Goal: Communication & Community: Answer question/provide support

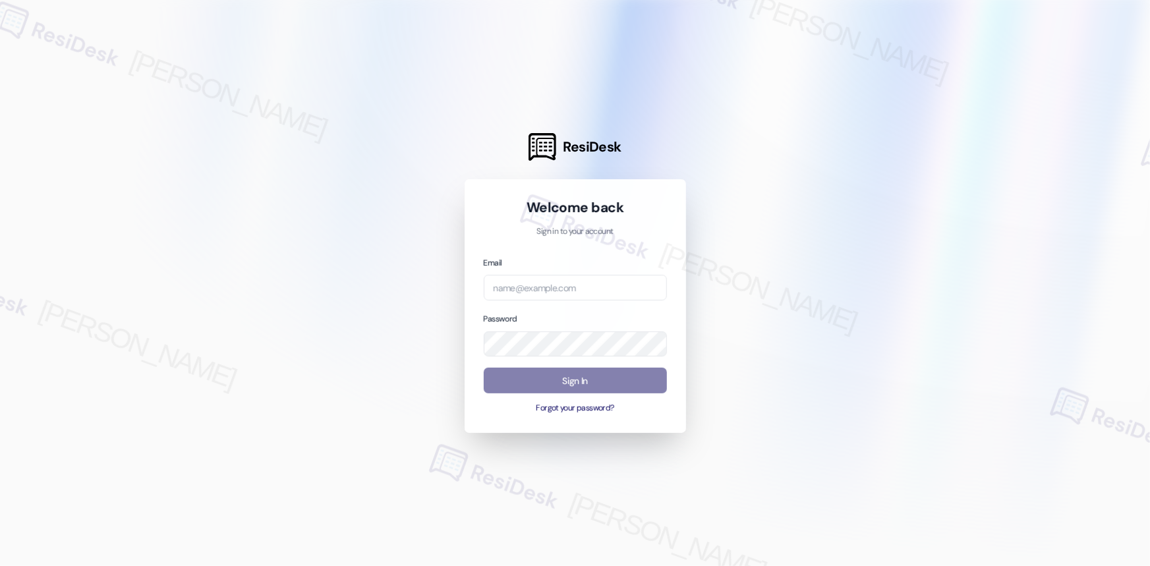
type input "automated-surveys-res_prop-[PERSON_NAME].acueza@res_[DOMAIN_NAME]"
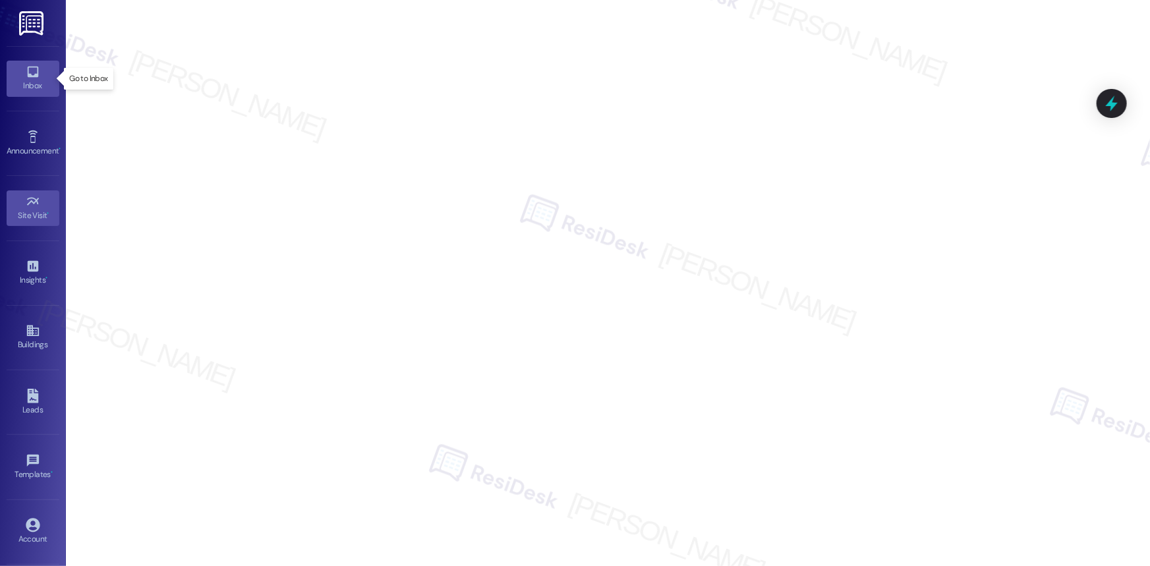
click at [34, 80] on div "Inbox" at bounding box center [33, 85] width 66 height 13
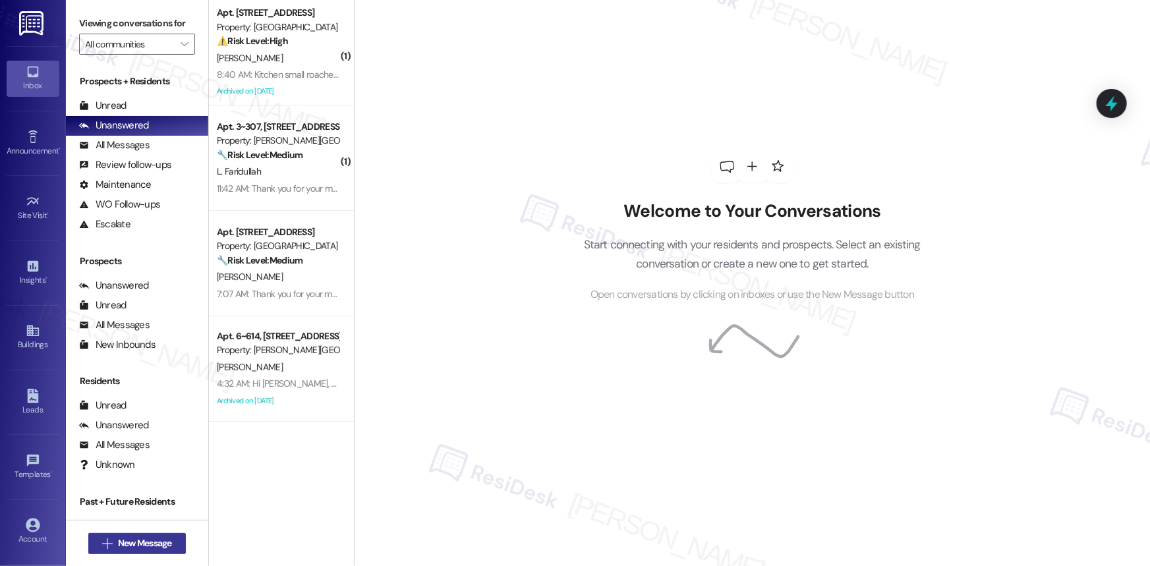
click at [134, 541] on span "New Message" at bounding box center [145, 544] width 54 height 14
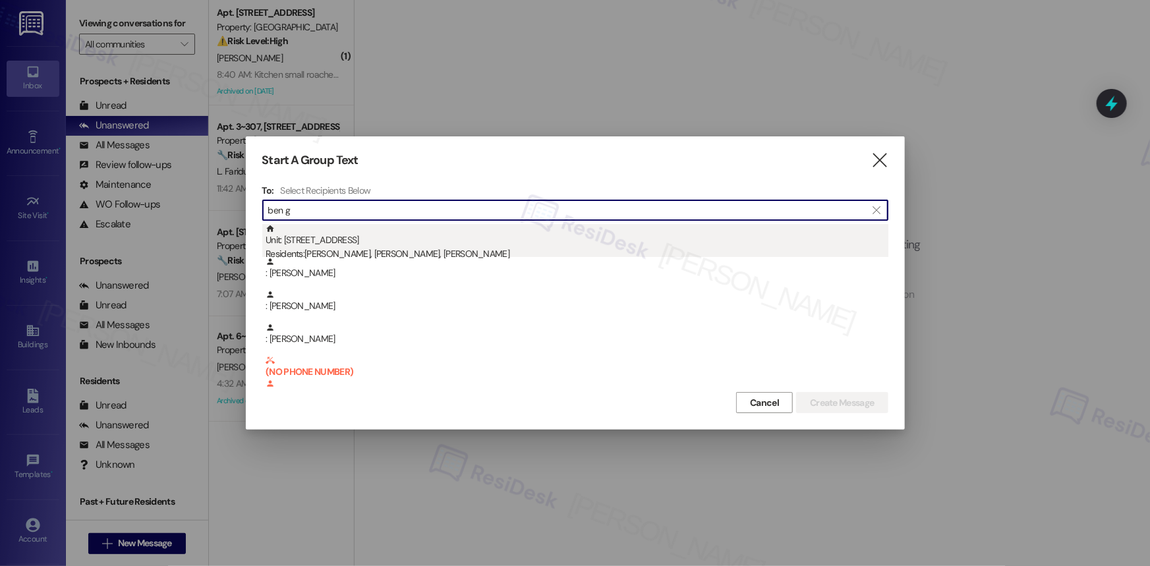
type input "ben g"
click at [347, 252] on div "Residents: [PERSON_NAME], [PERSON_NAME], [PERSON_NAME]" at bounding box center [577, 254] width 623 height 14
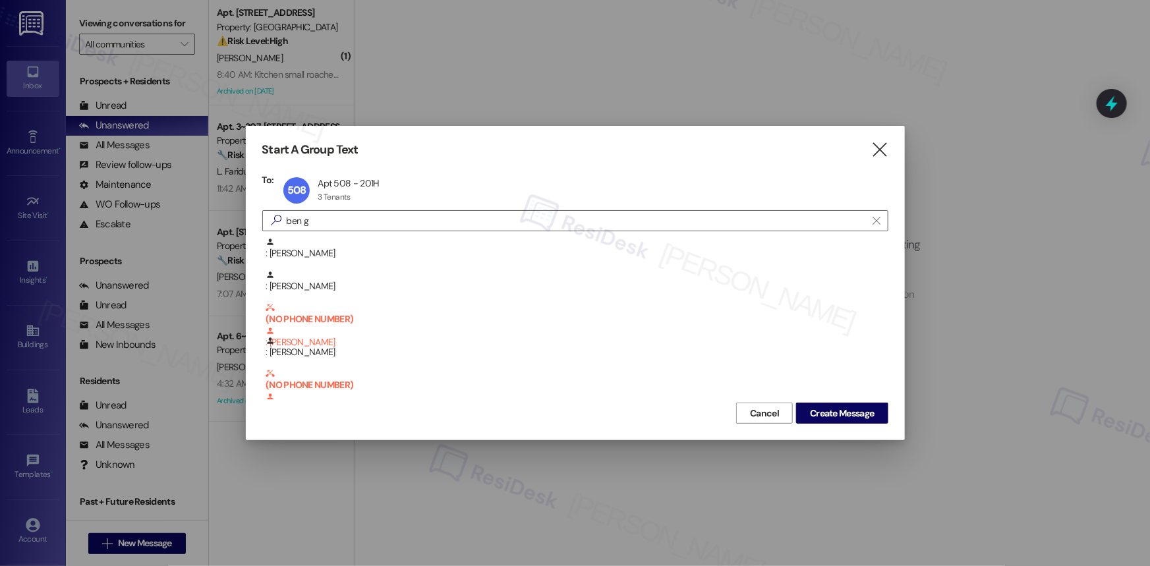
scroll to position [46, 0]
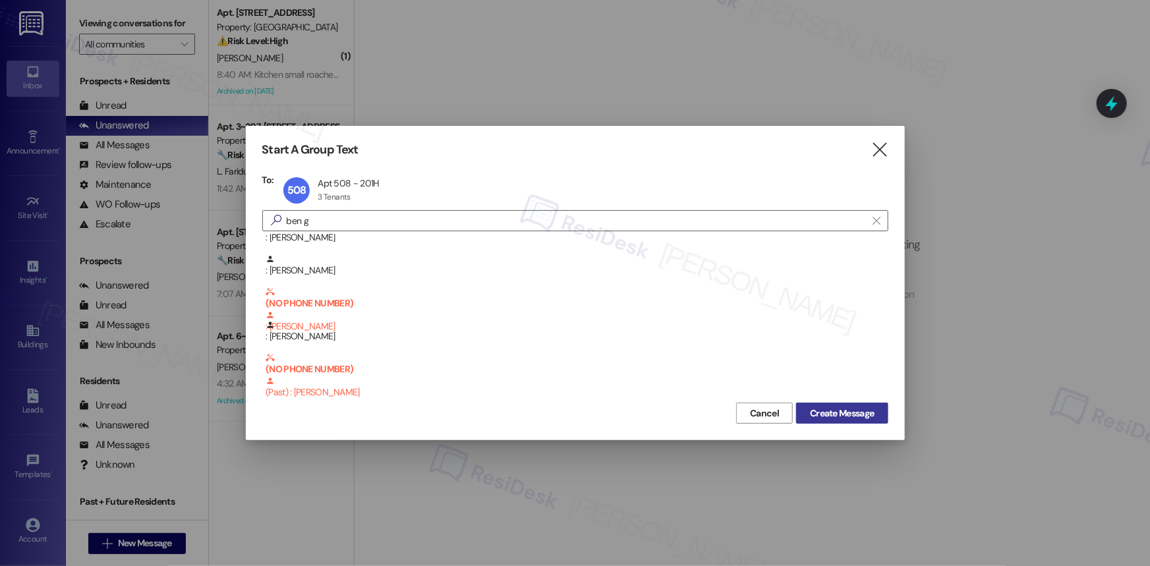
click at [844, 416] on span "Create Message" at bounding box center [842, 414] width 64 height 14
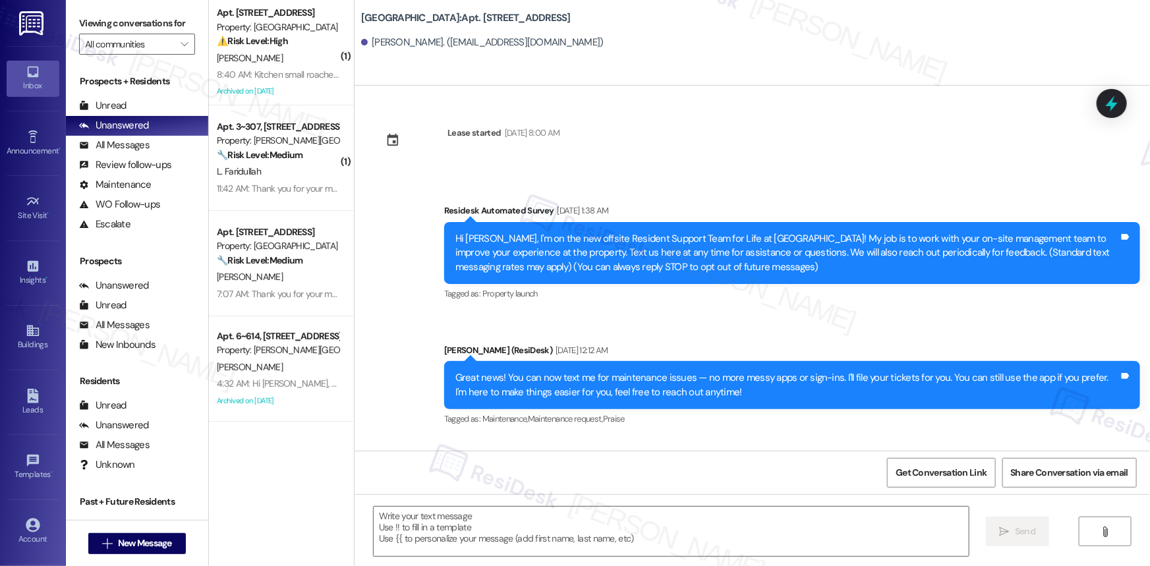
type textarea "Fetching suggested responses. Please feel free to read through the conversation…"
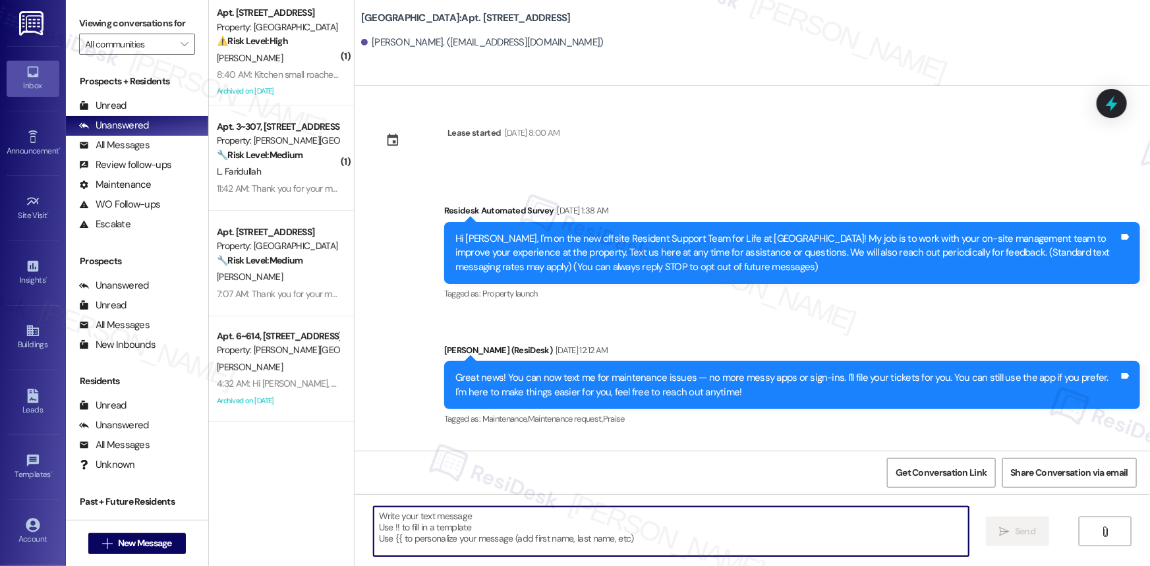
click at [529, 525] on textarea at bounding box center [671, 531] width 595 height 49
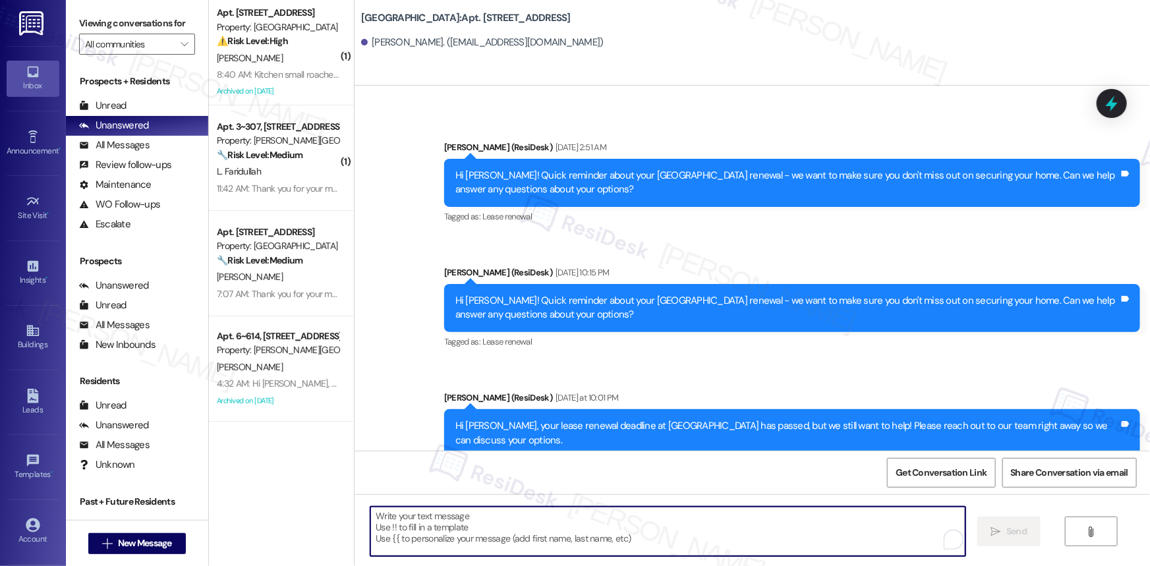
scroll to position [1502, 0]
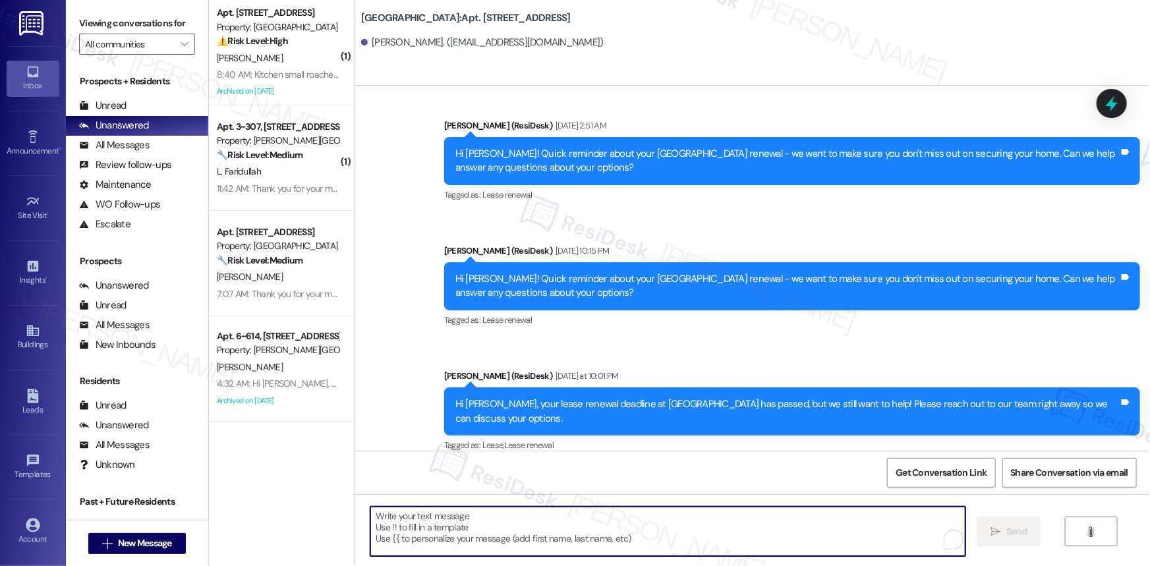
click at [618, 533] on textarea "To enrich screen reader interactions, please activate Accessibility in Grammarl…" at bounding box center [667, 531] width 595 height 49
paste textarea "Hi {{first_name}}! Quick reminder about your {{property}} renewal - we want to …"
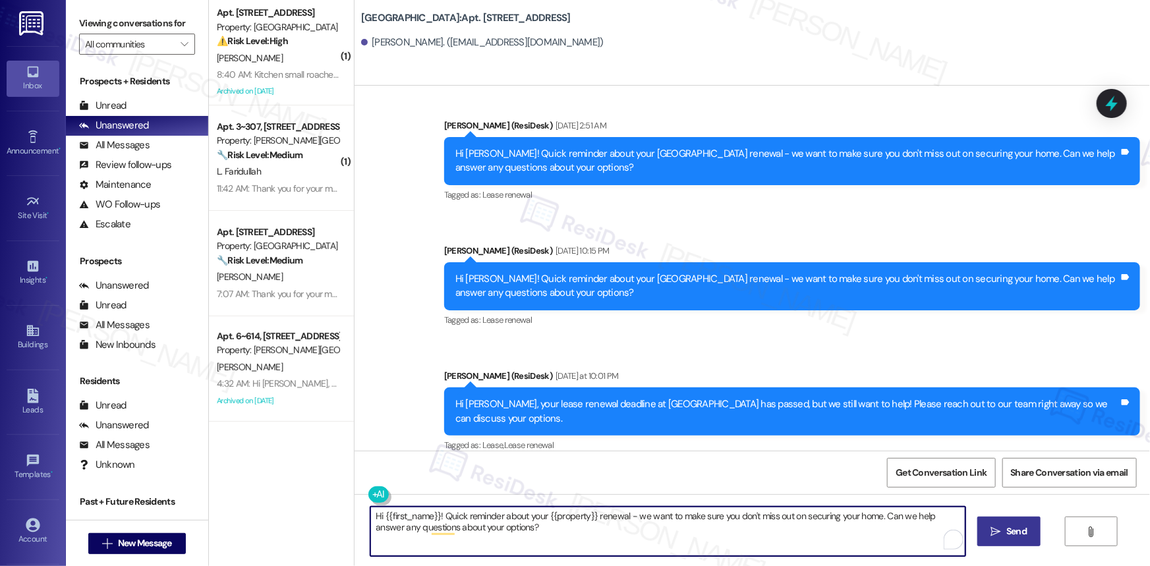
type textarea "Hi {{first_name}}! Quick reminder about your {{property}} renewal - we want to …"
click at [1007, 537] on span "Send" at bounding box center [1017, 532] width 20 height 14
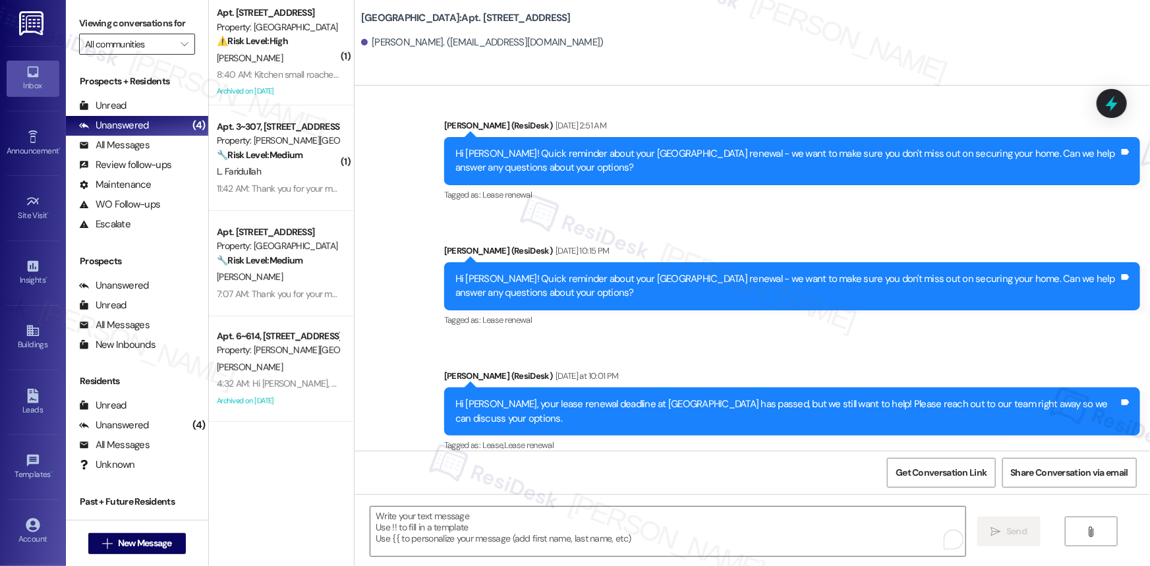
click at [161, 36] on input "All communities" at bounding box center [129, 44] width 89 height 21
click at [181, 49] on icon "" at bounding box center [184, 44] width 7 height 11
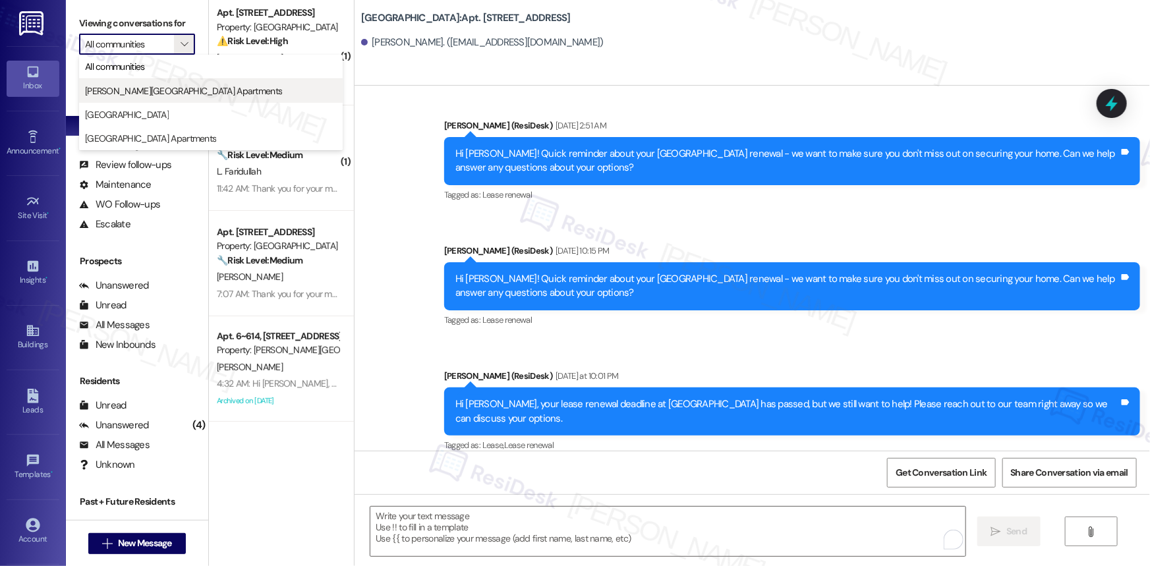
click at [144, 85] on span "[PERSON_NAME][GEOGRAPHIC_DATA] Apartments" at bounding box center [183, 90] width 197 height 13
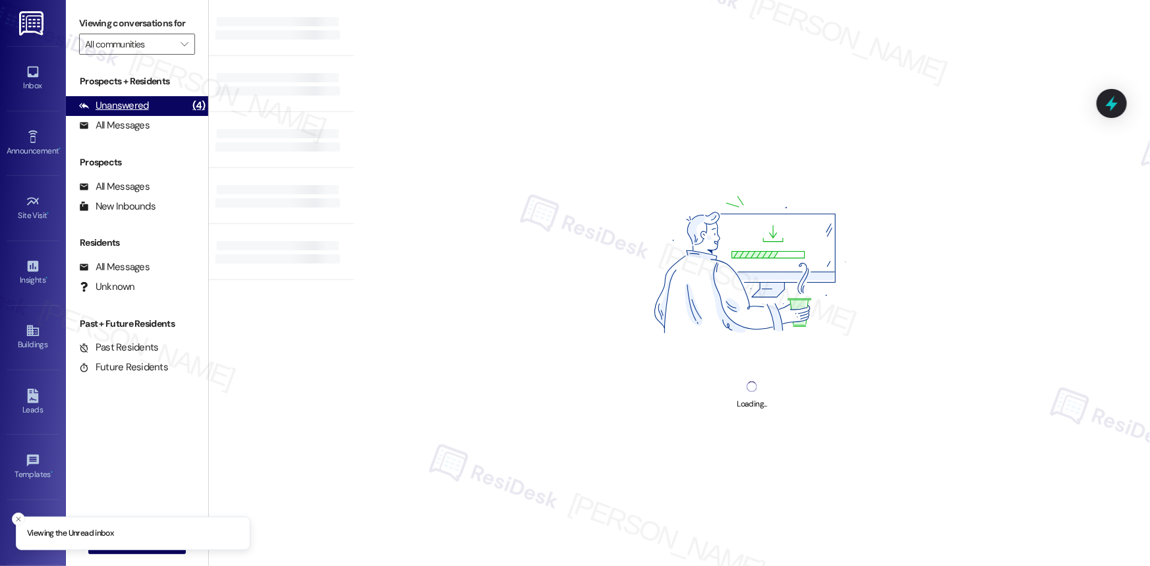
type input "[PERSON_NAME][GEOGRAPHIC_DATA] Apartments"
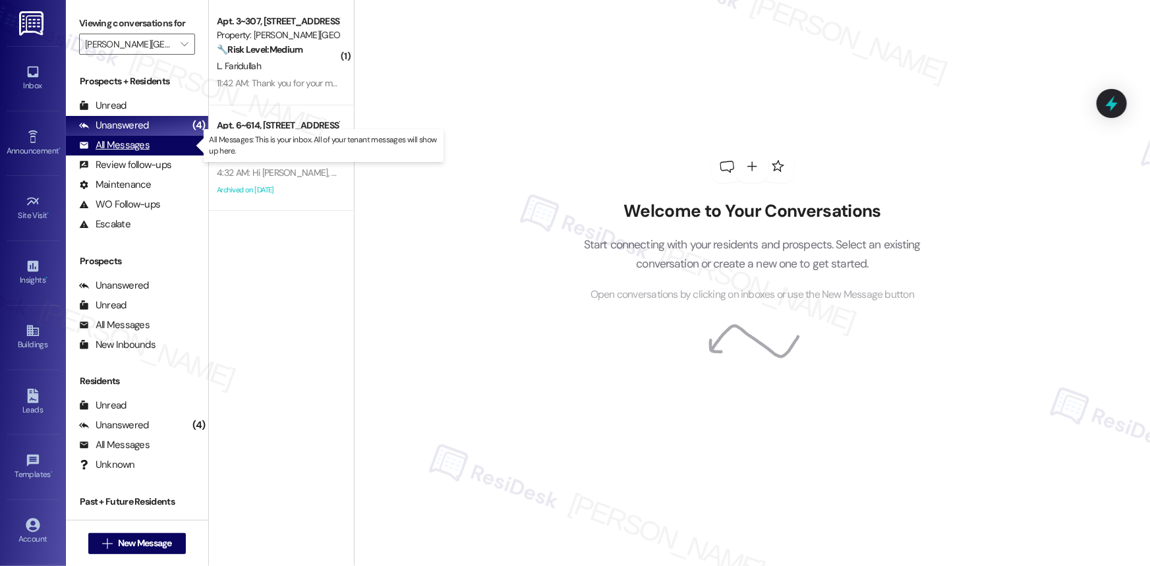
click at [144, 146] on div "All Messages" at bounding box center [114, 145] width 71 height 14
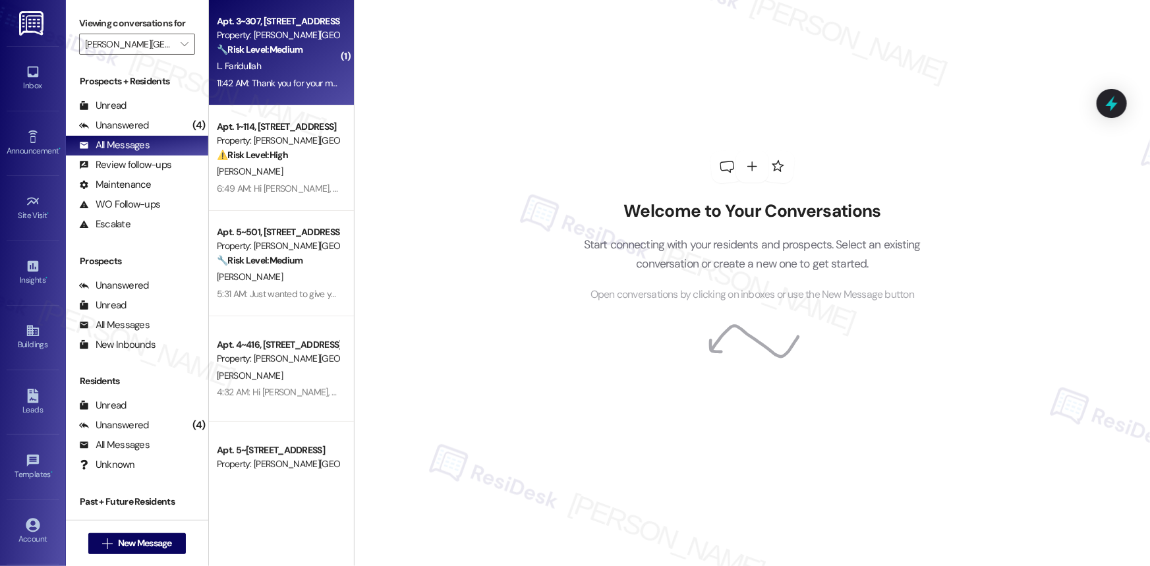
click at [270, 34] on div "Property: [PERSON_NAME][GEOGRAPHIC_DATA] Apartments" at bounding box center [278, 35] width 122 height 14
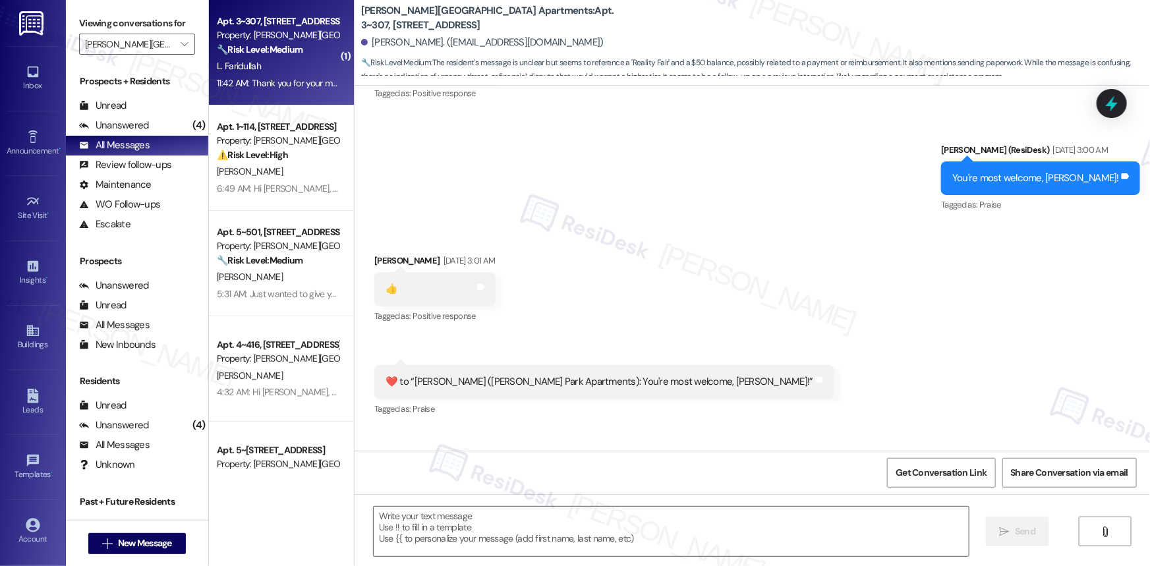
type textarea "Fetching suggested responses. Please feel free to read through the conversation…"
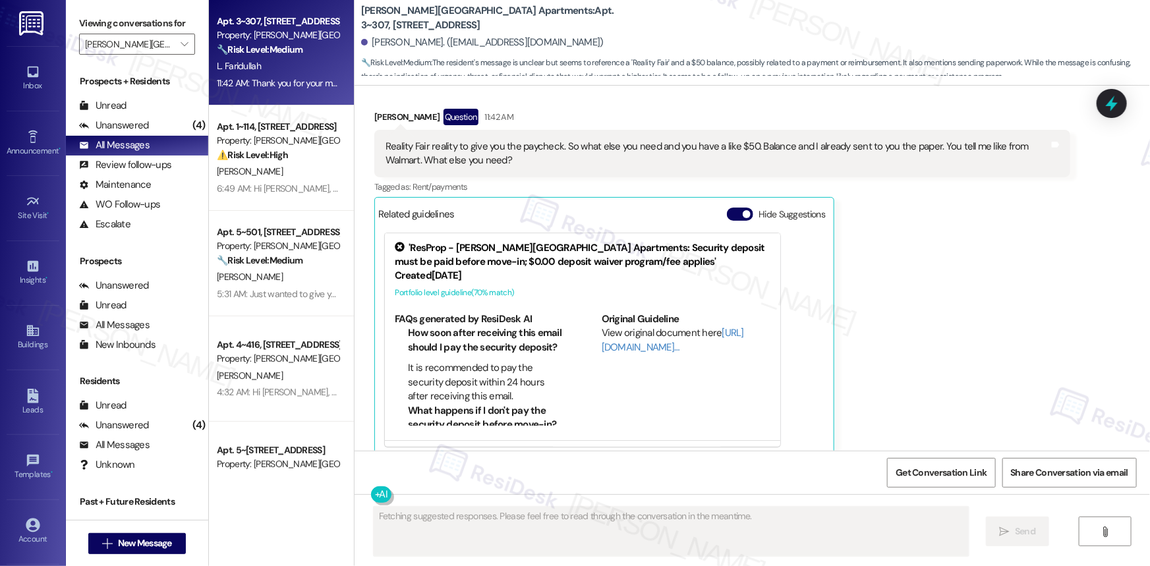
scroll to position [6044, 0]
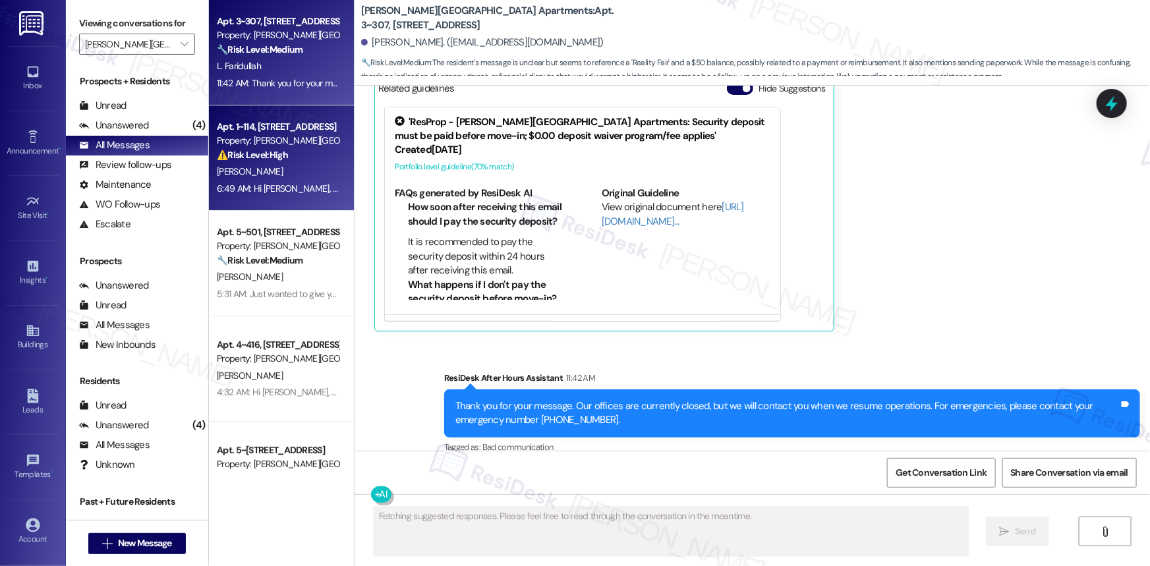
click at [247, 131] on div "Apt. 1~114, [STREET_ADDRESS]" at bounding box center [278, 127] width 122 height 14
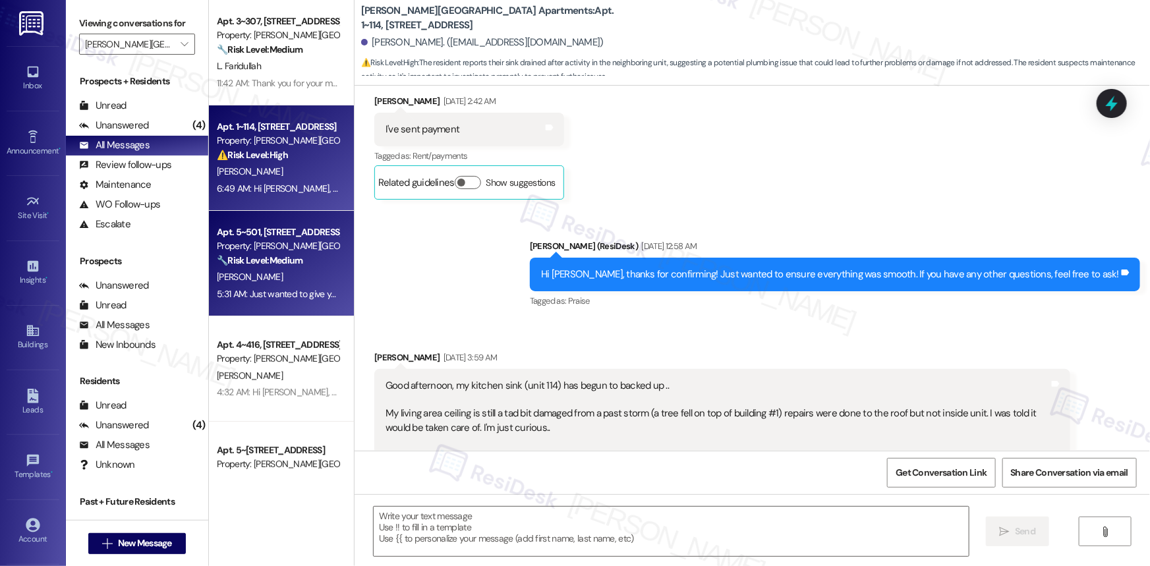
type textarea "Fetching suggested responses. Please feel free to read through the conversation…"
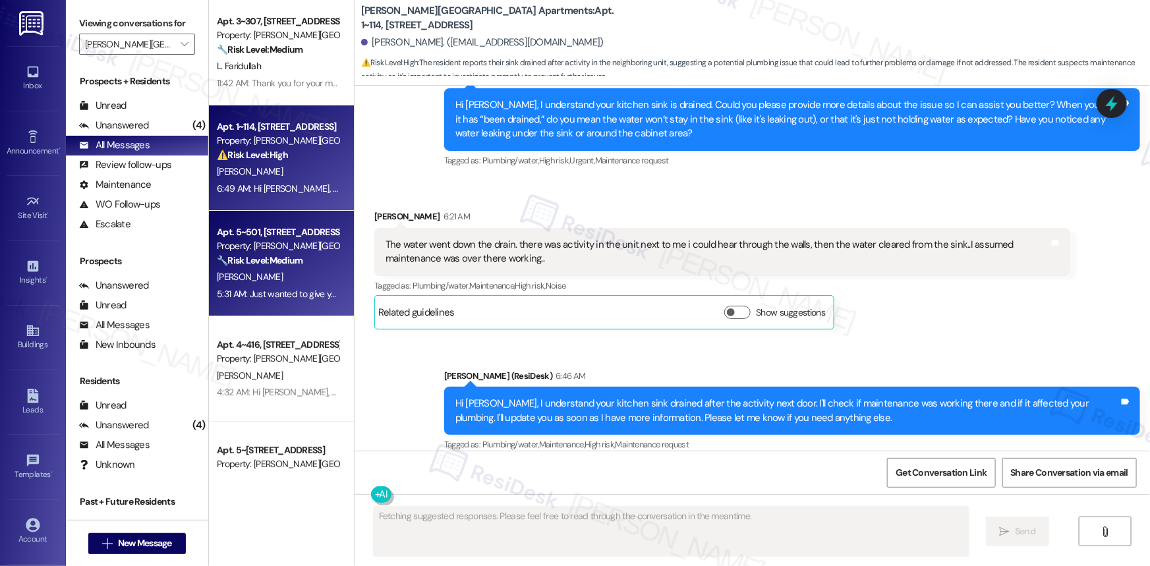
scroll to position [7902, 0]
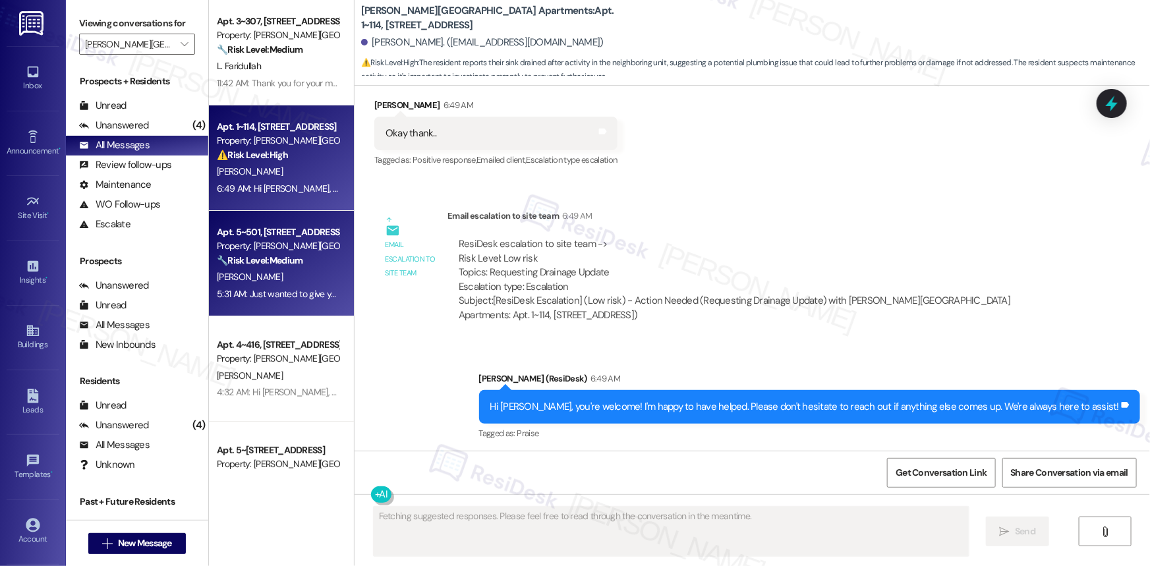
click at [260, 247] on div "Property: [PERSON_NAME][GEOGRAPHIC_DATA] Apartments" at bounding box center [278, 246] width 122 height 14
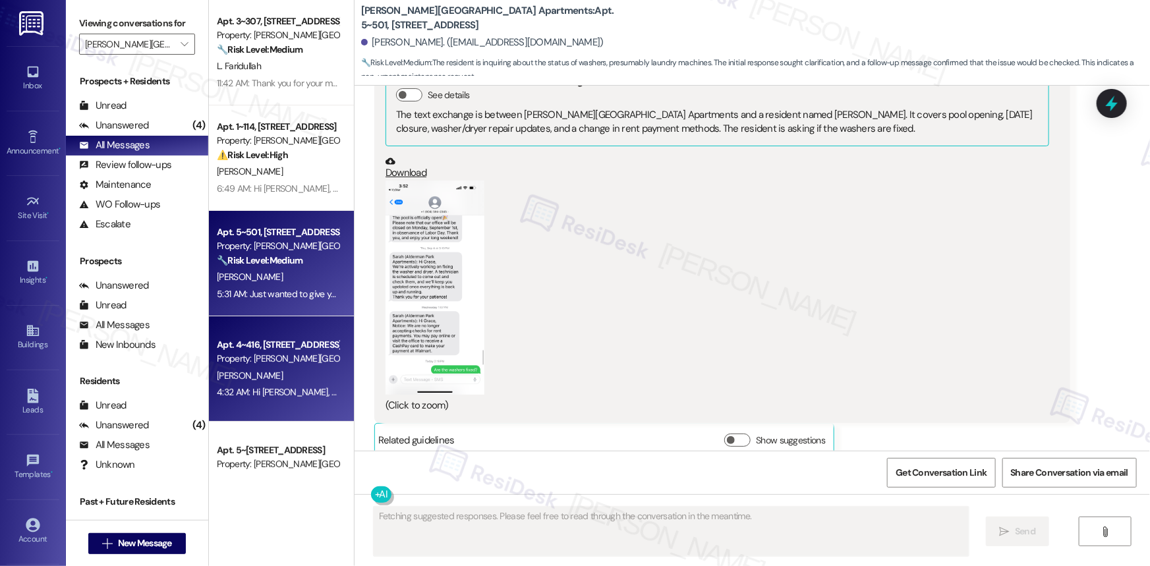
scroll to position [11582, 0]
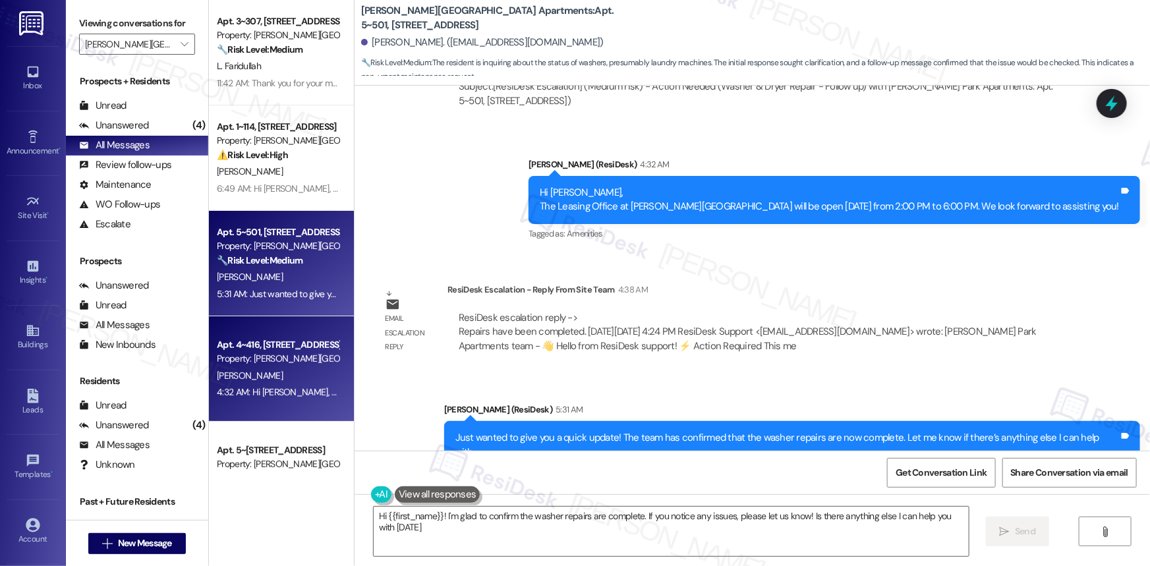
type textarea "Hi {{first_name}}! I'm glad to confirm the washer repairs are complete. If you …"
click at [273, 355] on div "Property: [PERSON_NAME][GEOGRAPHIC_DATA] Apartments" at bounding box center [278, 359] width 122 height 14
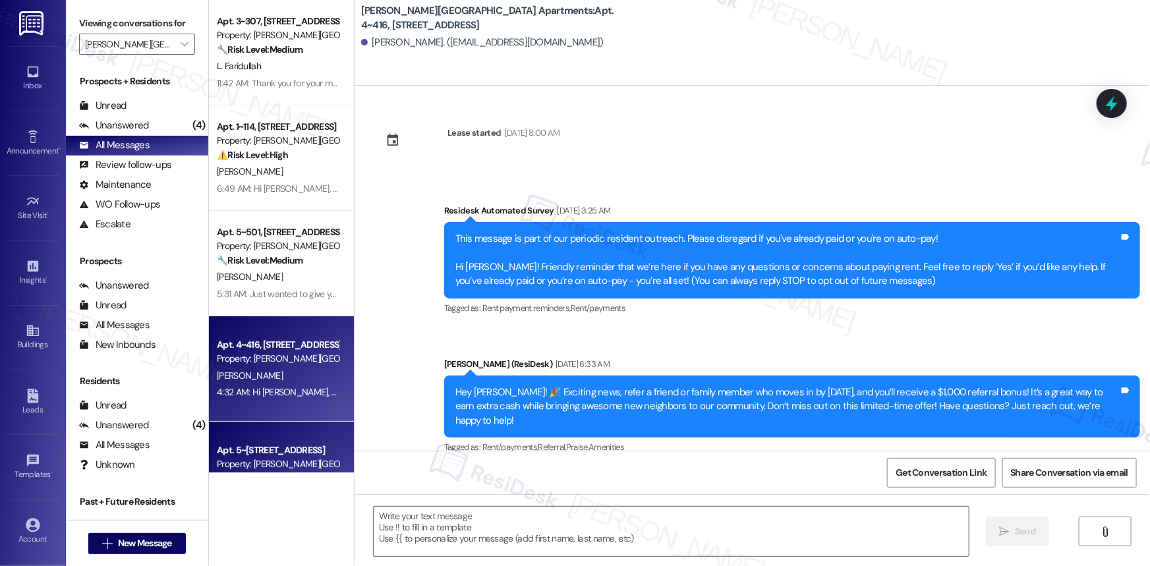
type textarea "Fetching suggested responses. Please feel free to read through the conversation…"
click at [271, 454] on div "Apt. 5~[STREET_ADDRESS]" at bounding box center [278, 451] width 122 height 14
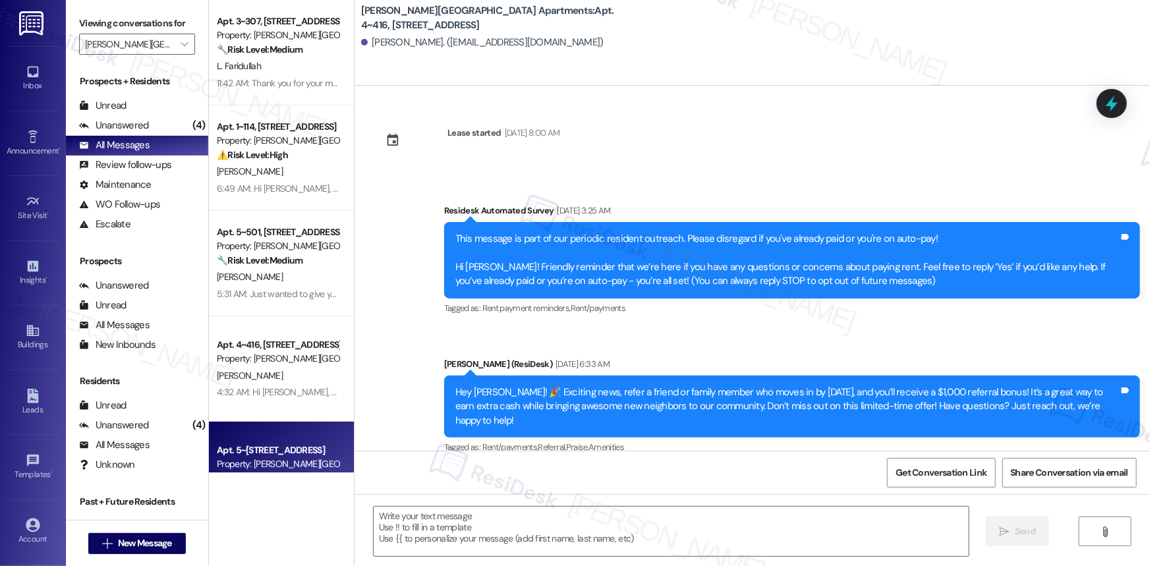
type textarea "Fetching suggested responses. Please feel free to read through the conversation…"
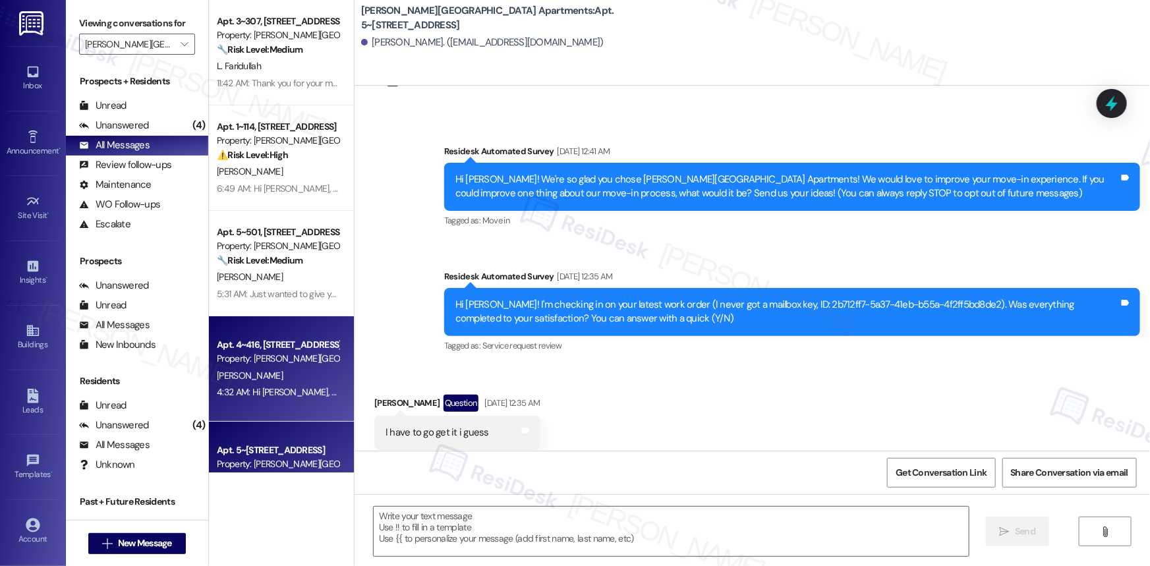
scroll to position [59, 0]
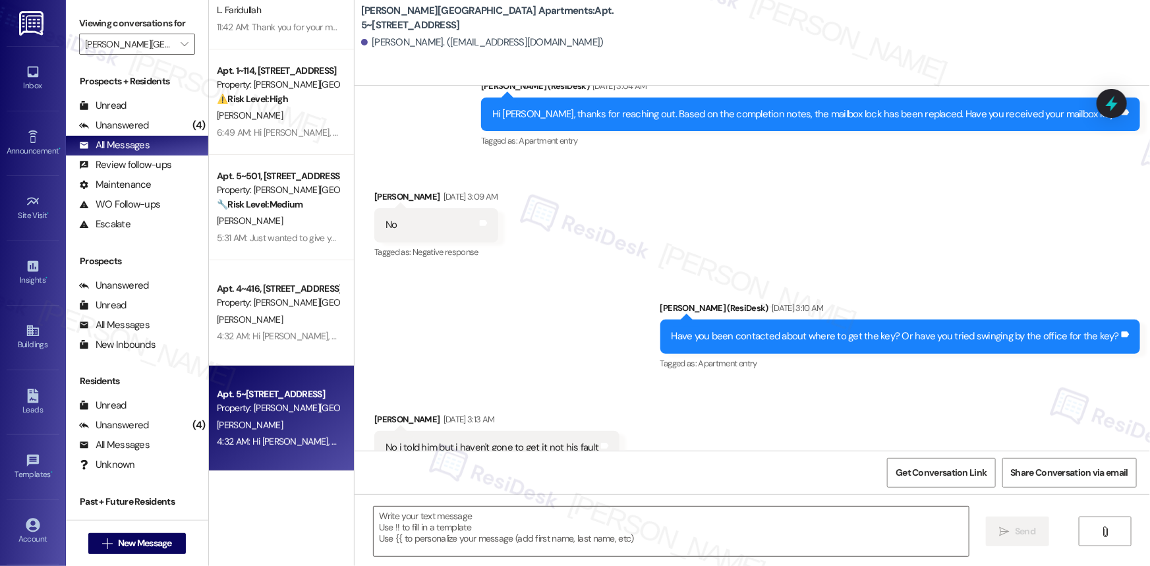
type textarea "Fetching suggested responses. Please feel free to read through the conversation…"
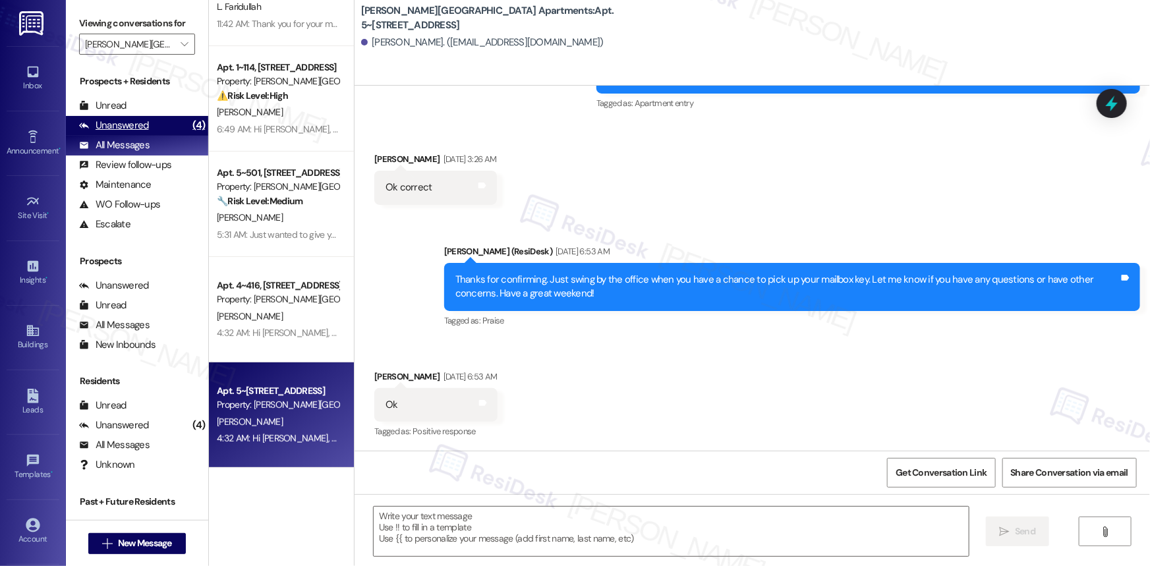
click at [140, 132] on div "Unanswered" at bounding box center [114, 126] width 70 height 14
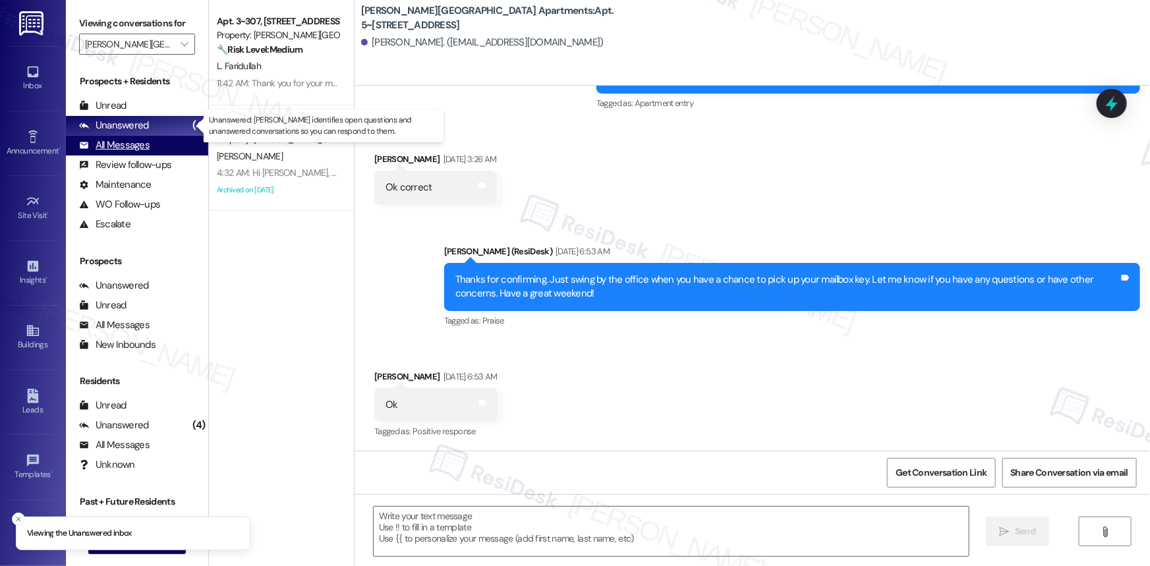
scroll to position [0, 0]
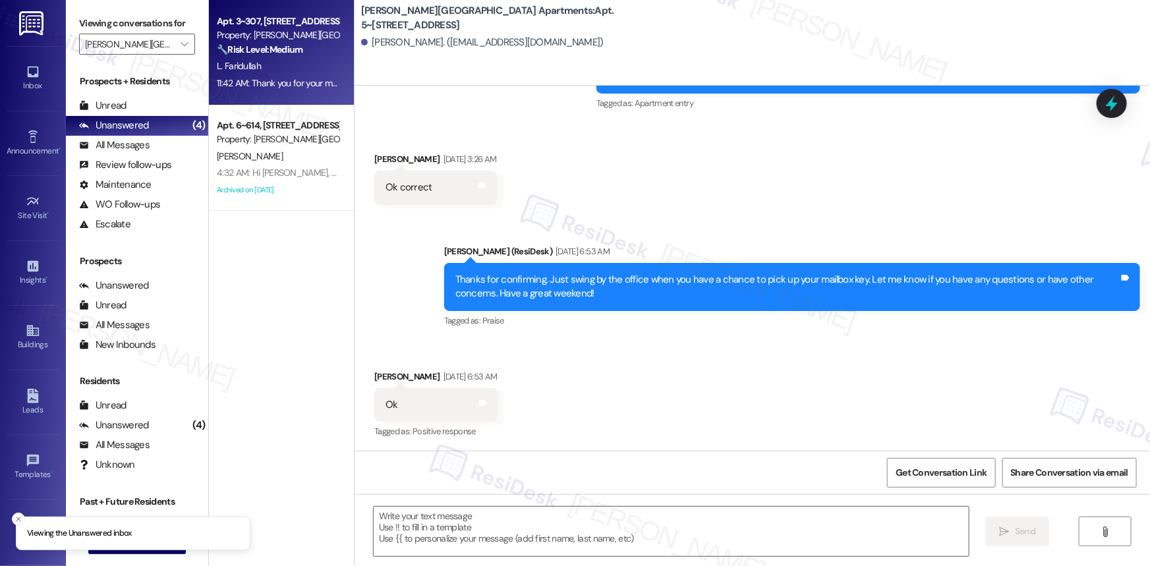
click at [288, 66] on div "L. Faridullah" at bounding box center [278, 66] width 125 height 16
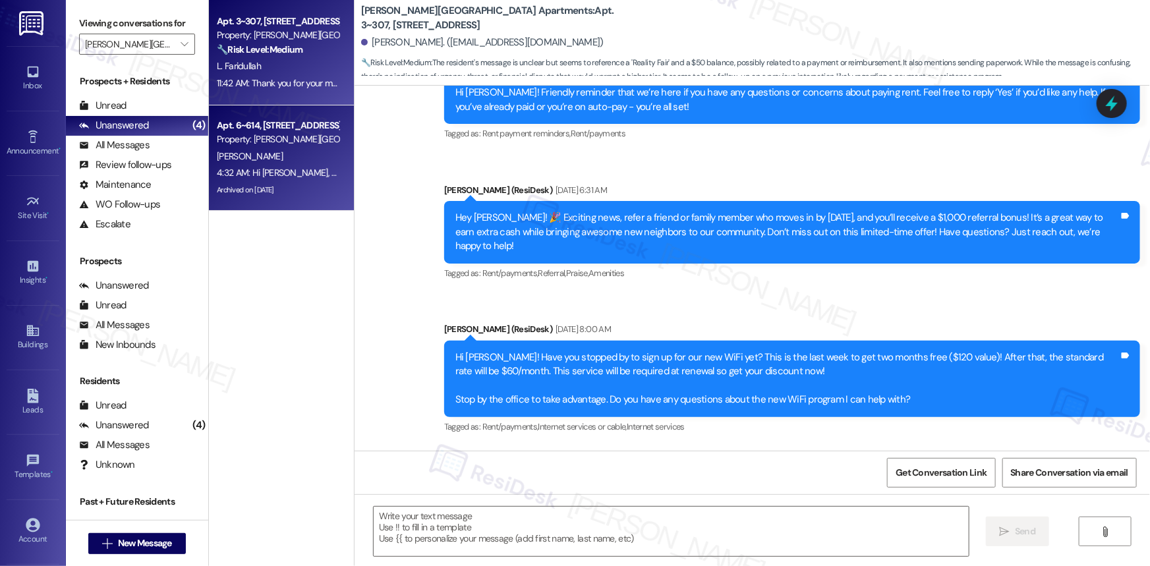
type textarea "Fetching suggested responses. Please feel free to read through the conversation…"
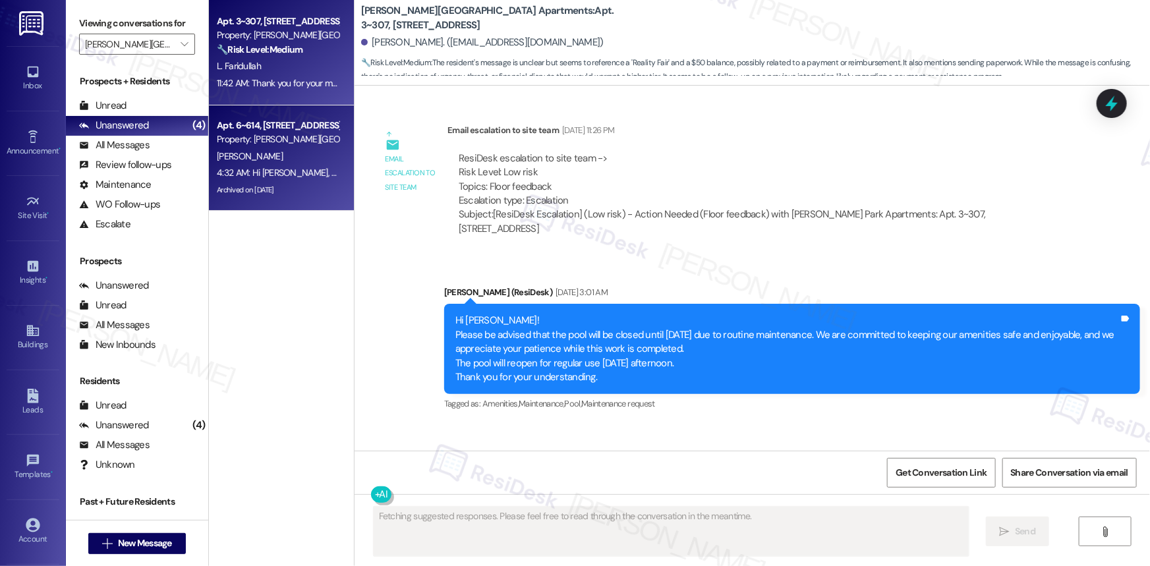
scroll to position [6044, 0]
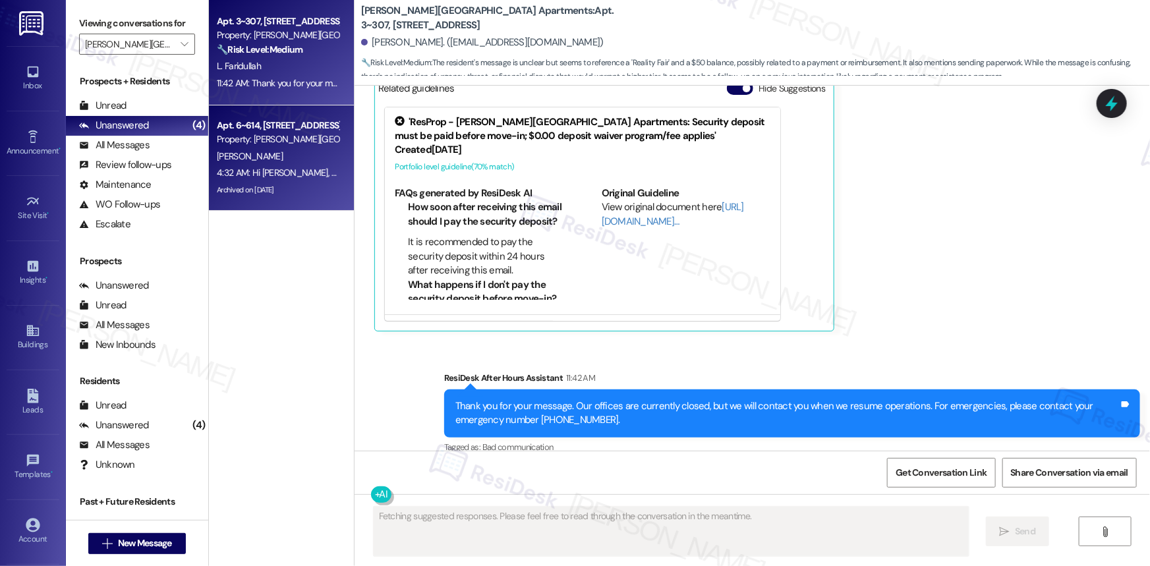
click at [274, 157] on div "[PERSON_NAME]" at bounding box center [278, 156] width 125 height 16
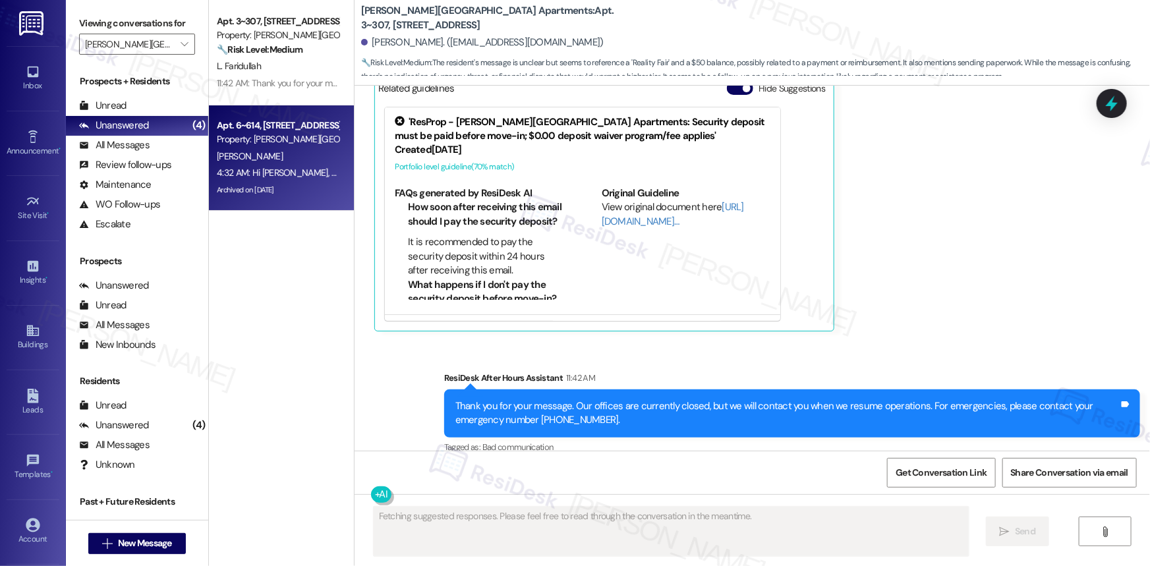
scroll to position [1222, 0]
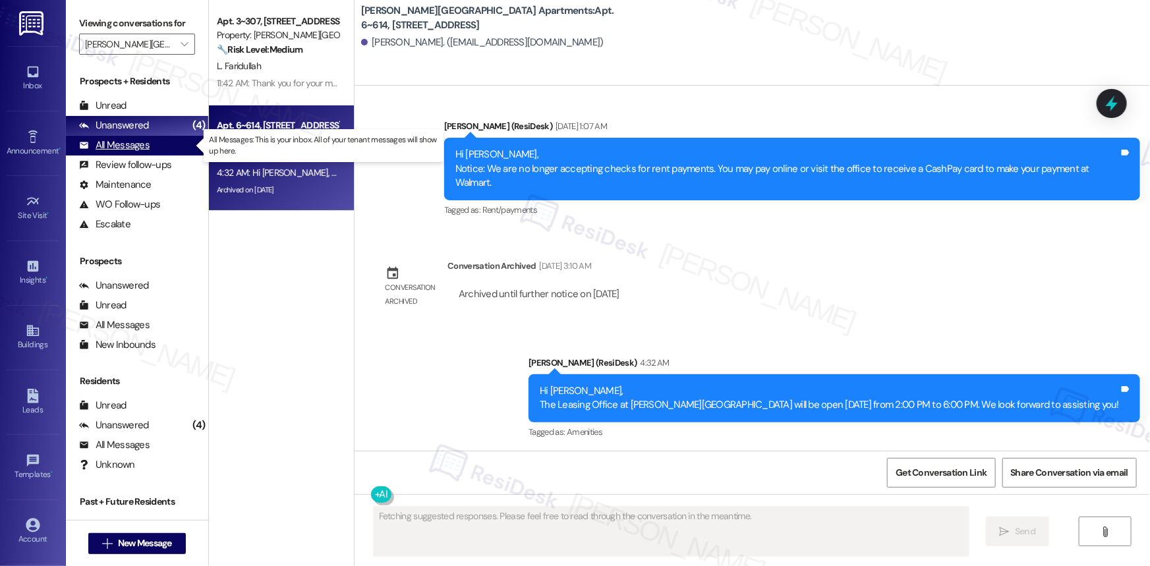
click at [119, 148] on div "All Messages" at bounding box center [114, 145] width 71 height 14
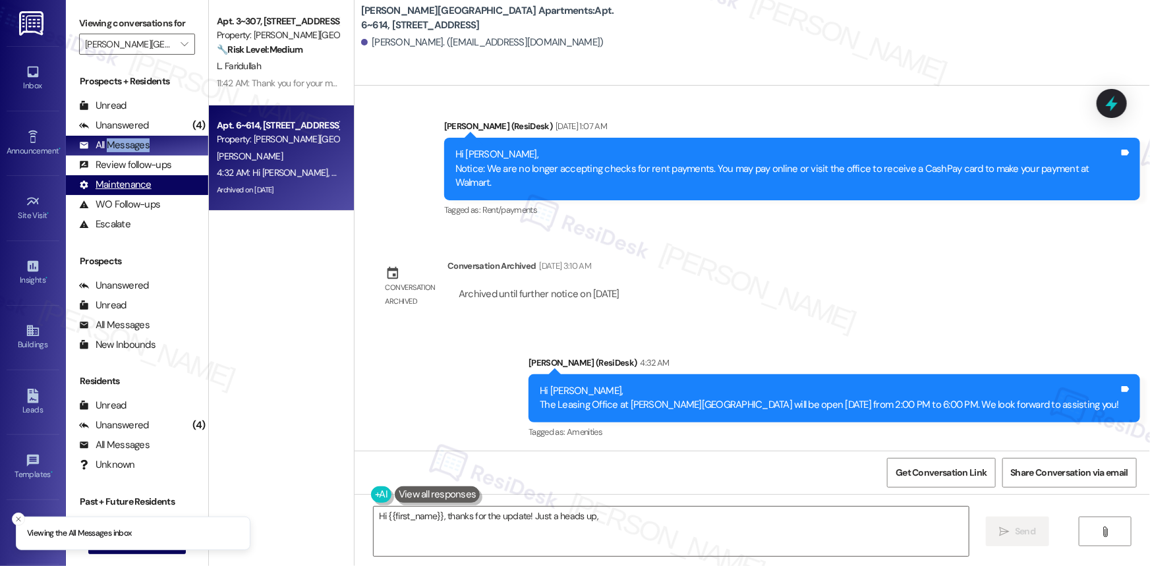
type textarea "Hi {{first_name}}, thanks for the update! Just a heads up, I'm"
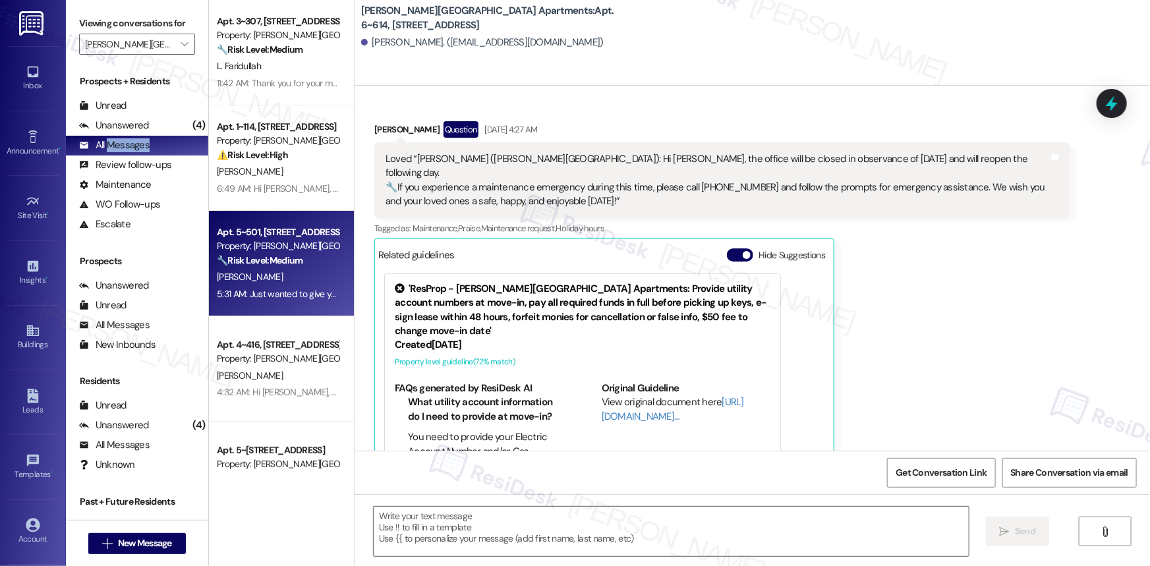
scroll to position [432, 0]
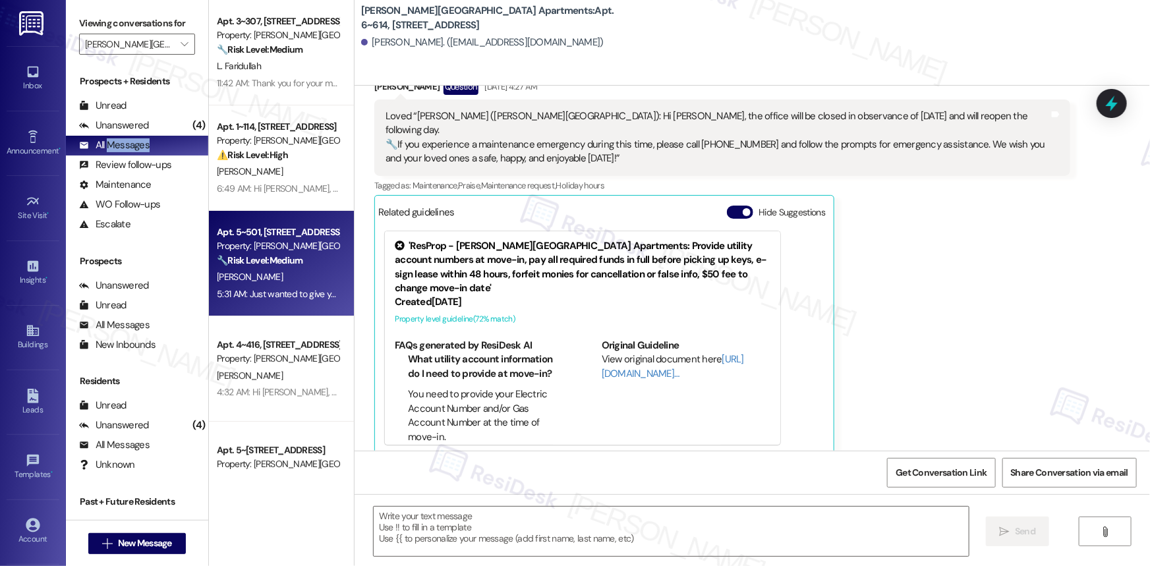
type textarea "Fetching suggested responses. Please feel free to read through the conversation…"
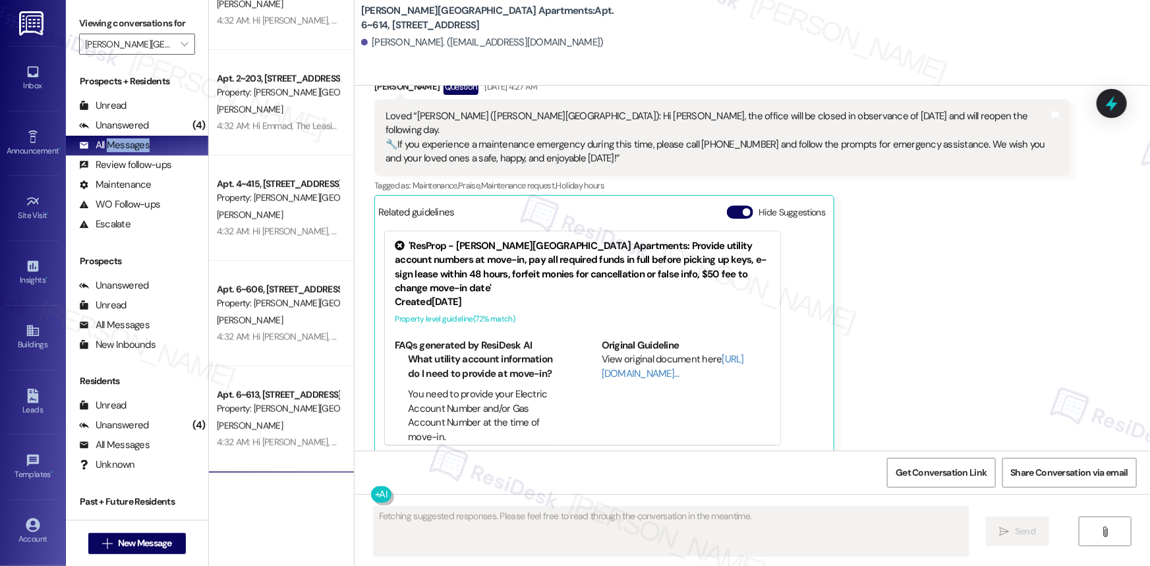
scroll to position [479, 0]
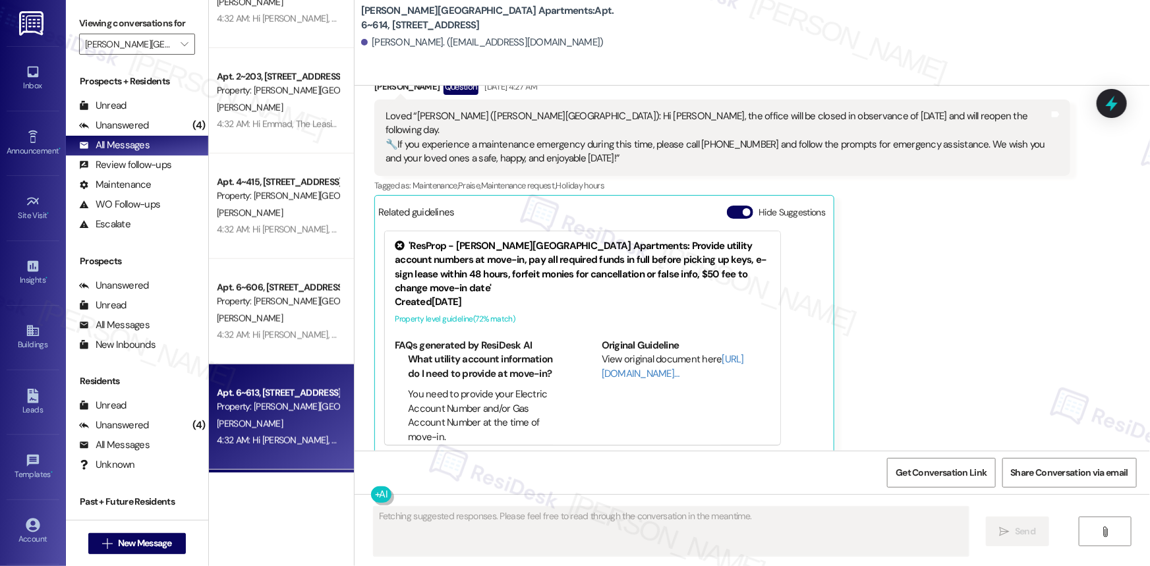
click at [264, 393] on div "Apt. 6~613, [STREET_ADDRESS]" at bounding box center [278, 393] width 122 height 14
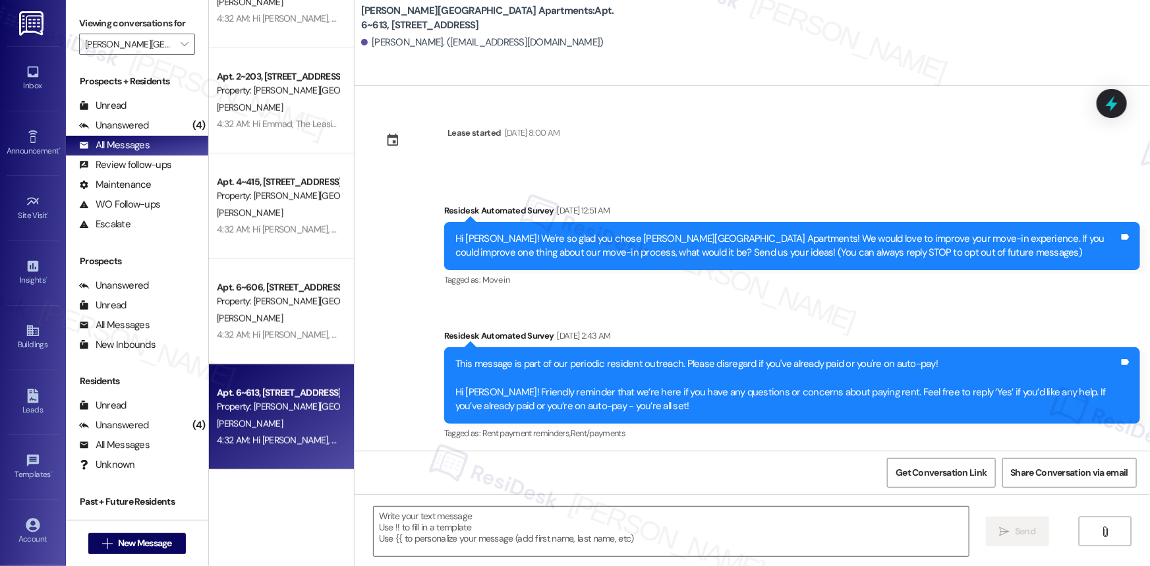
type textarea "Fetching suggested responses. Please feel free to read through the conversation…"
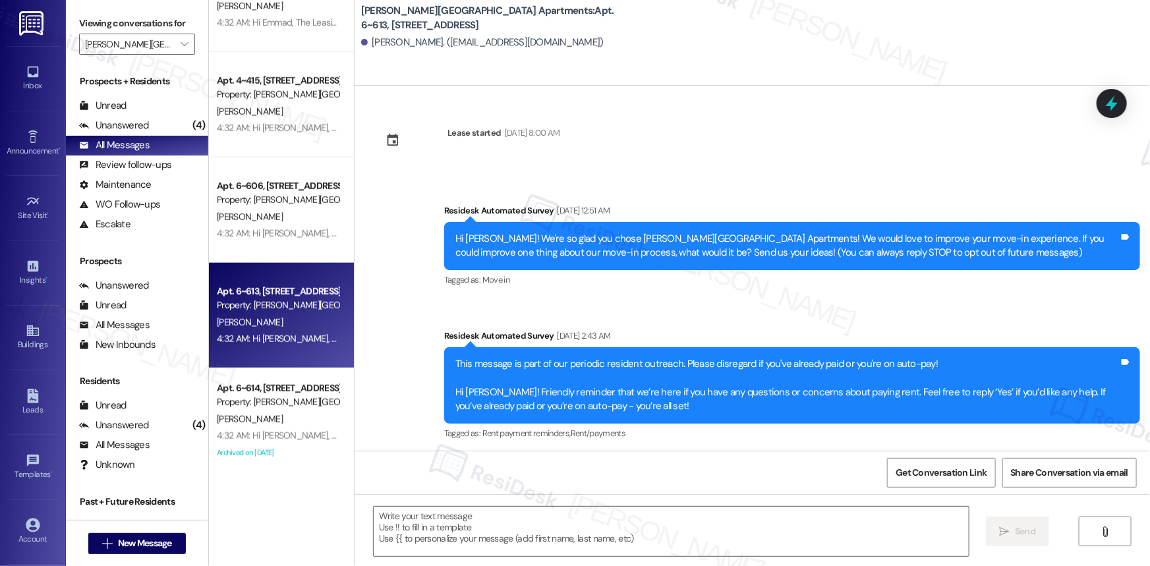
scroll to position [659, 0]
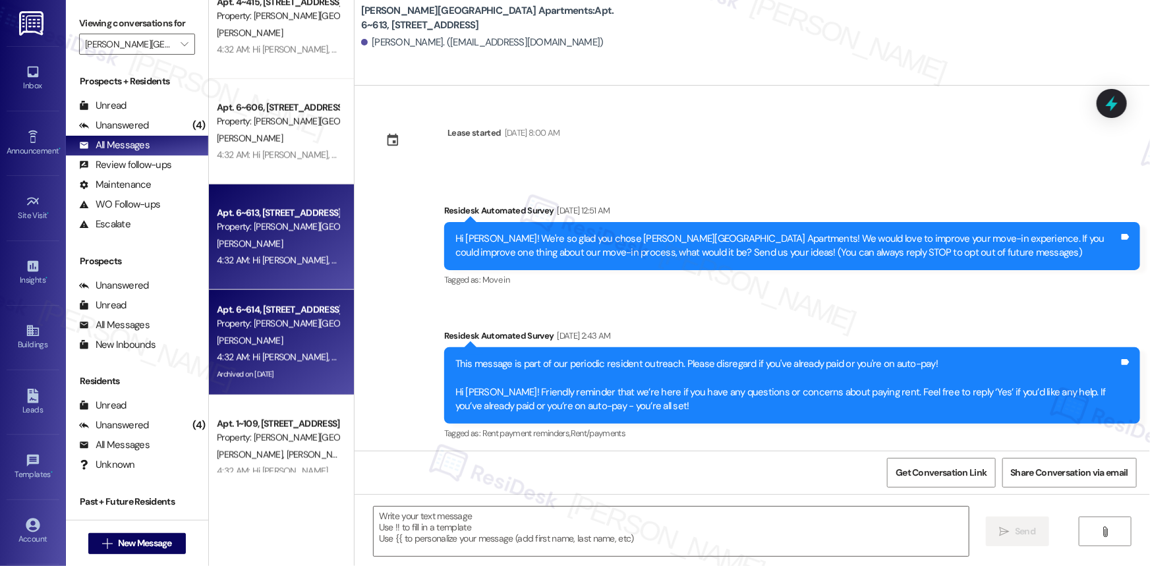
click at [267, 345] on div "[PERSON_NAME]" at bounding box center [278, 341] width 125 height 16
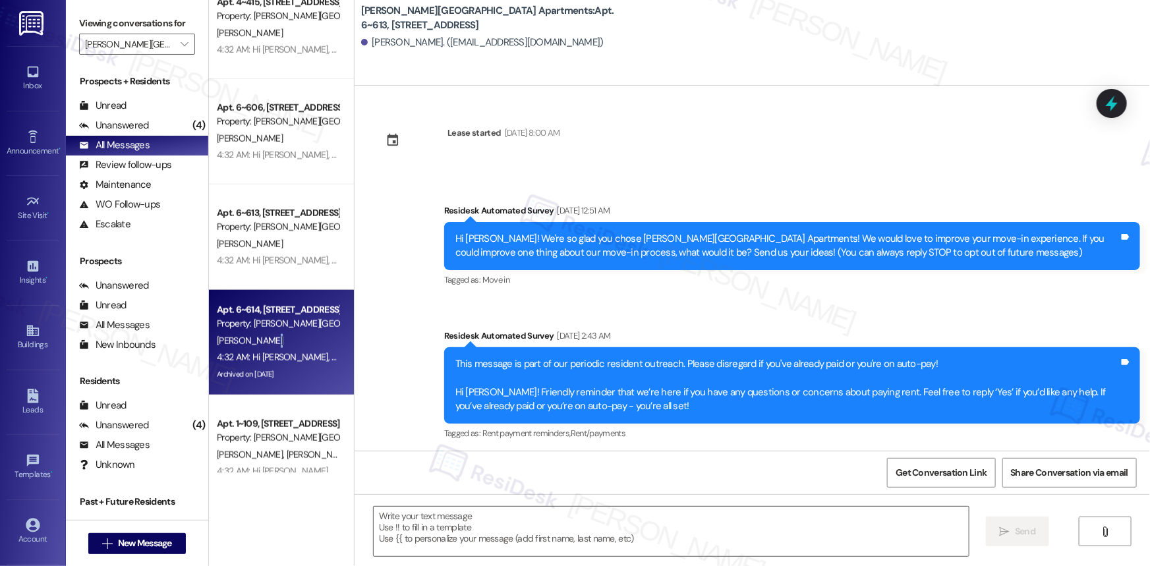
click at [267, 345] on div "[PERSON_NAME]" at bounding box center [278, 341] width 125 height 16
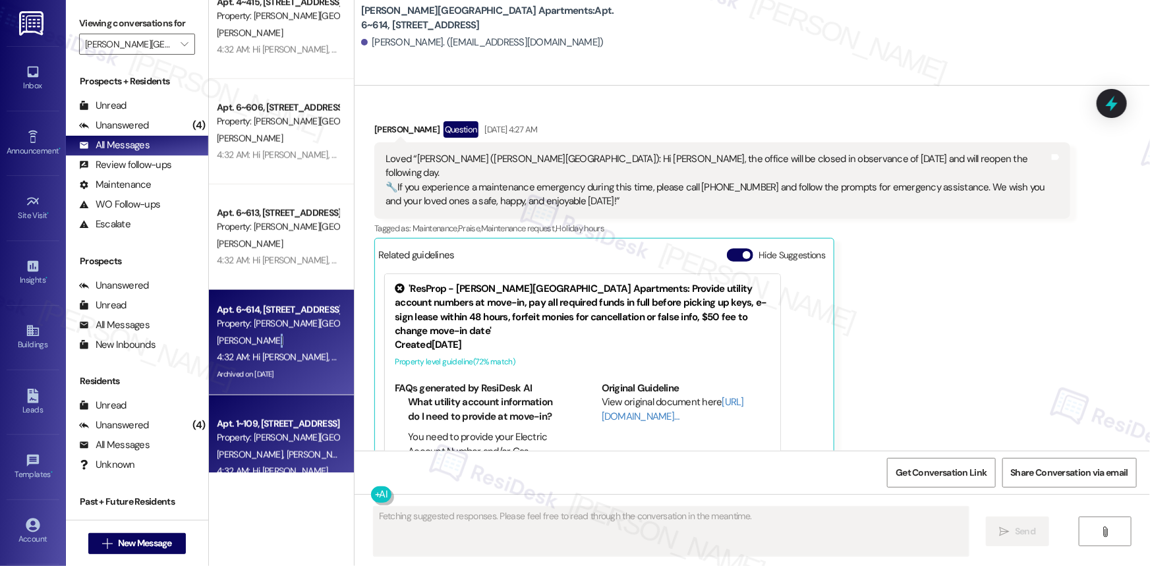
scroll to position [432, 0]
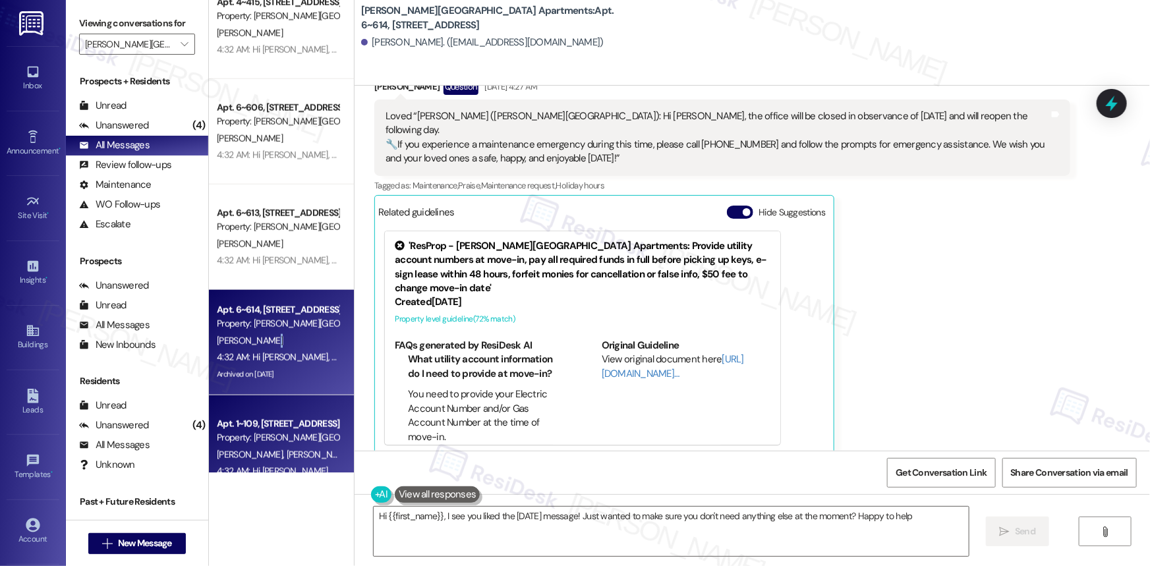
type textarea "Hi {{first_name}}, I see you liked the [DATE] message! Just wanted to make sure…"
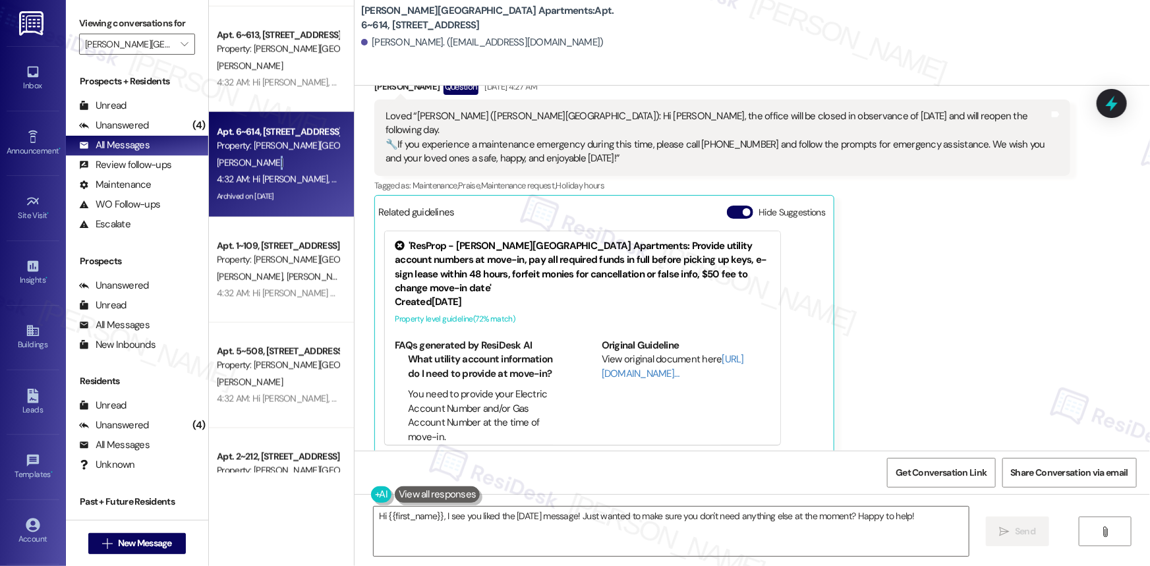
scroll to position [839, 0]
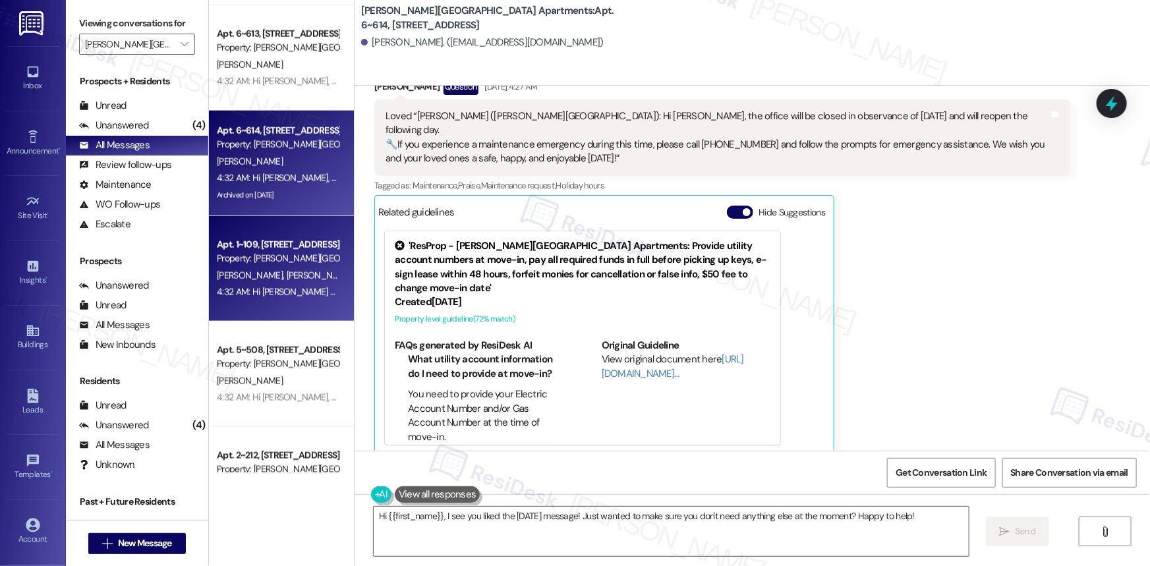
click at [293, 241] on div "Apt. 1~109, [STREET_ADDRESS]" at bounding box center [278, 245] width 122 height 14
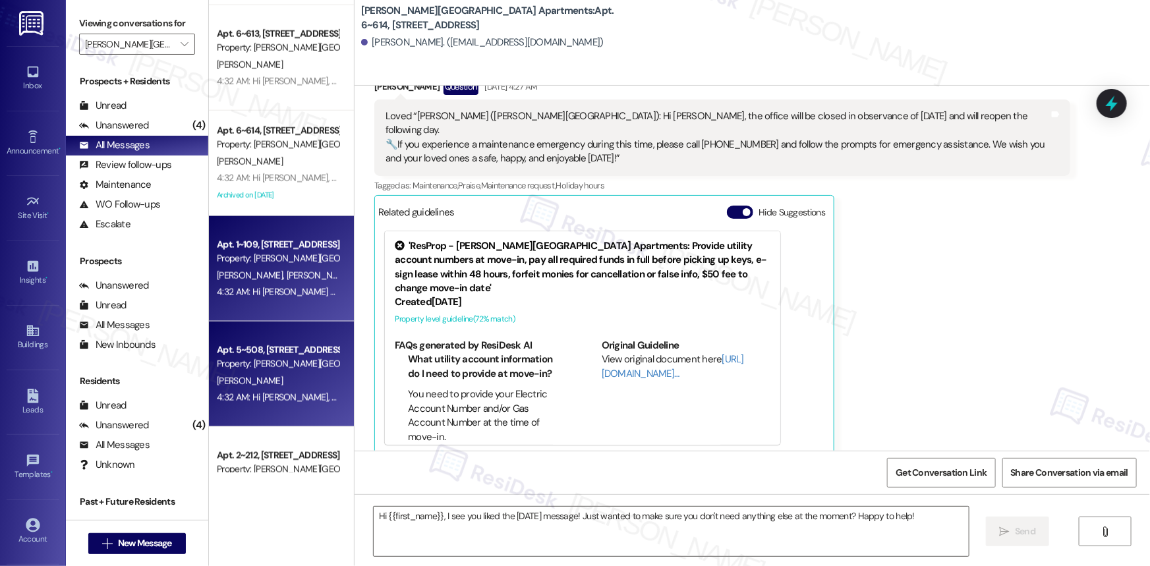
type textarea "Fetching suggested responses. Please feel free to read through the conversation…"
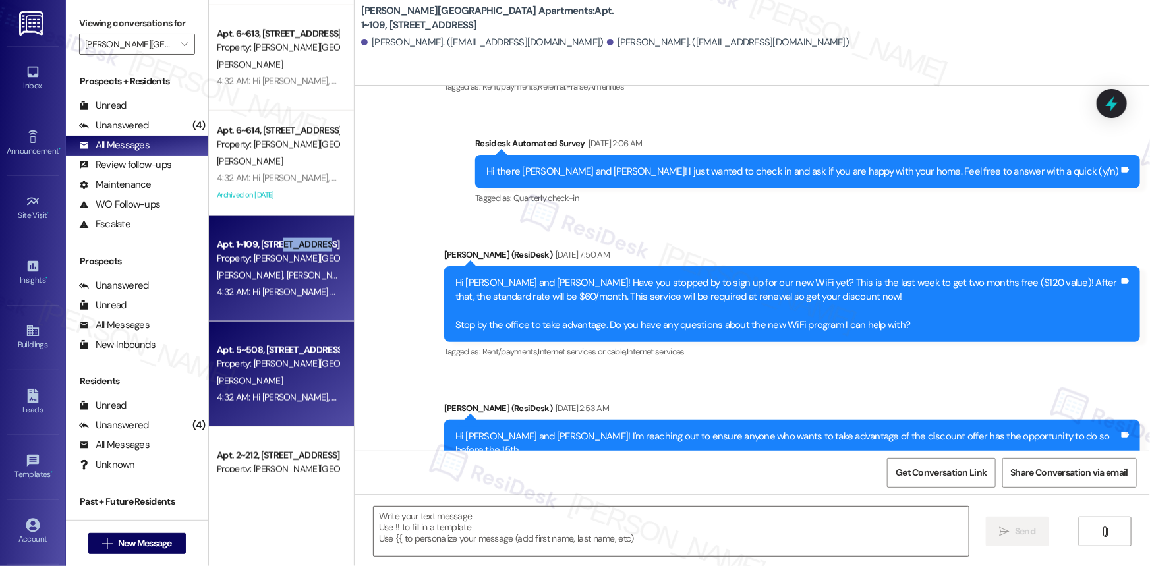
type textarea "Fetching suggested responses. Please feel free to read through the conversation…"
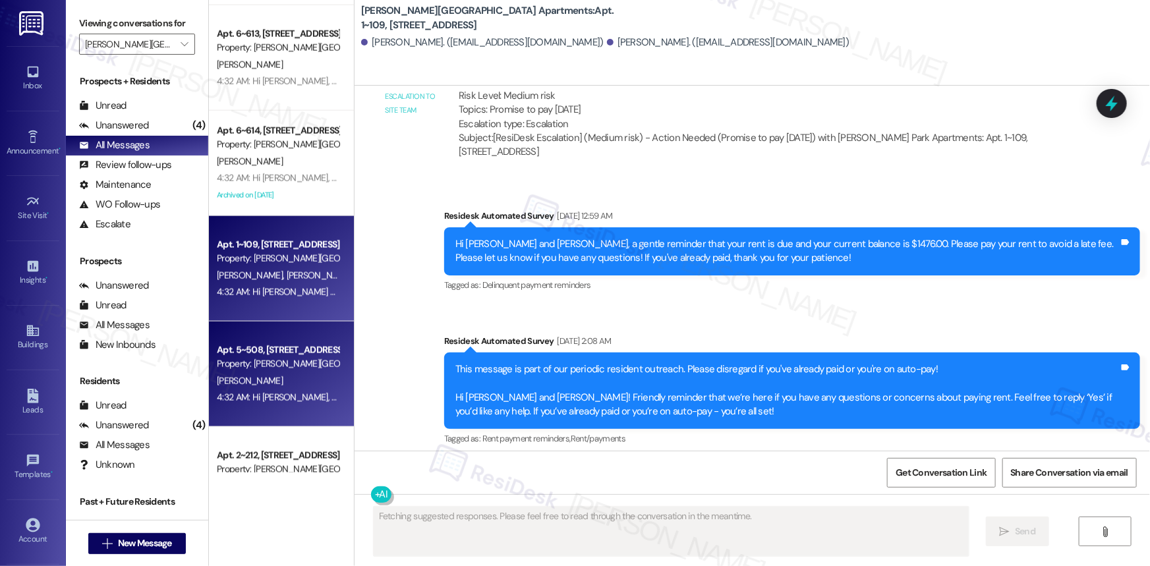
scroll to position [2781, 0]
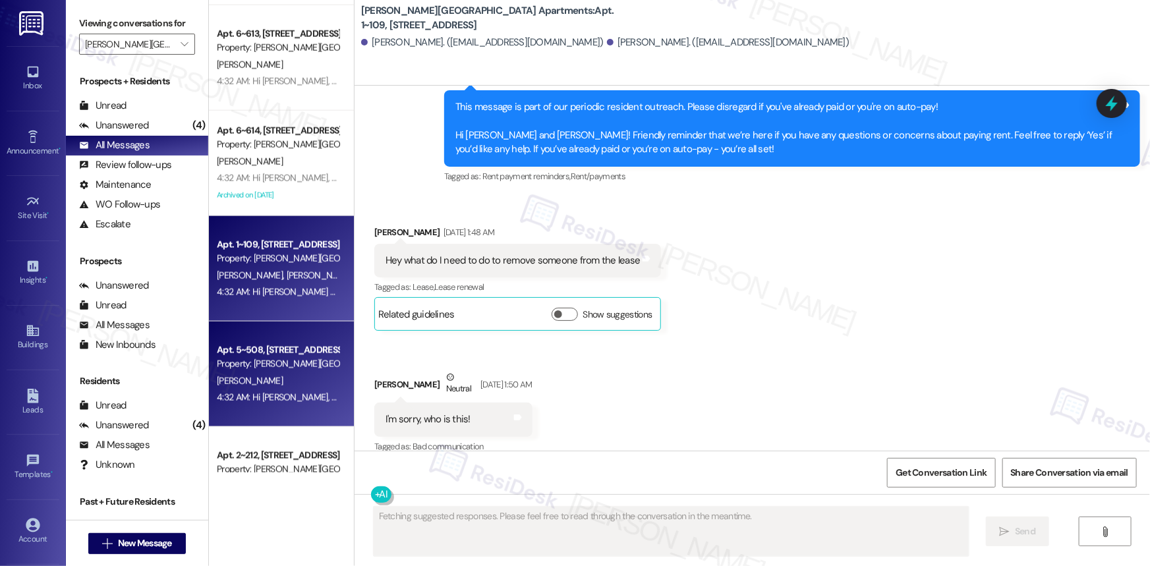
click at [283, 377] on div "[PERSON_NAME]" at bounding box center [278, 381] width 125 height 16
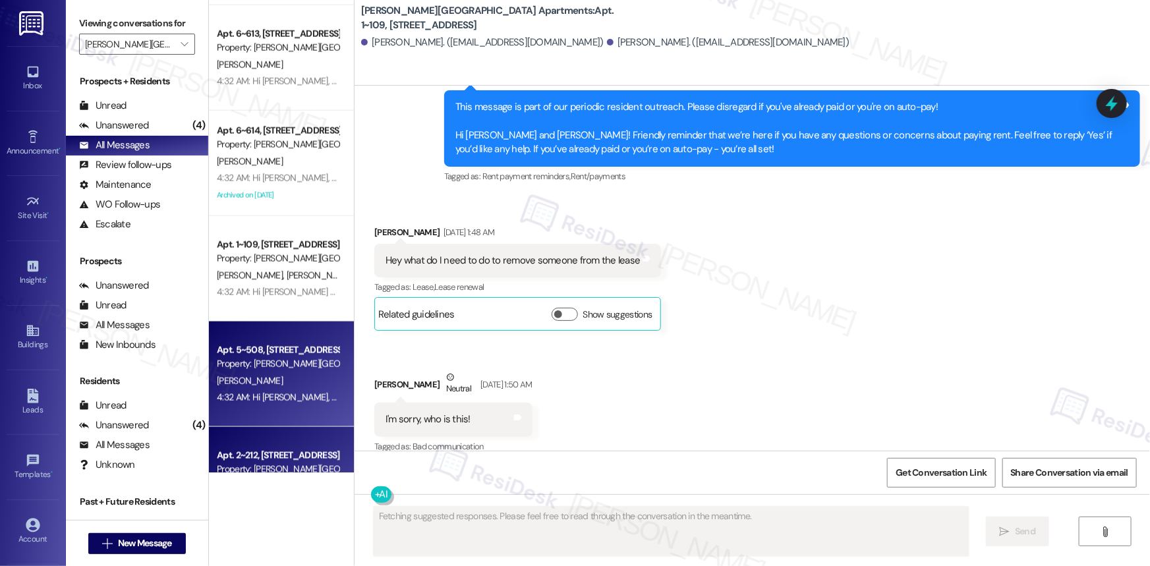
click at [258, 444] on div "Apt. 2~212, [STREET_ADDRESS] Property: [PERSON_NAME][GEOGRAPHIC_DATA] Apartment…" at bounding box center [281, 479] width 145 height 105
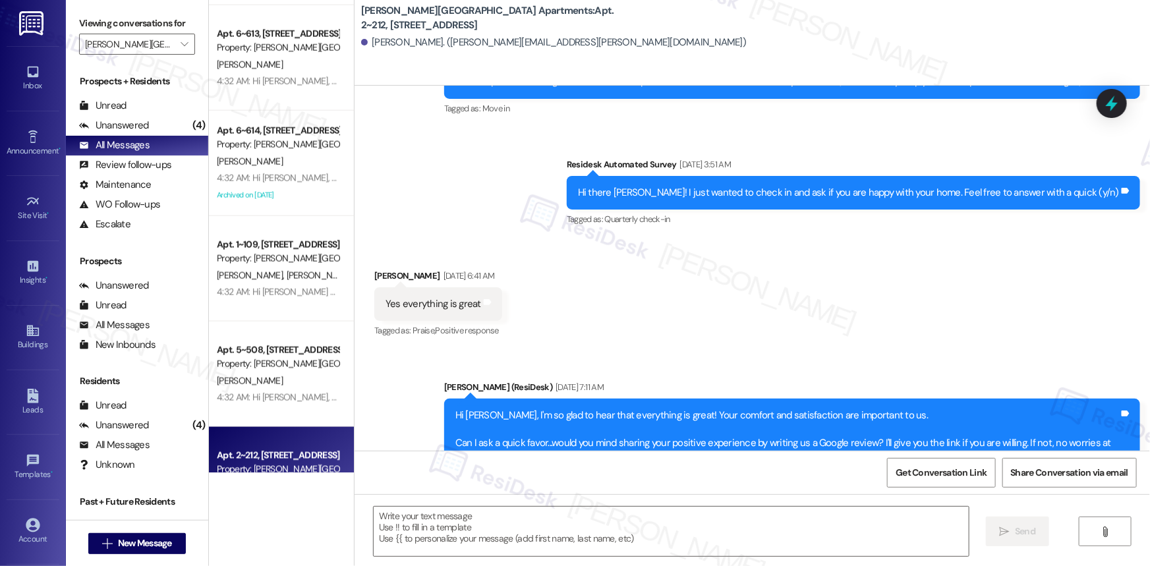
scroll to position [336, 0]
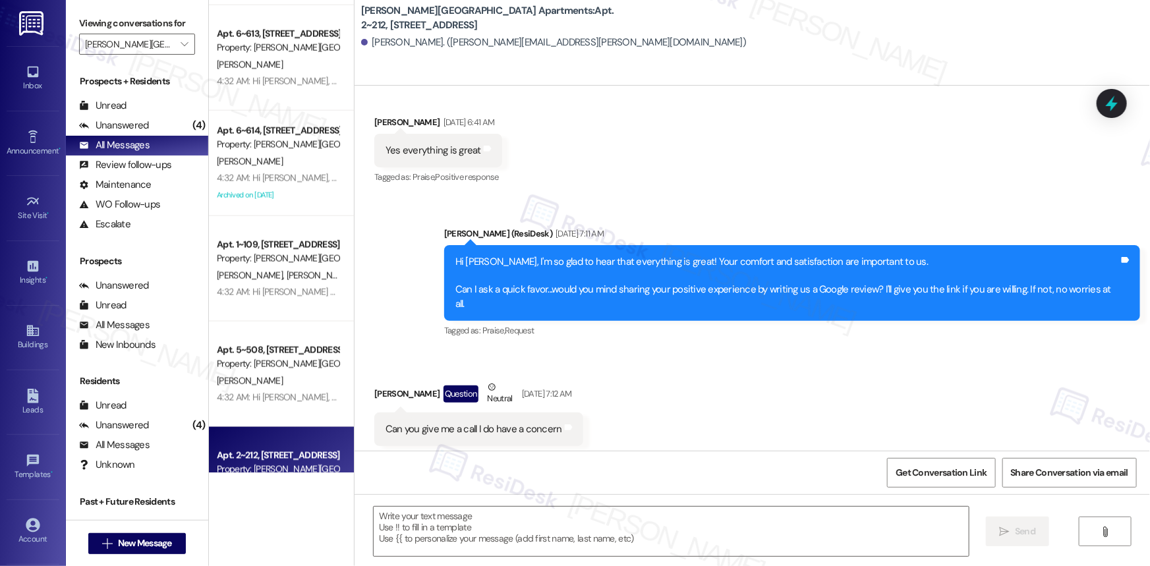
type textarea "Fetching suggested responses. Please feel free to read through the conversation…"
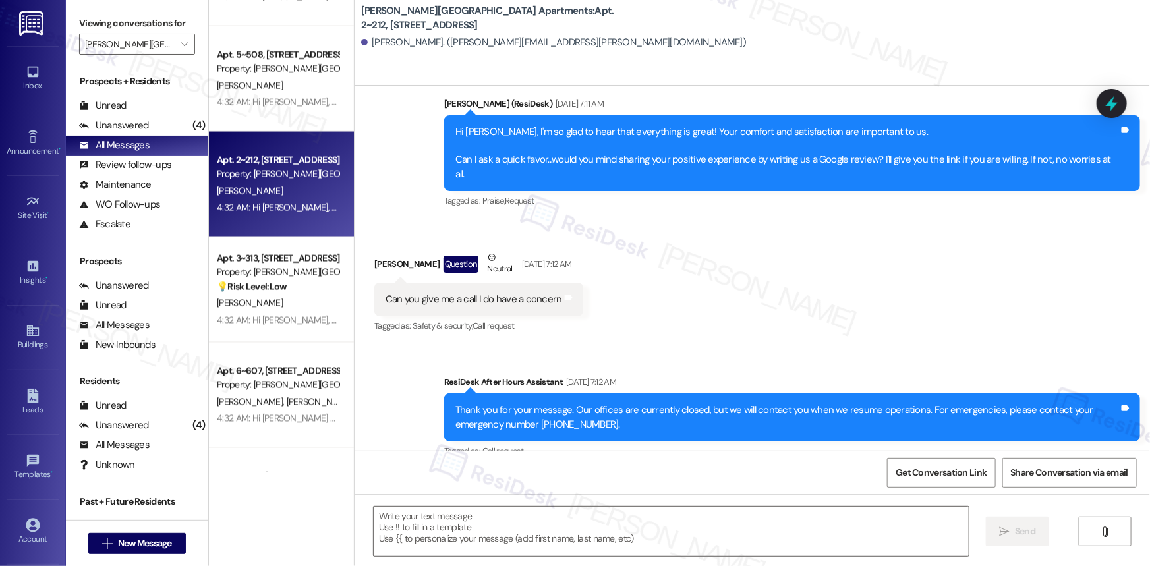
scroll to position [1258, 0]
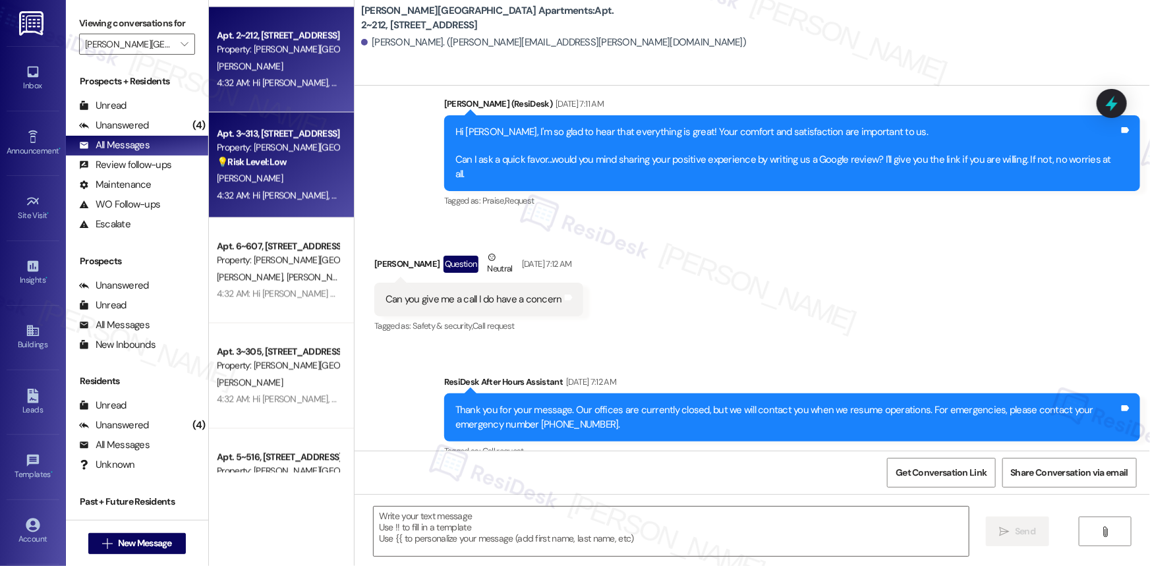
click at [266, 174] on div "[PERSON_NAME]" at bounding box center [278, 179] width 125 height 16
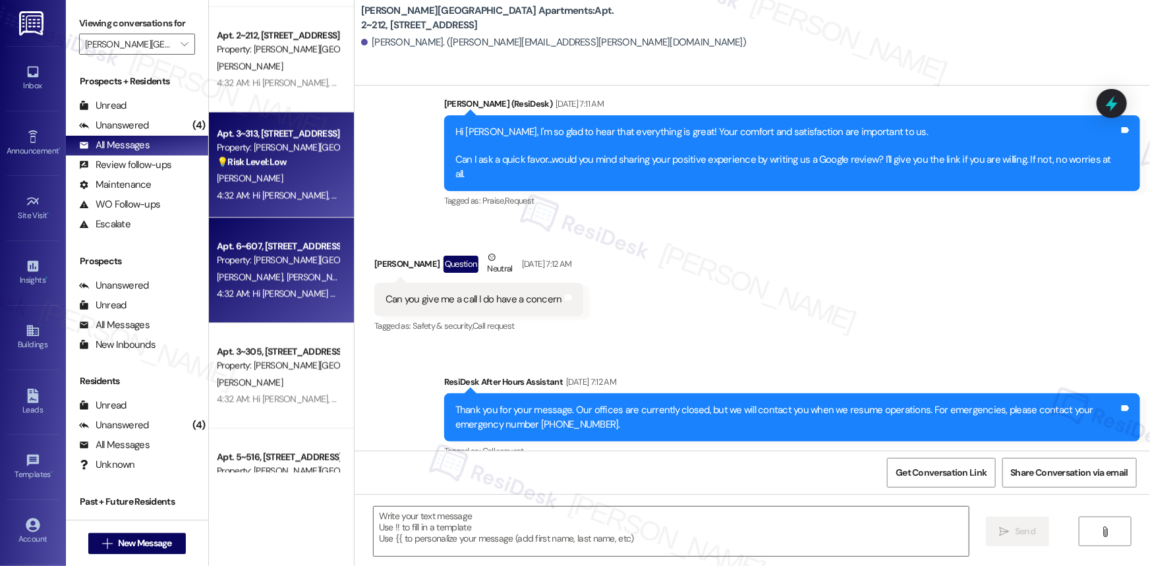
type textarea "Fetching suggested responses. Please feel free to read through the conversation…"
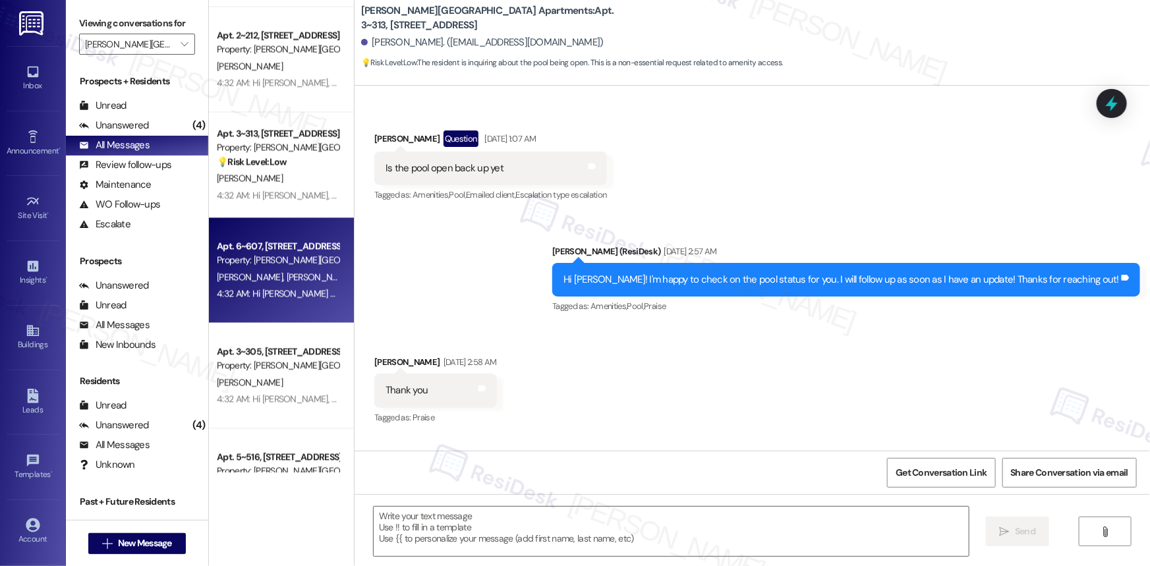
type textarea "Fetching suggested responses. Please feel free to read through the conversation…"
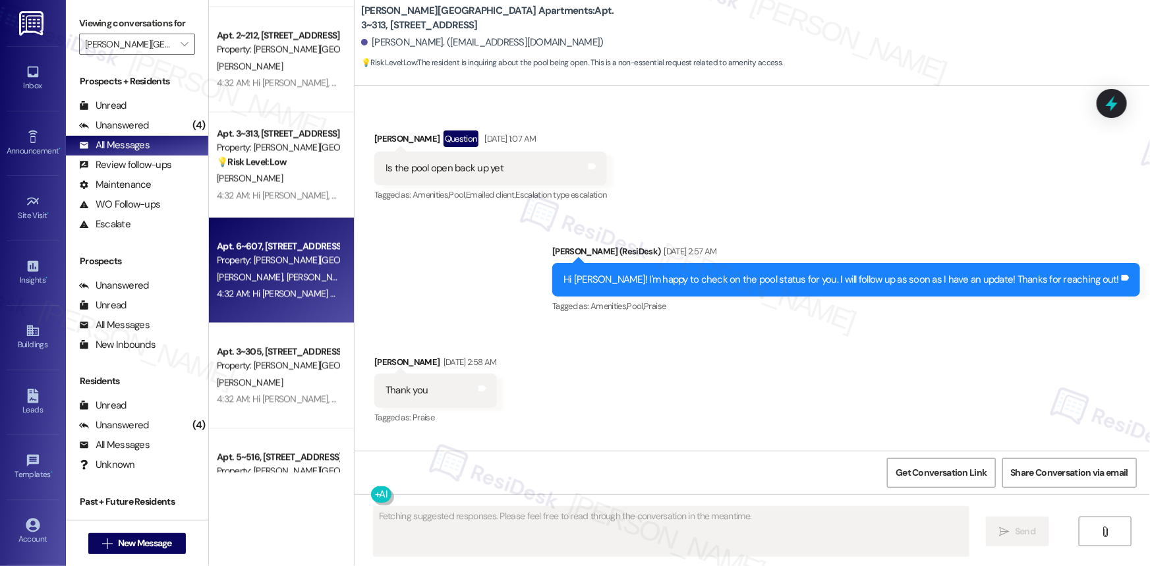
scroll to position [729, 0]
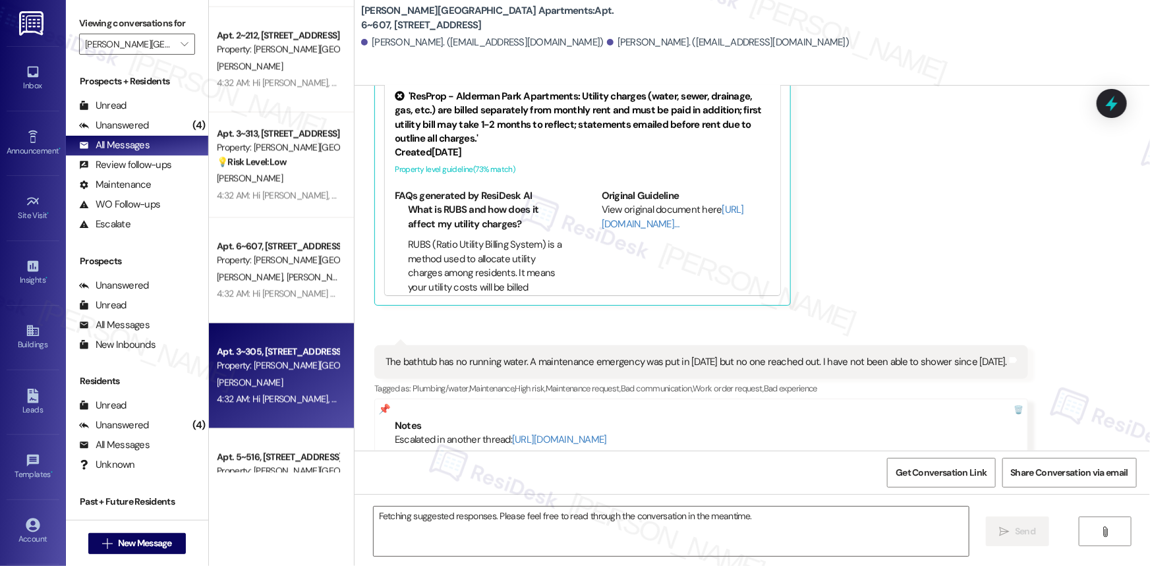
drag, startPoint x: 258, startPoint y: 257, endPoint x: 252, endPoint y: 378, distance: 120.8
click at [250, 358] on div "Apt. 3~305, [STREET_ADDRESS]" at bounding box center [278, 352] width 122 height 14
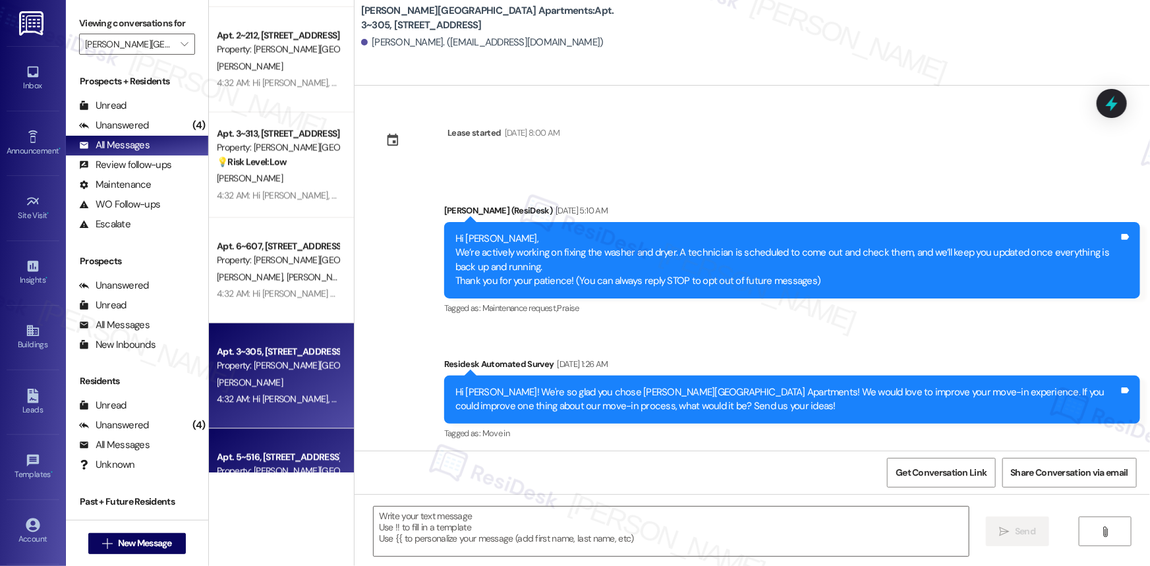
type textarea "Fetching suggested responses. Please feel free to read through the conversation…"
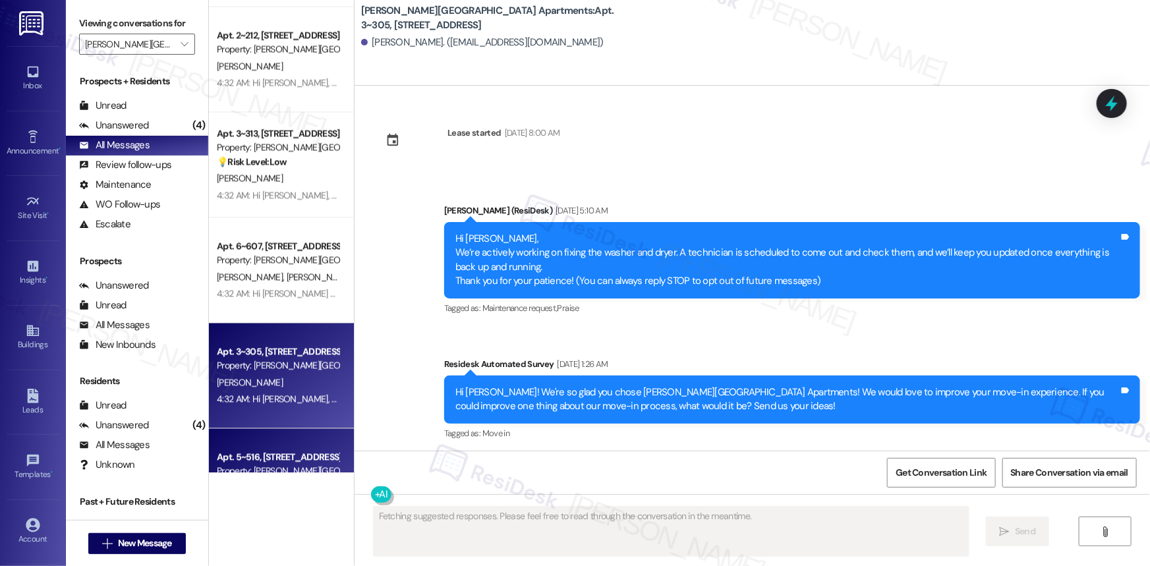
click at [266, 461] on div "Apt. 5~516, [STREET_ADDRESS]" at bounding box center [278, 458] width 122 height 14
type textarea "Fetching suggested responses. Please feel free to read through the conversation…"
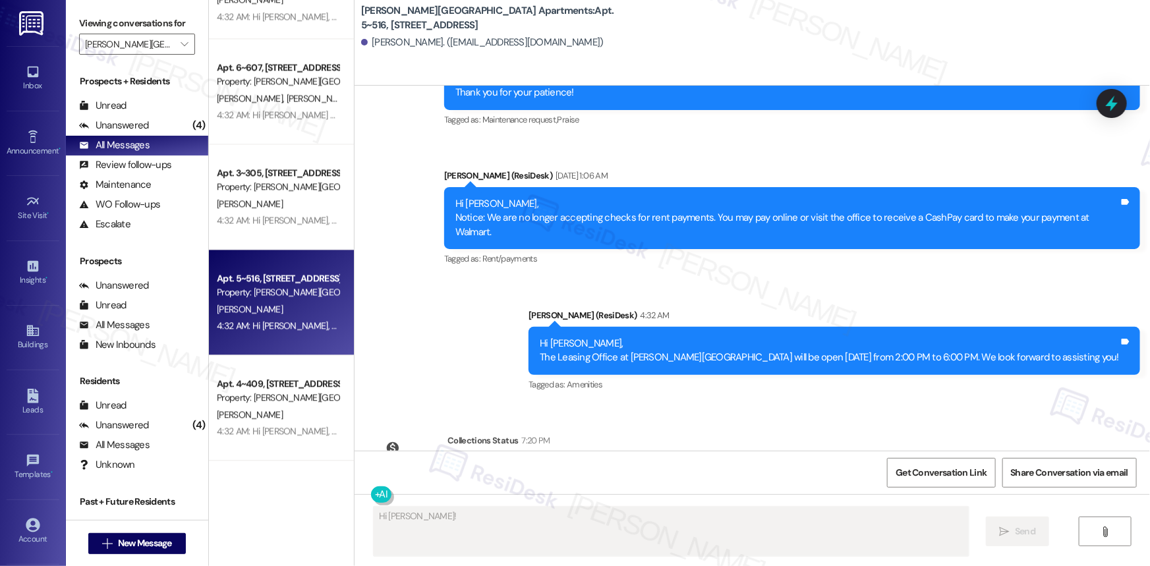
scroll to position [119, 0]
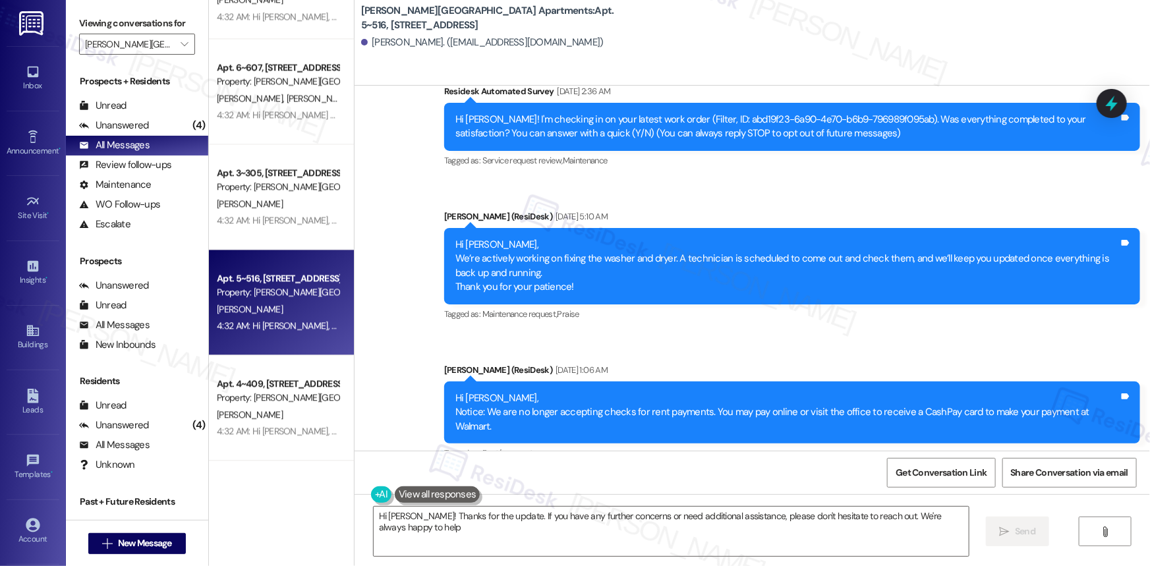
type textarea "Hi [PERSON_NAME]! Thanks for the update. If you have any further concerns or ne…"
drag, startPoint x: 1147, startPoint y: 315, endPoint x: 1142, endPoint y: 382, distance: 67.4
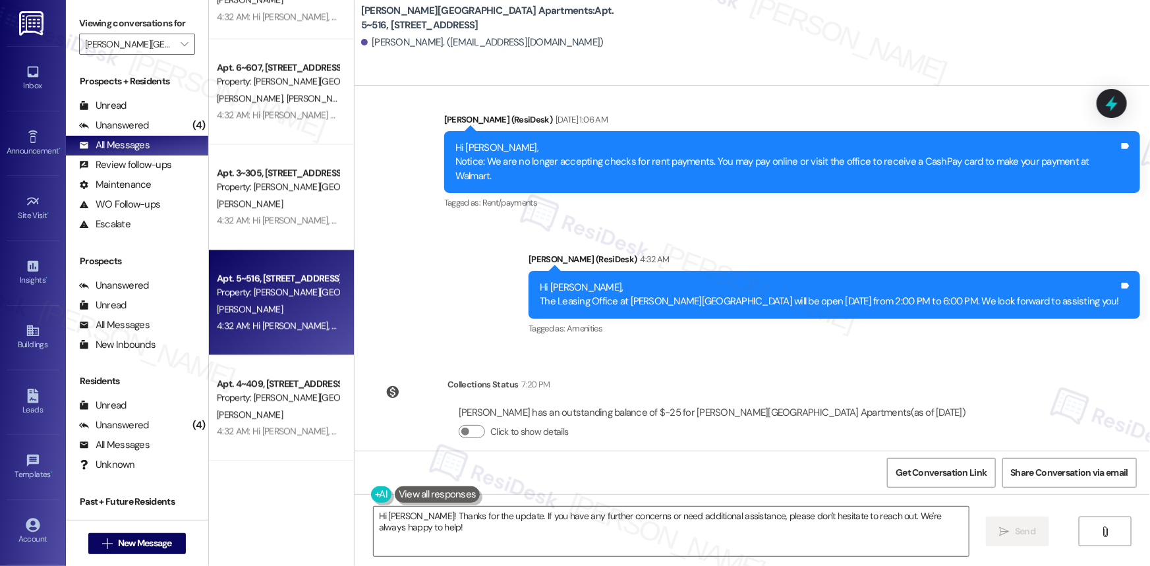
scroll to position [374, 0]
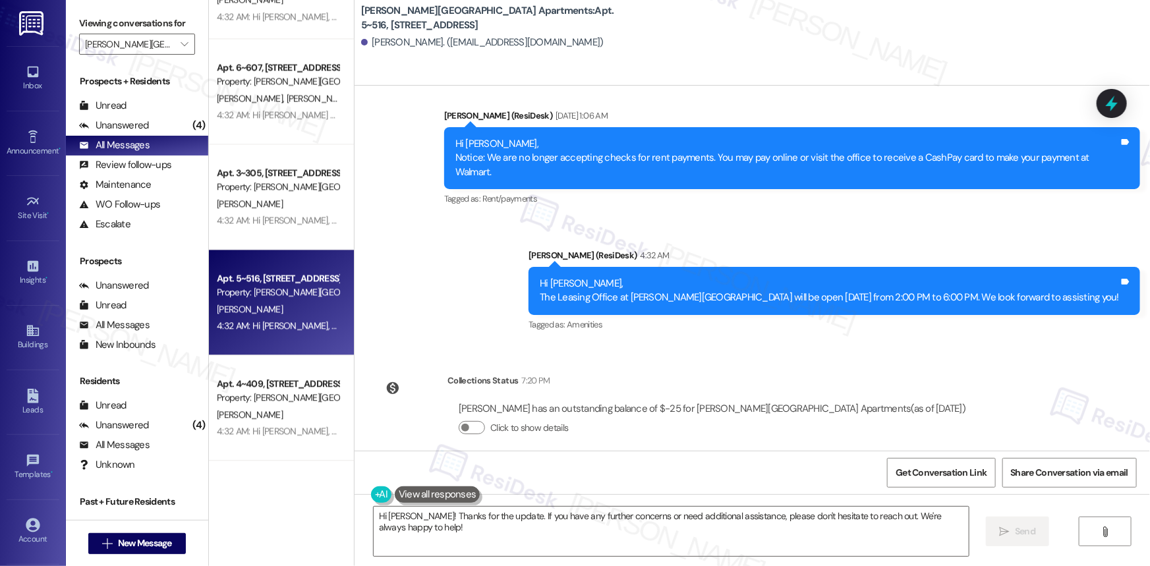
click at [1143, 477] on div "Get Conversation Link Share Conversation via email" at bounding box center [753, 473] width 796 height 44
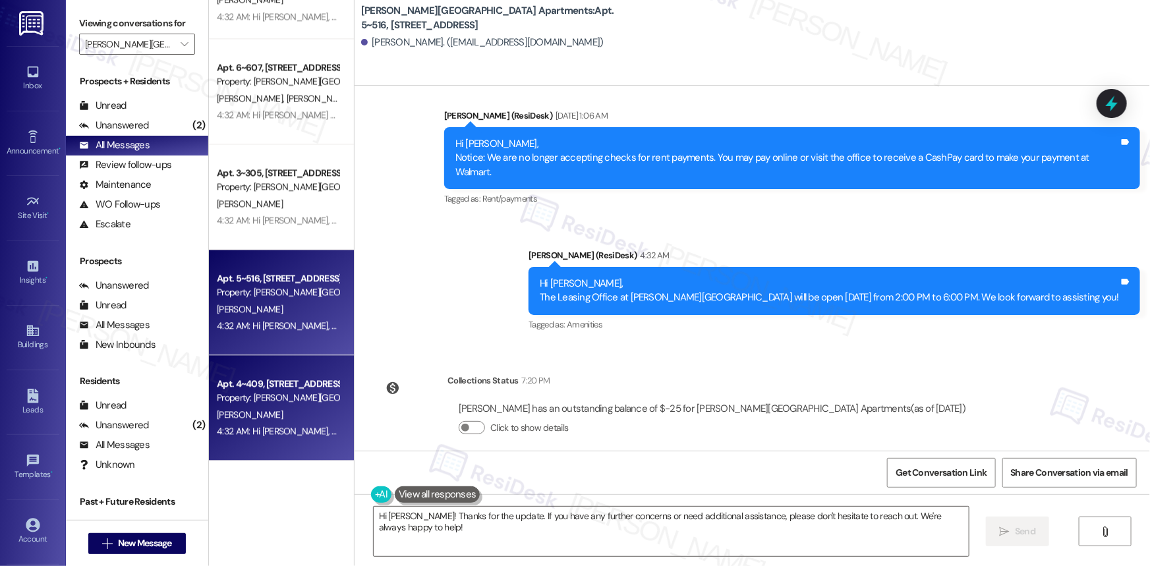
click at [245, 389] on div "Apt. 4~409, [STREET_ADDRESS]" at bounding box center [278, 384] width 122 height 14
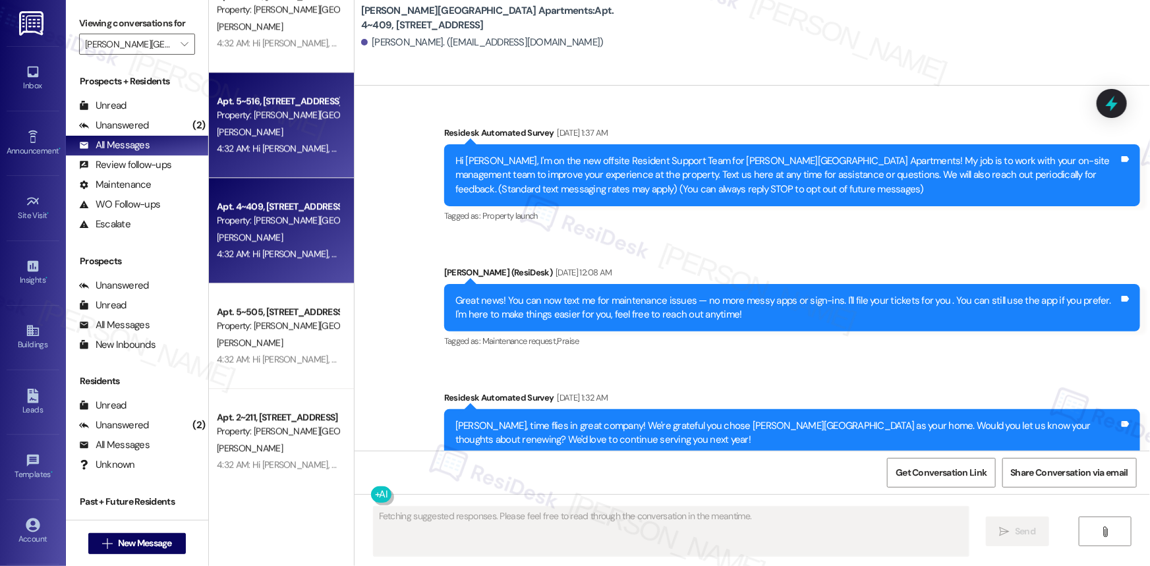
scroll to position [1618, 0]
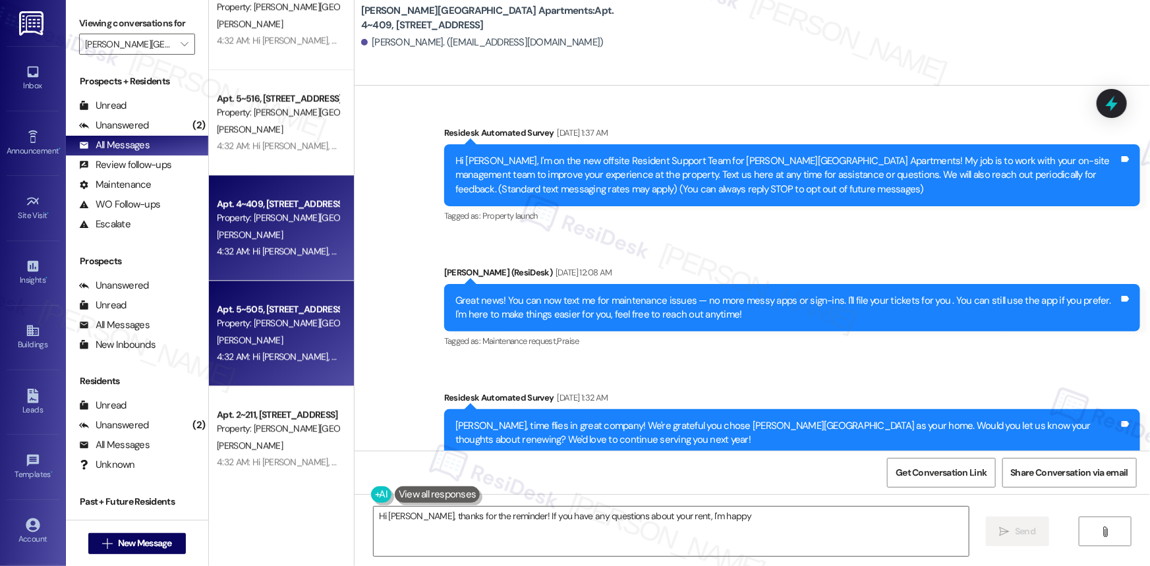
type textarea "Hi [PERSON_NAME], thanks for the reminder! If you have any questions about your…"
click at [270, 339] on div "[PERSON_NAME]" at bounding box center [278, 340] width 125 height 16
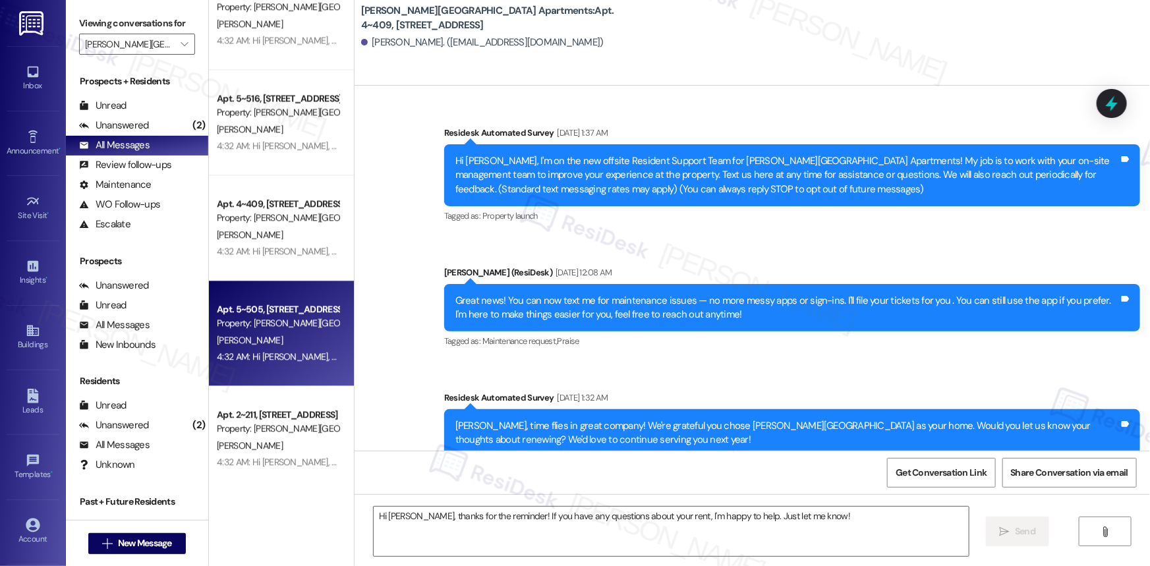
type textarea "Fetching suggested responses. Please feel free to read through the conversation…"
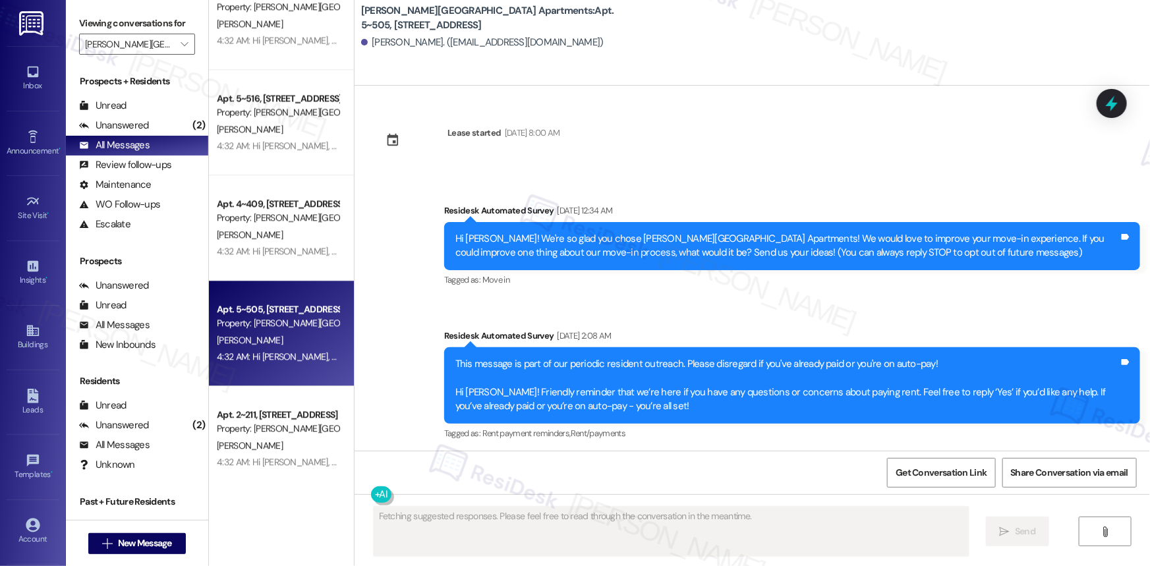
type textarea "Fetching suggested responses. Please feel free to read through the conversation…"
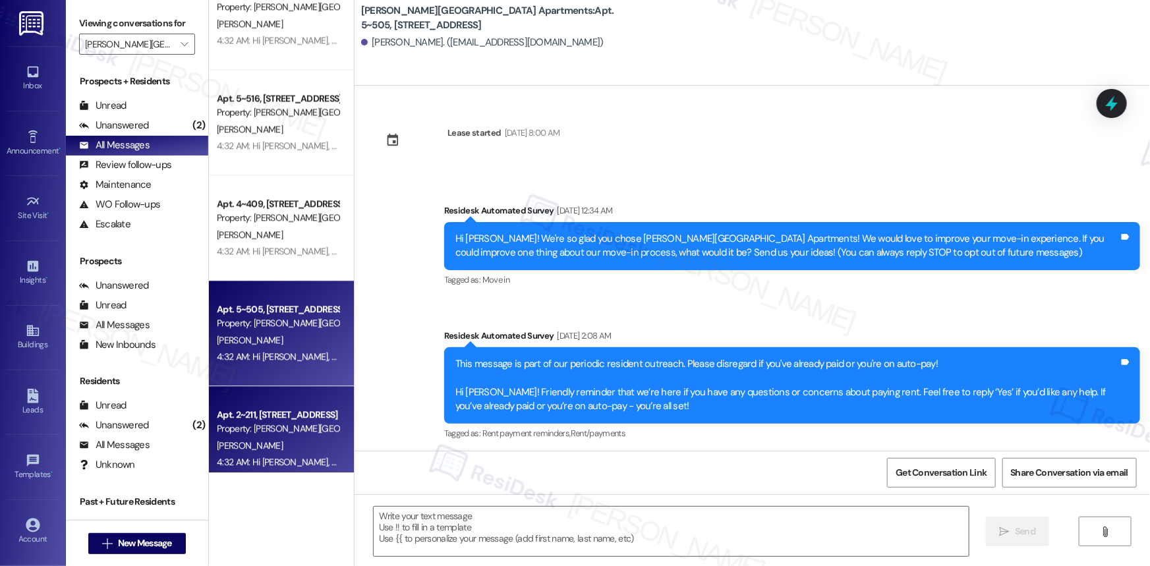
click at [252, 415] on div "Apt. 2~211, [STREET_ADDRESS]" at bounding box center [278, 415] width 122 height 14
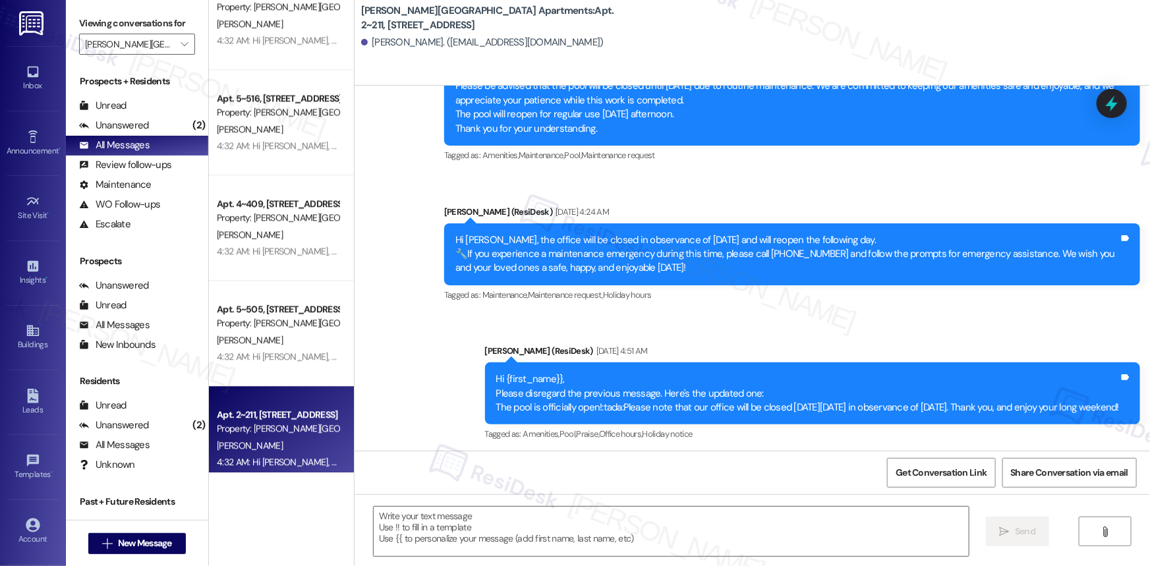
type textarea "Fetching suggested responses. Please feel free to read through the conversation…"
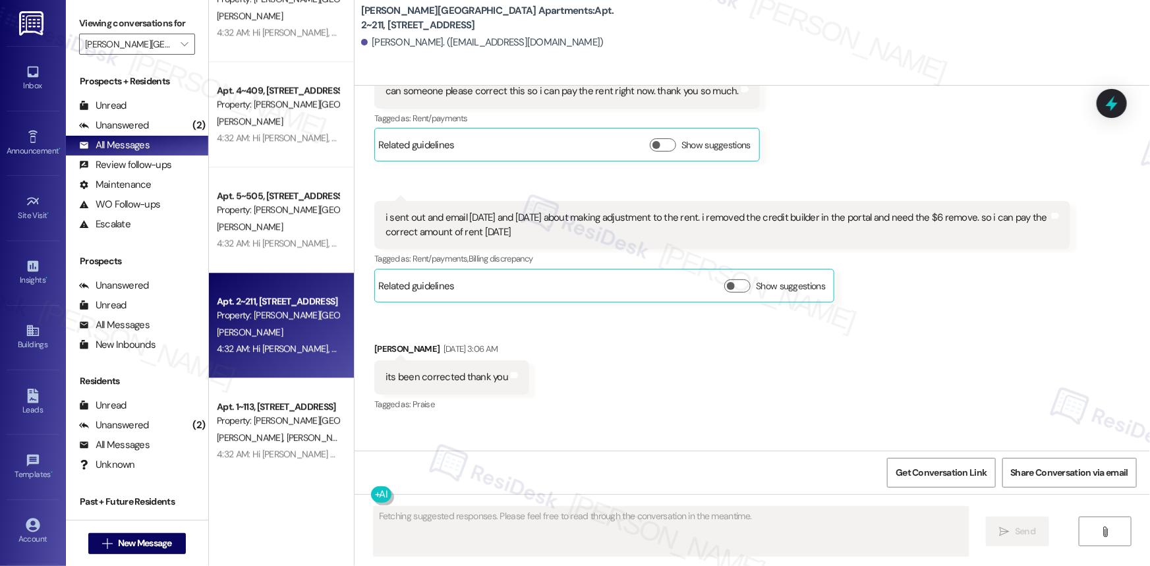
scroll to position [1738, 0]
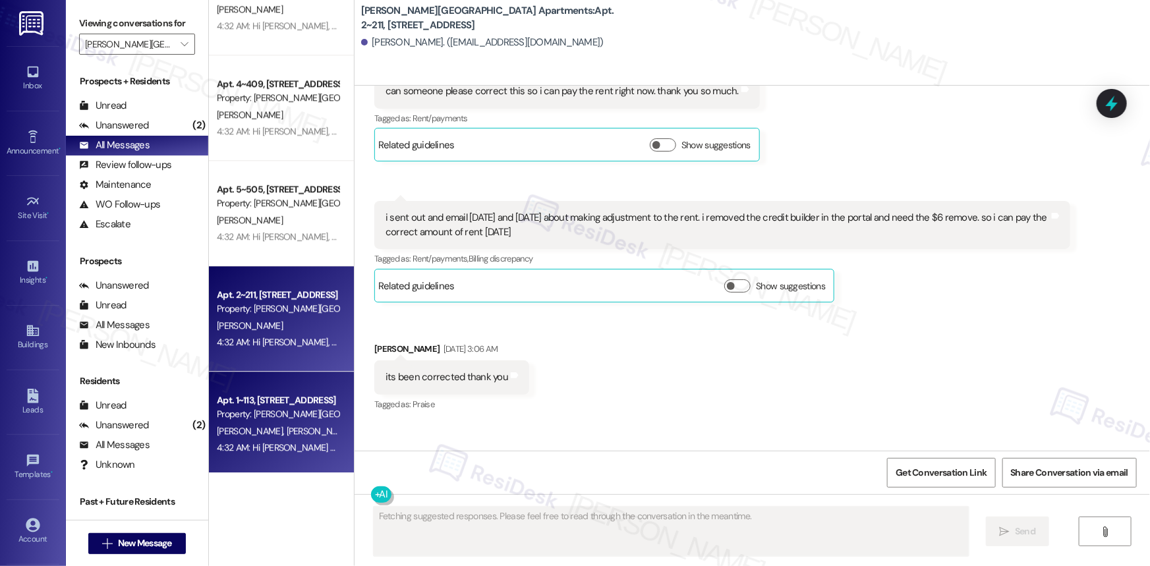
click at [265, 413] on div "Property: [PERSON_NAME][GEOGRAPHIC_DATA] Apartments" at bounding box center [278, 414] width 122 height 14
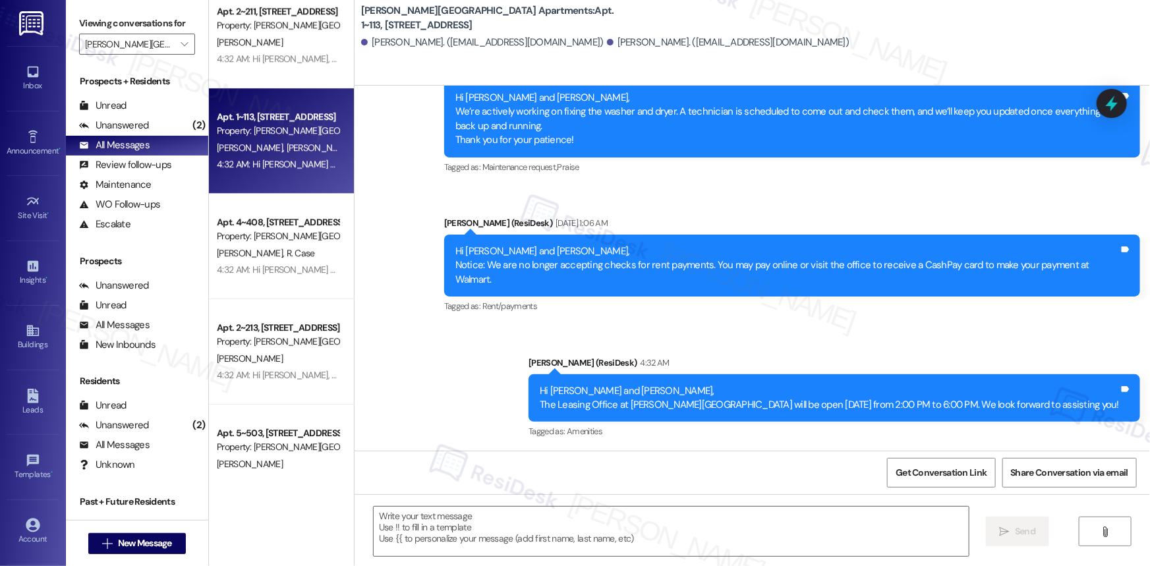
scroll to position [2037, 0]
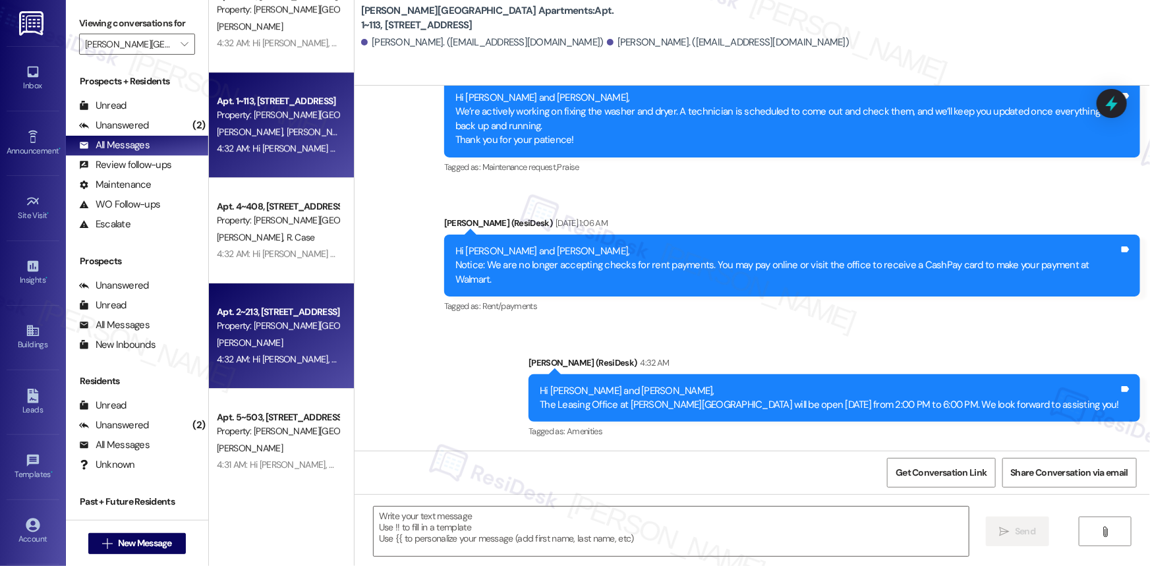
click at [264, 330] on div "Property: [PERSON_NAME][GEOGRAPHIC_DATA] Apartments" at bounding box center [278, 326] width 122 height 14
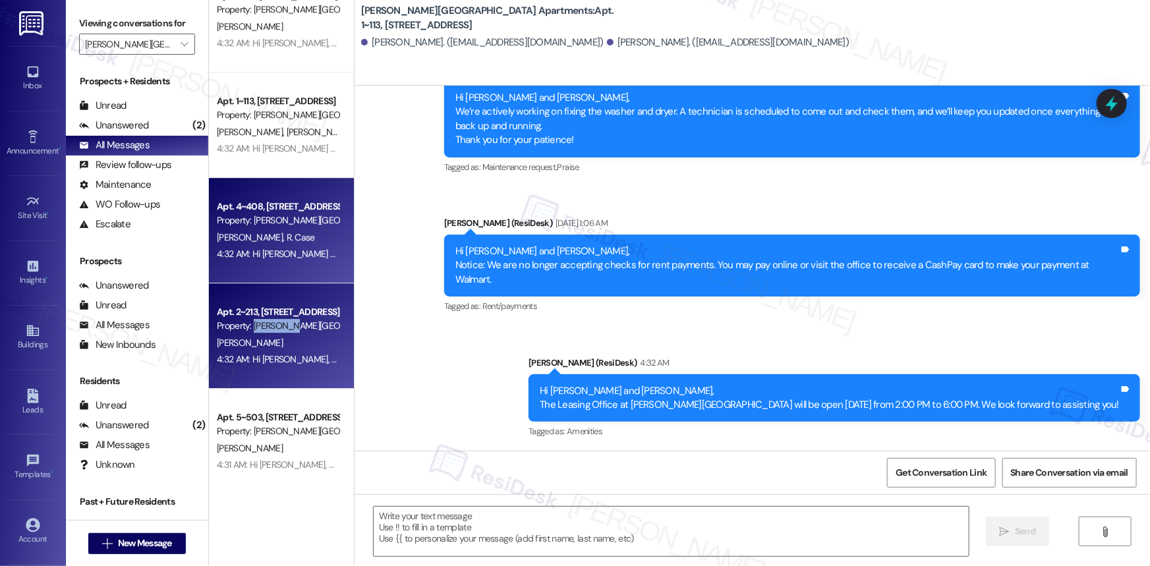
type textarea "Fetching suggested responses. Please feel free to read through the conversation…"
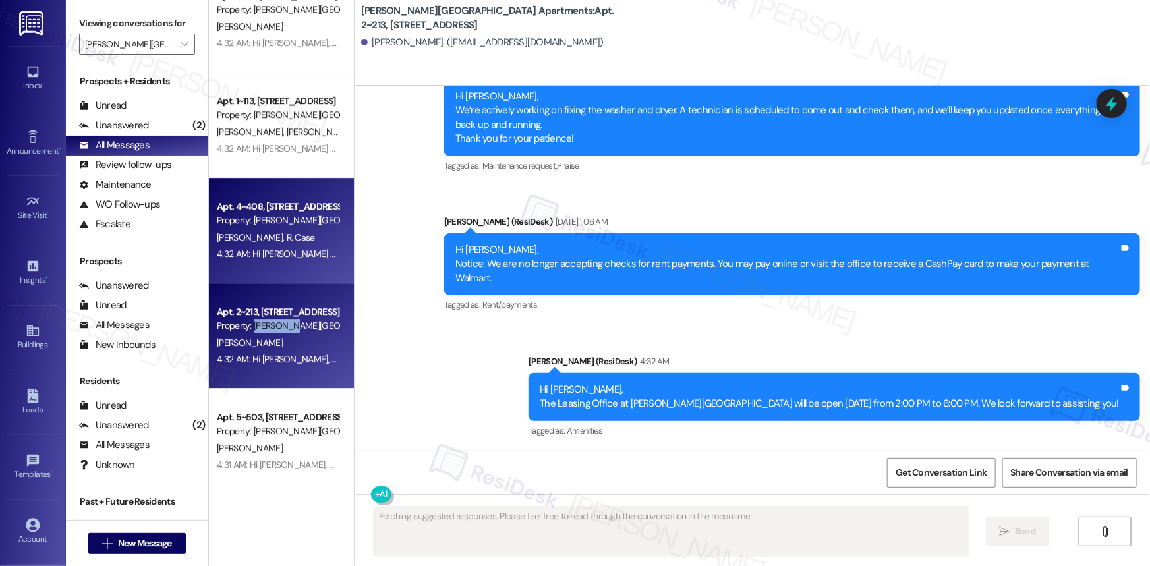
scroll to position [252, 0]
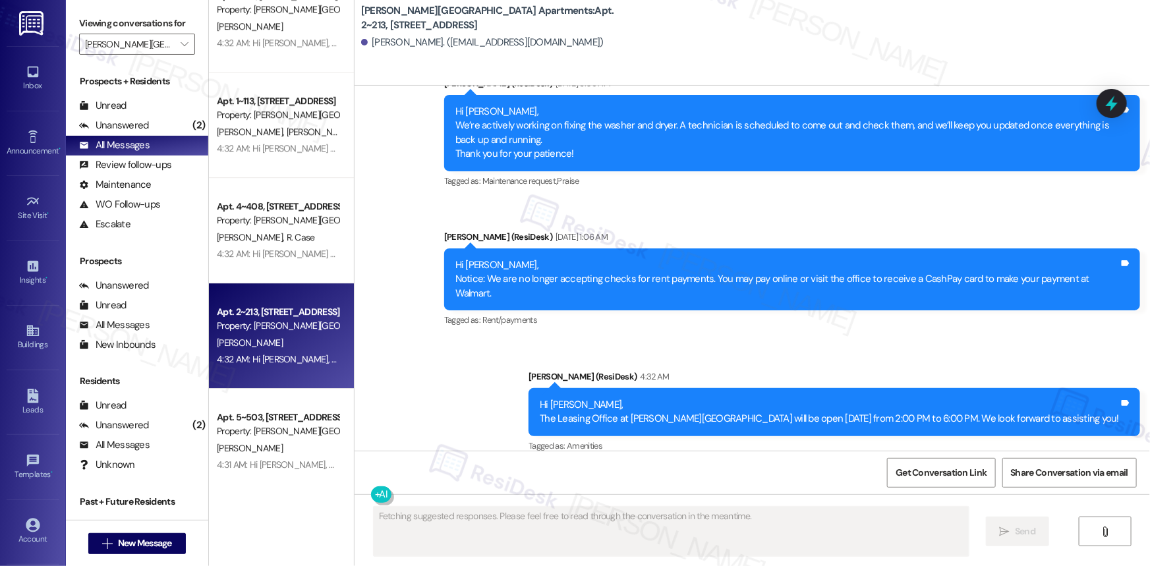
click at [281, 261] on div "4:32 AM: Hi [PERSON_NAME] and [PERSON_NAME], The Leasing Office at [PERSON_NAME…" at bounding box center [278, 254] width 125 height 16
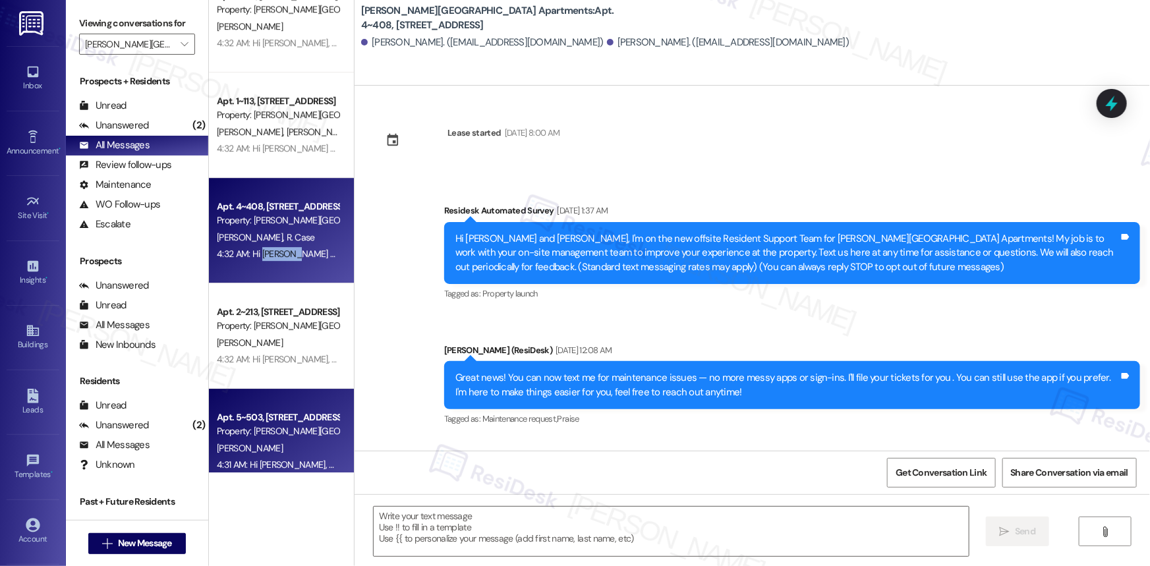
type textarea "Fetching suggested responses. Please feel free to read through the conversation…"
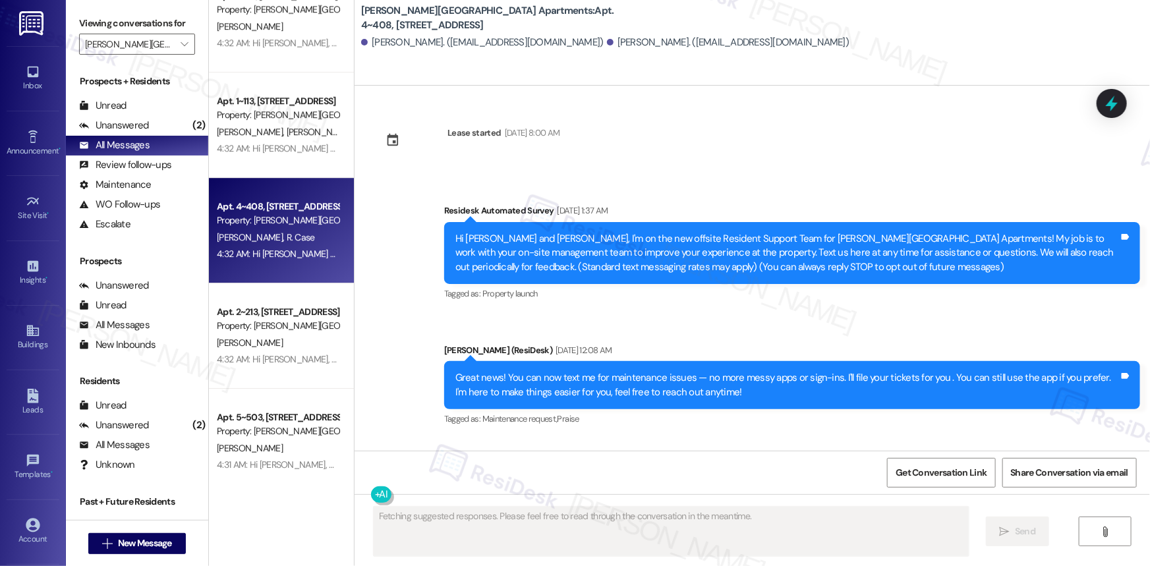
click at [264, 432] on div "Property: [PERSON_NAME][GEOGRAPHIC_DATA] Apartments" at bounding box center [278, 432] width 122 height 14
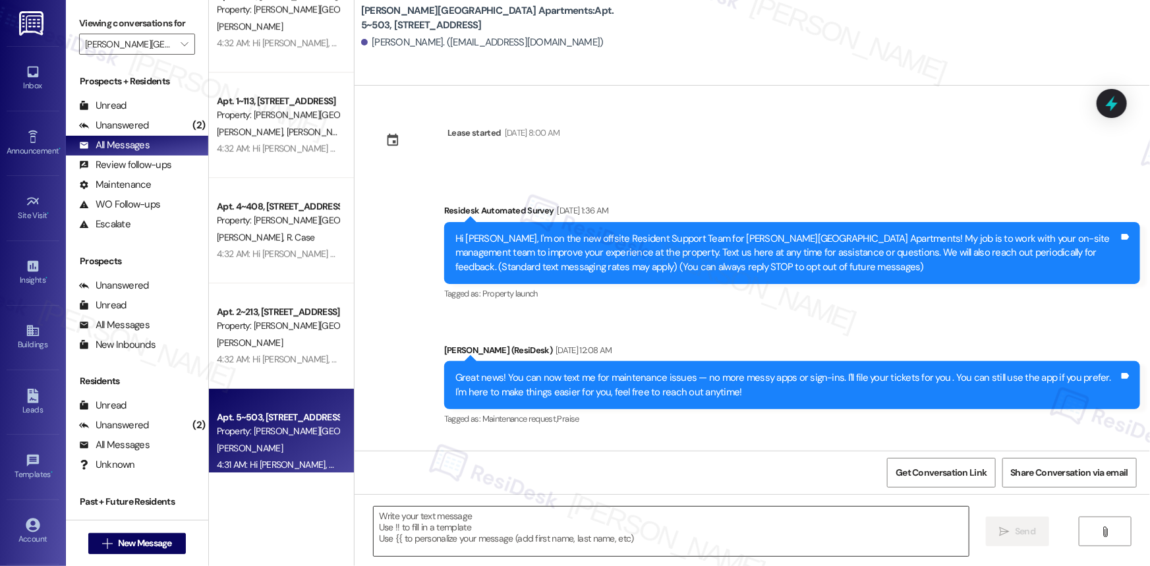
type textarea "Fetching suggested responses. Please feel free to read through the conversation…"
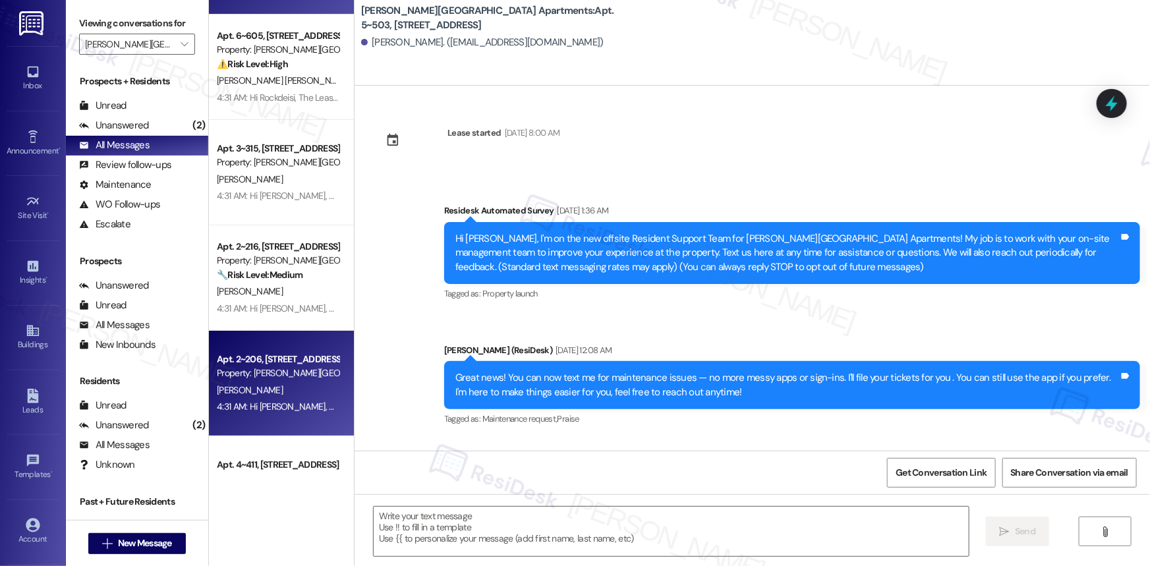
click at [266, 386] on div "[PERSON_NAME]" at bounding box center [278, 390] width 125 height 16
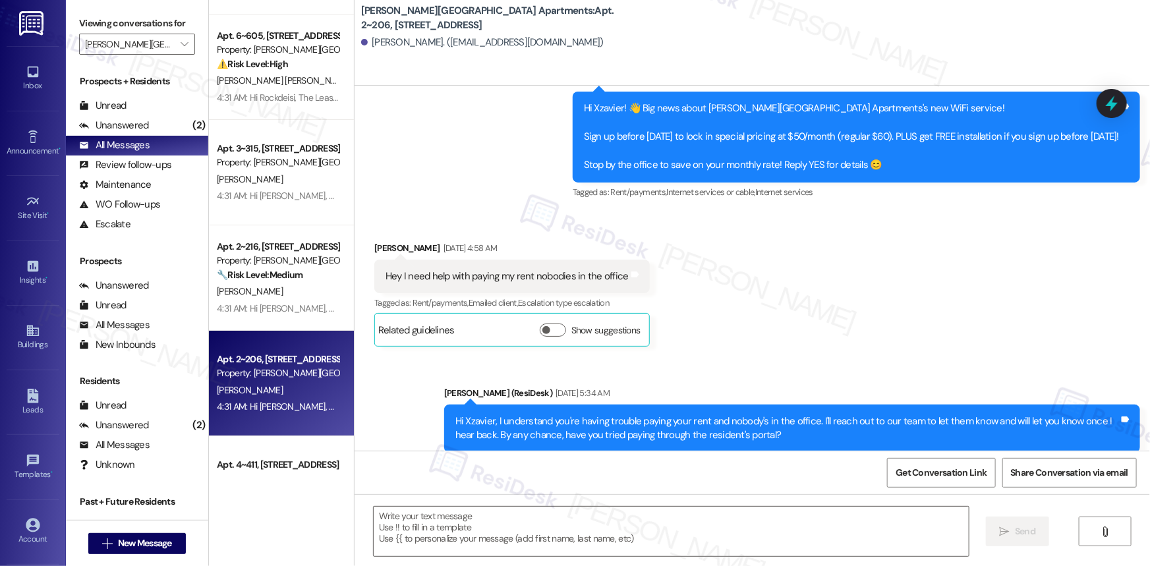
type textarea "Fetching suggested responses. Please feel free to read through the conversation…"
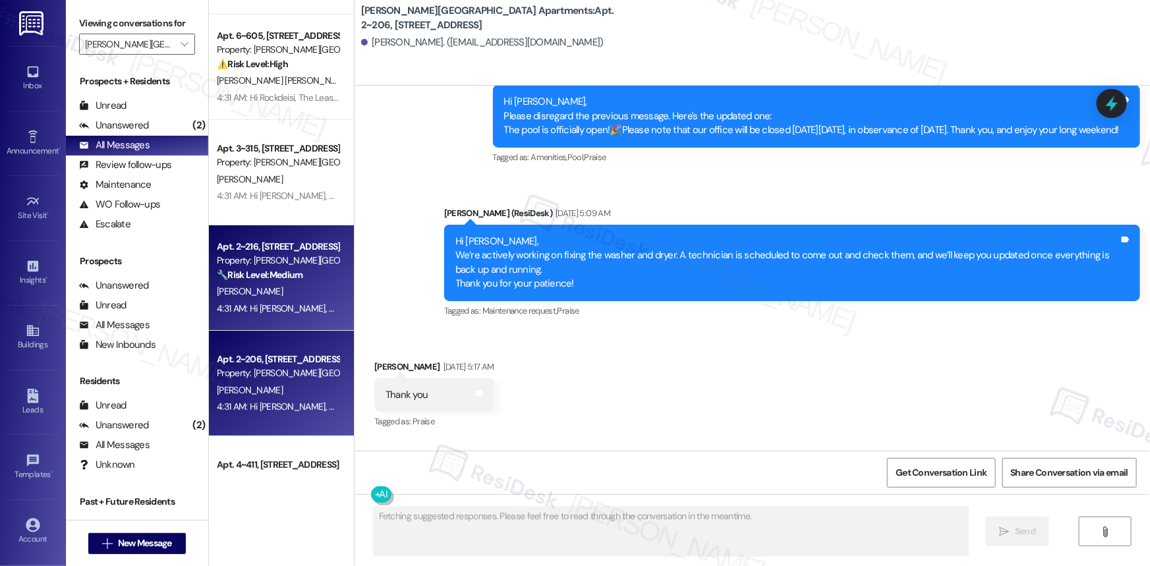
scroll to position [3562, 0]
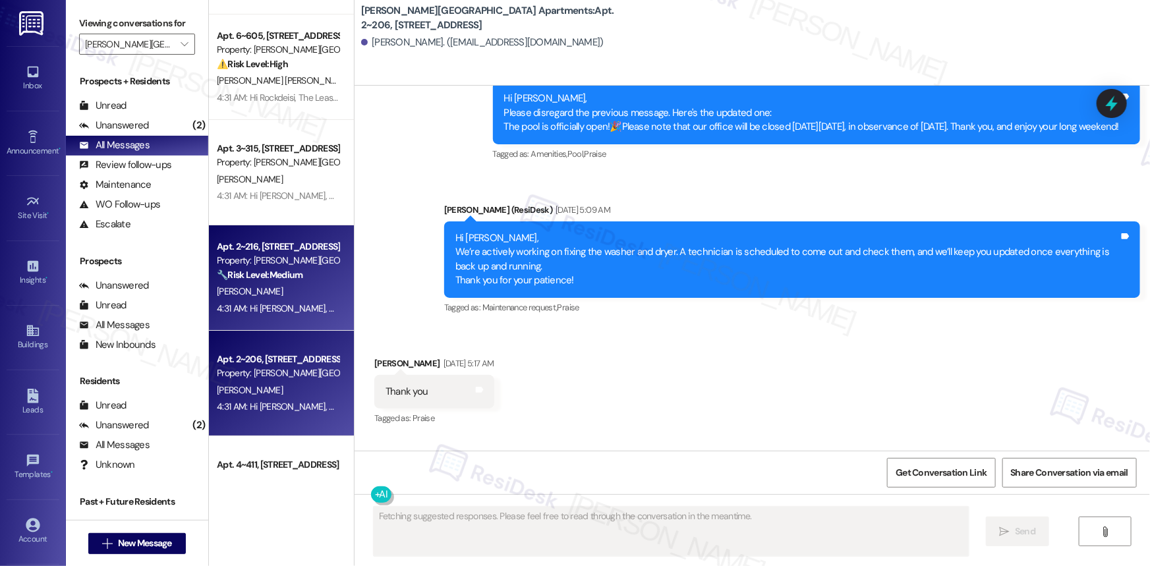
click at [270, 289] on div "[PERSON_NAME]" at bounding box center [278, 291] width 125 height 16
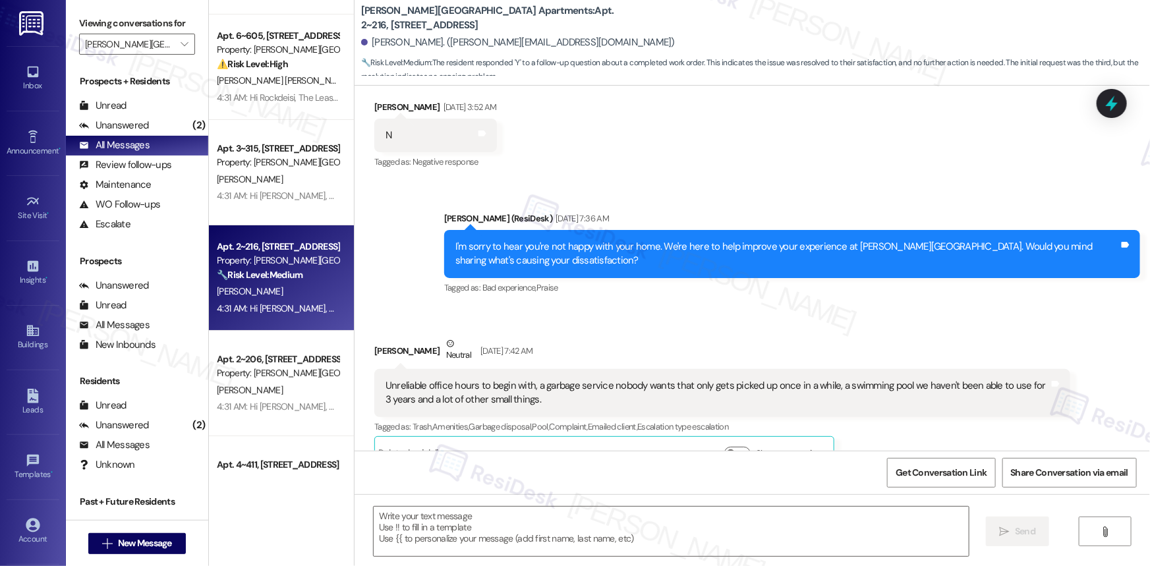
type textarea "Fetching suggested responses. Please feel free to read through the conversation…"
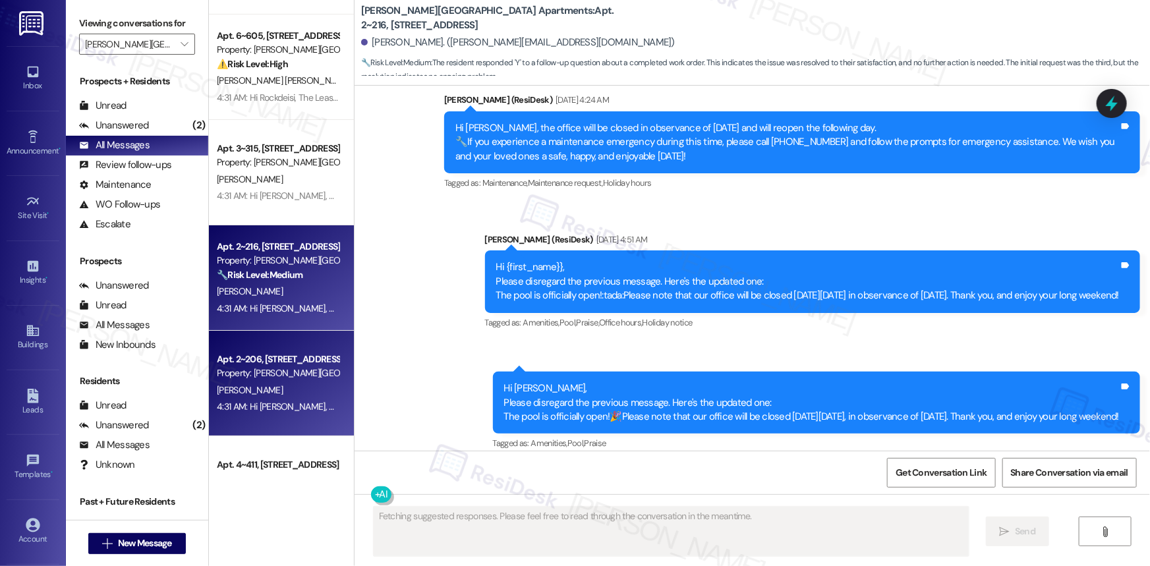
scroll to position [5548, 0]
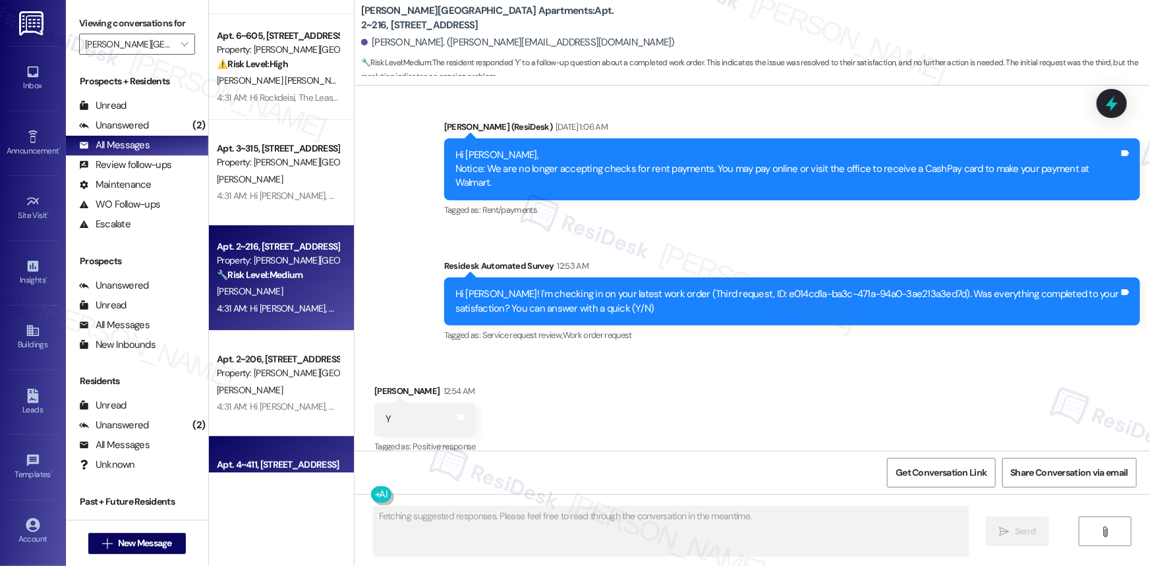
click at [277, 465] on div "Apt. 4~411, [STREET_ADDRESS]" at bounding box center [278, 465] width 122 height 14
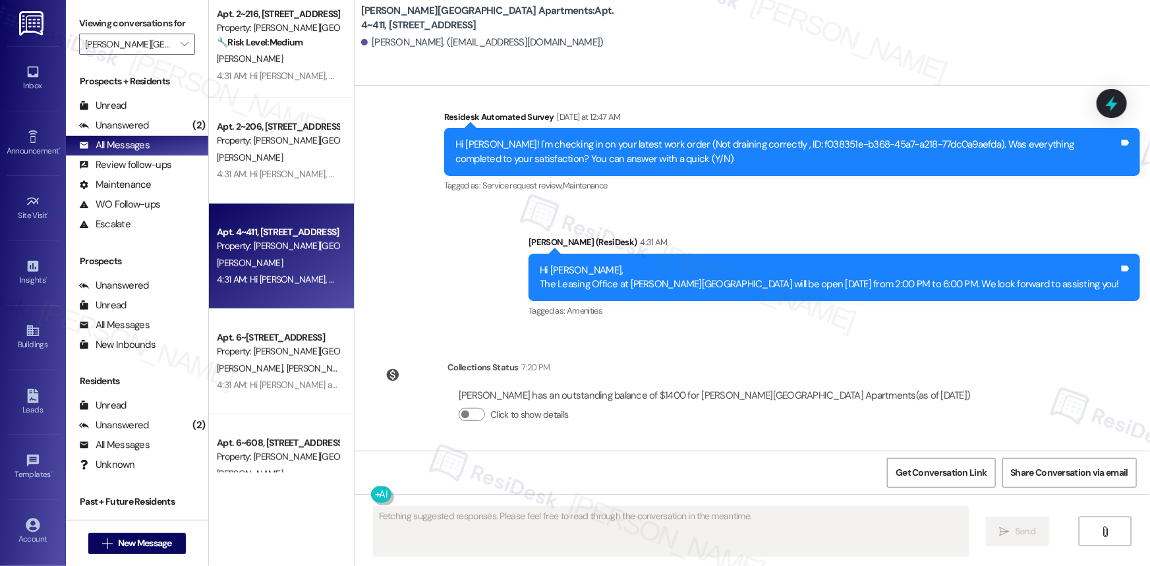
scroll to position [2756, 0]
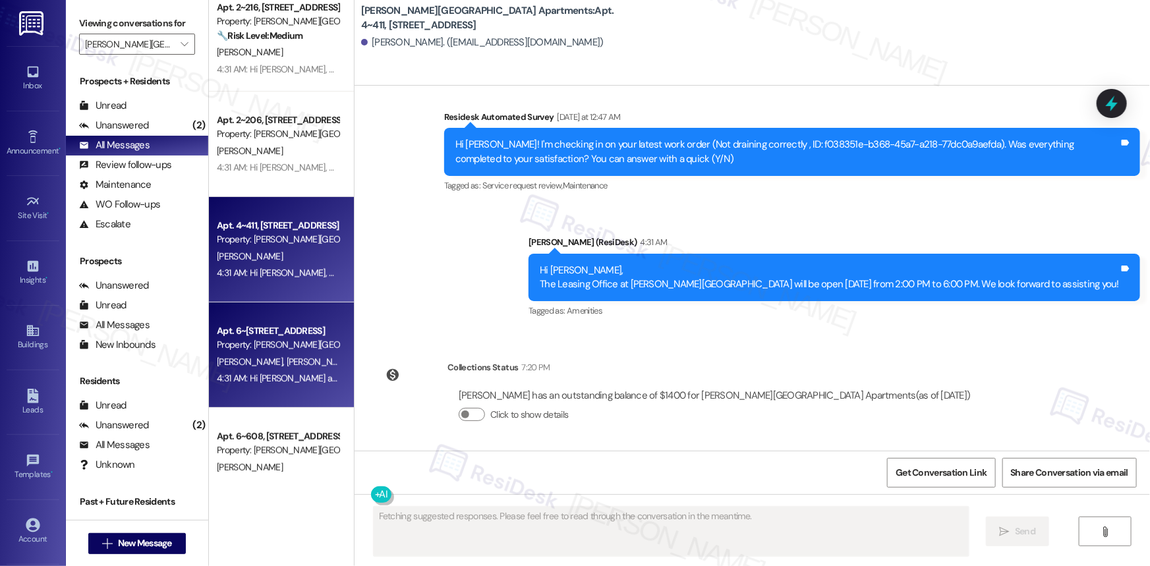
click at [271, 372] on div "4:31 AM: Hi [PERSON_NAME] and [PERSON_NAME], The Leasing Office at [PERSON_NAME…" at bounding box center [585, 378] width 736 height 12
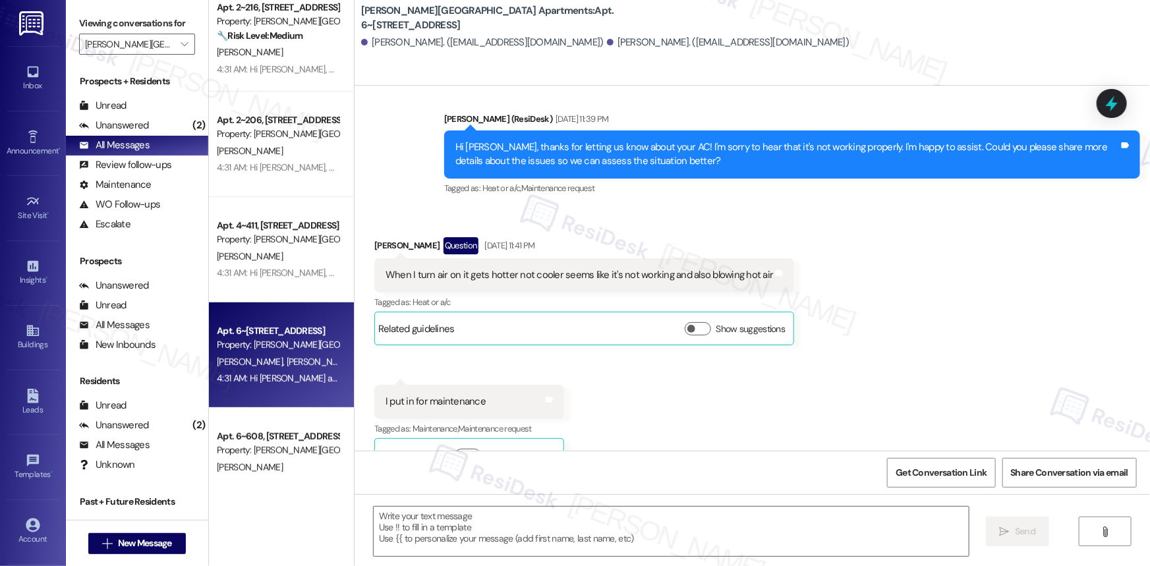
type textarea "Fetching suggested responses. Please feel free to read through the conversation…"
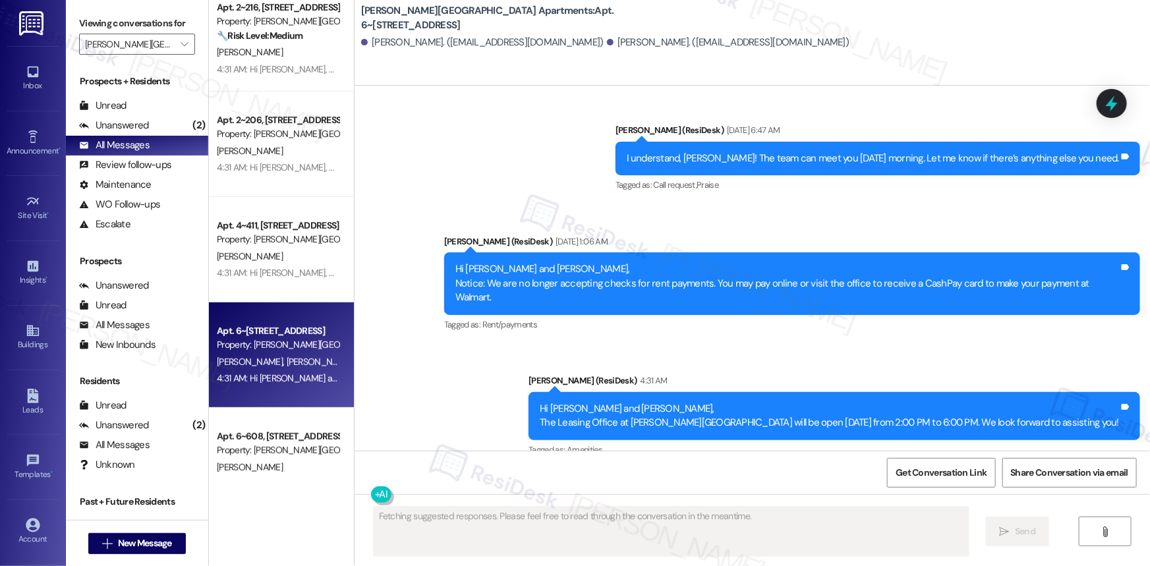
scroll to position [9493, 0]
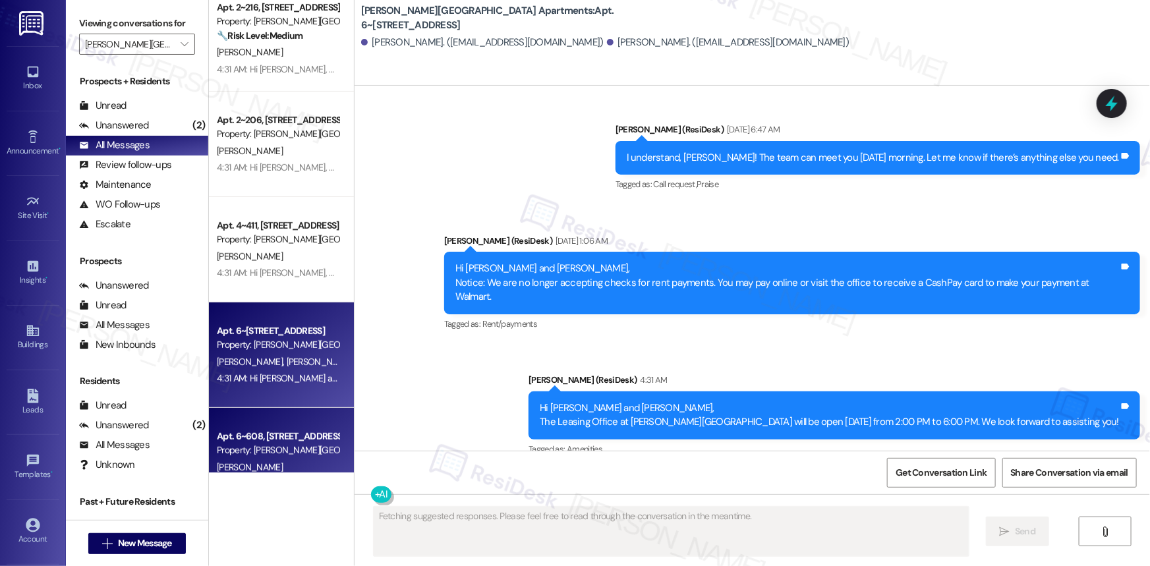
click at [261, 430] on div "Apt. 6~608, [STREET_ADDRESS]" at bounding box center [278, 437] width 122 height 14
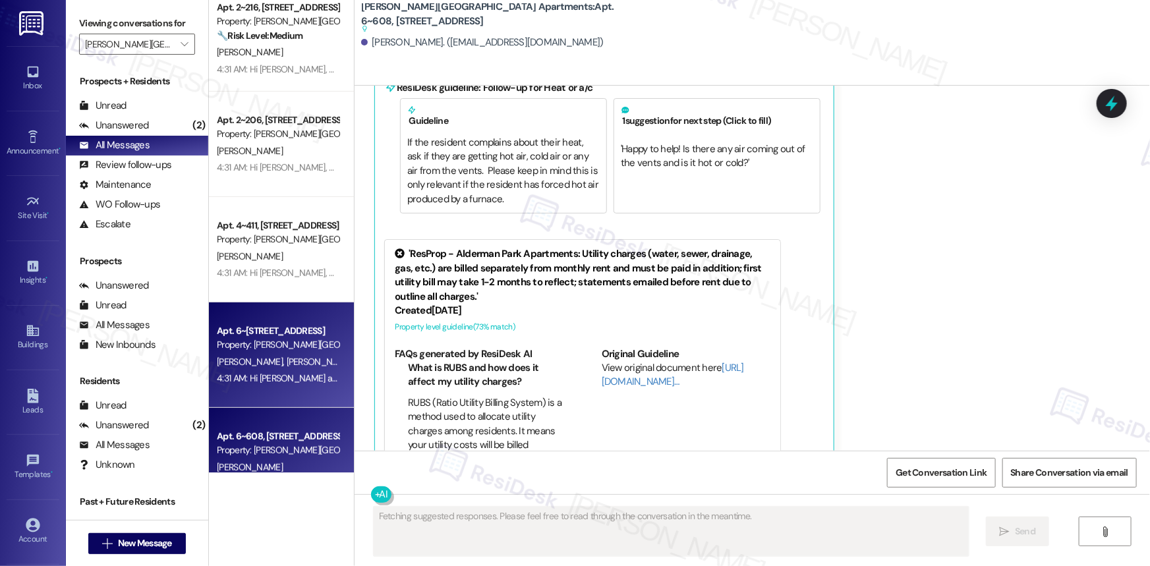
scroll to position [1839, 0]
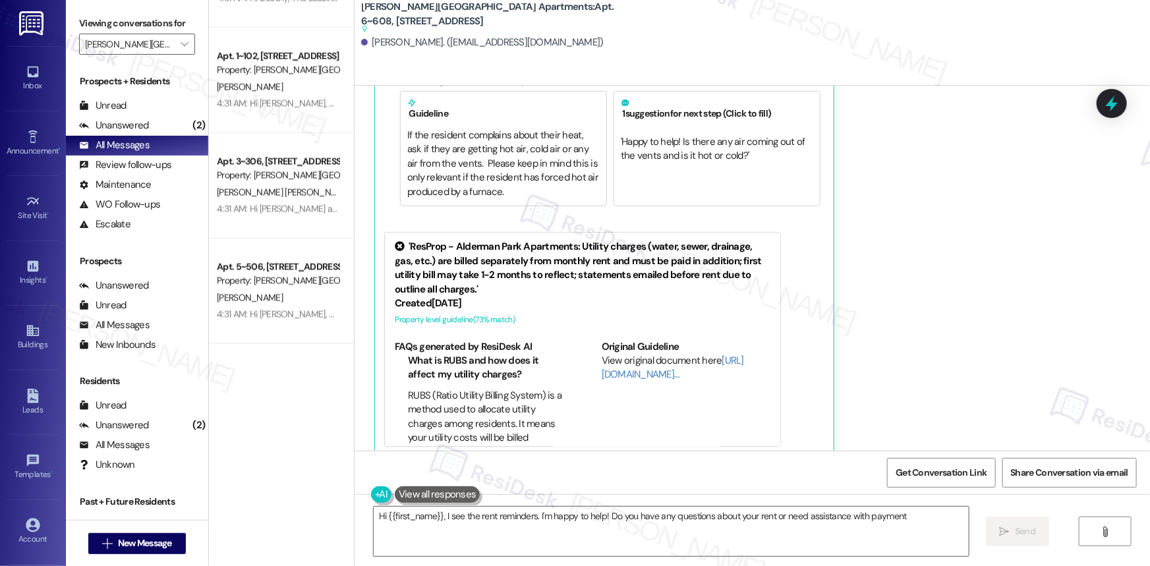
type textarea "Hi {{first_name}}, I see the rent reminders. I'm happy to help! Do you have any…"
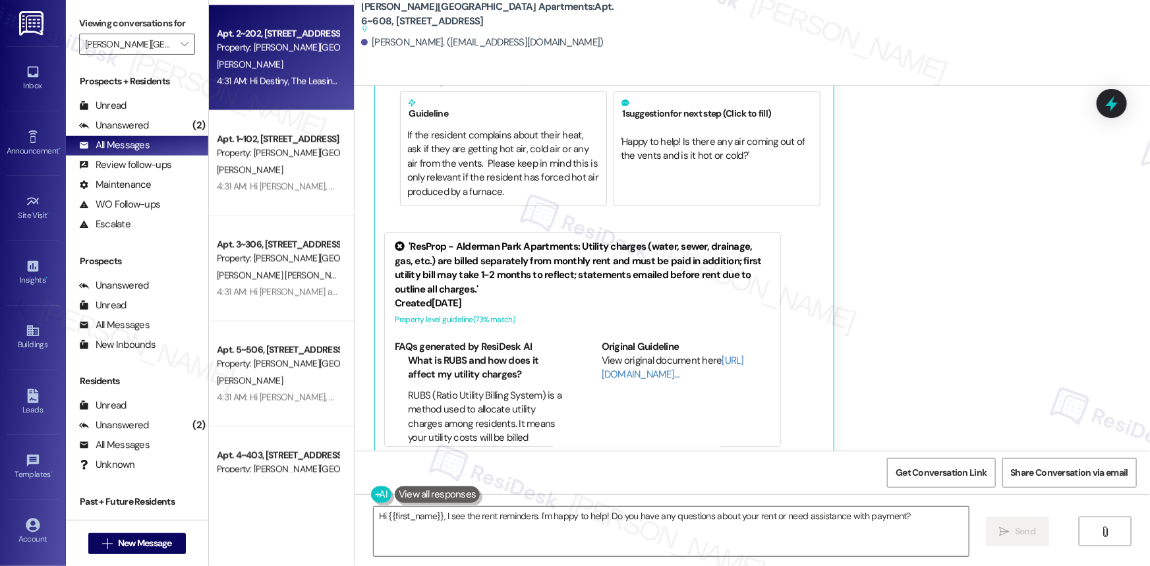
click at [268, 92] on div "Apt. 2~202, [STREET_ADDRESS] Property: [PERSON_NAME][GEOGRAPHIC_DATA] Apartment…" at bounding box center [281, 57] width 145 height 105
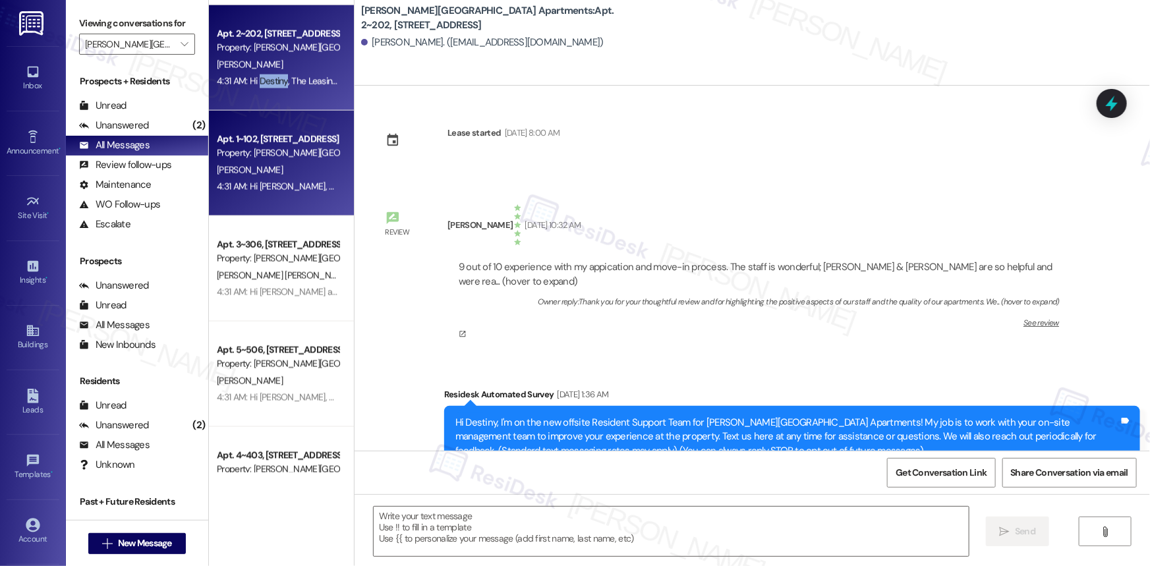
type textarea "Fetching suggested responses. Please feel free to read through the conversation…"
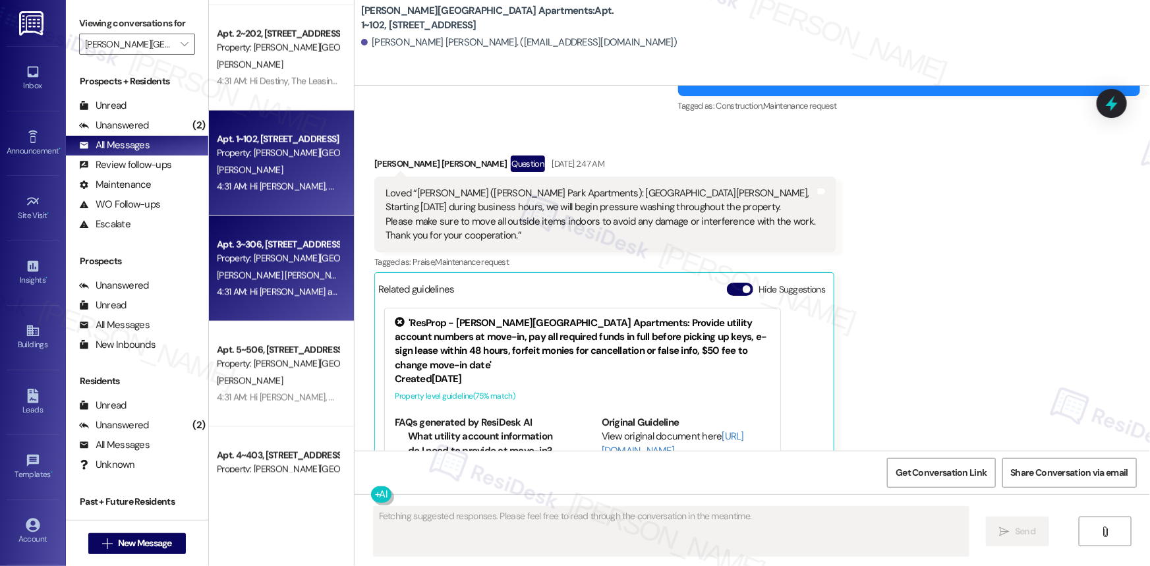
scroll to position [4950, 0]
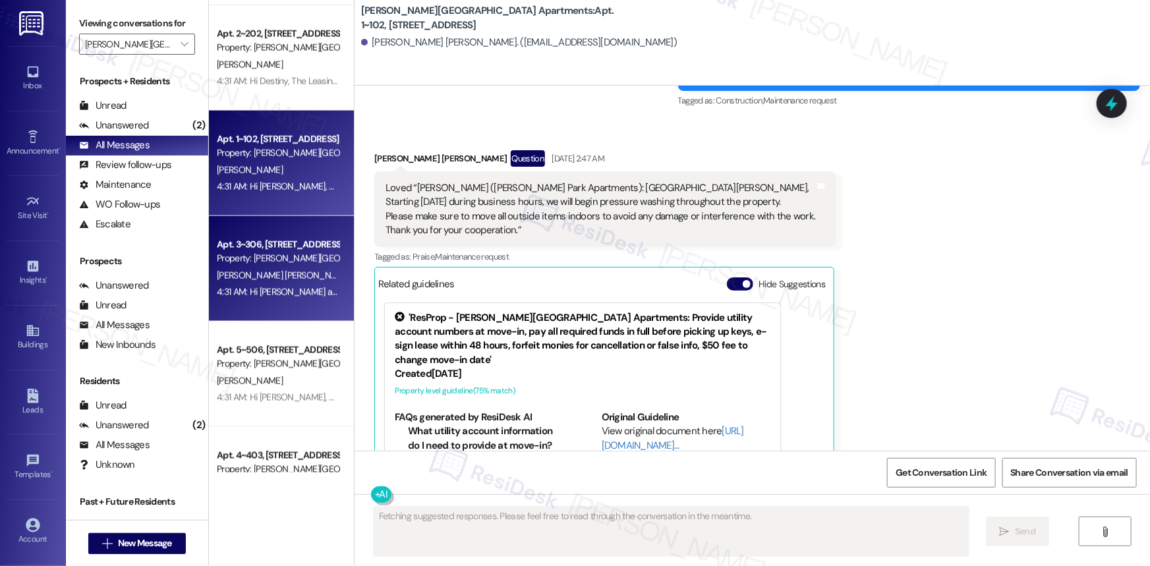
click at [264, 255] on div "Property: [PERSON_NAME][GEOGRAPHIC_DATA] Apartments" at bounding box center [278, 259] width 122 height 14
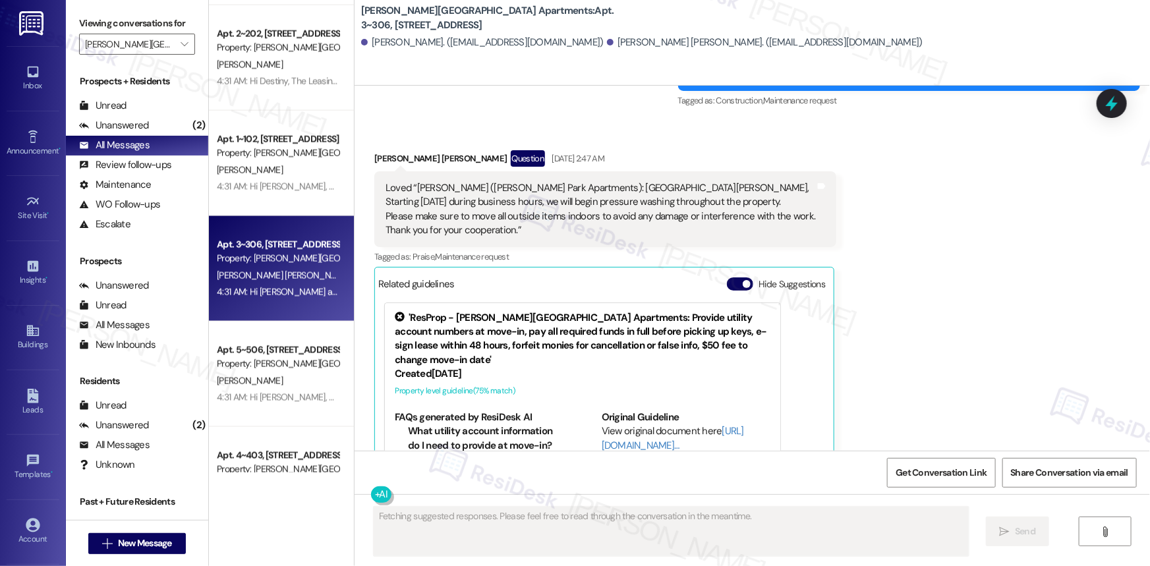
scroll to position [3313, 0]
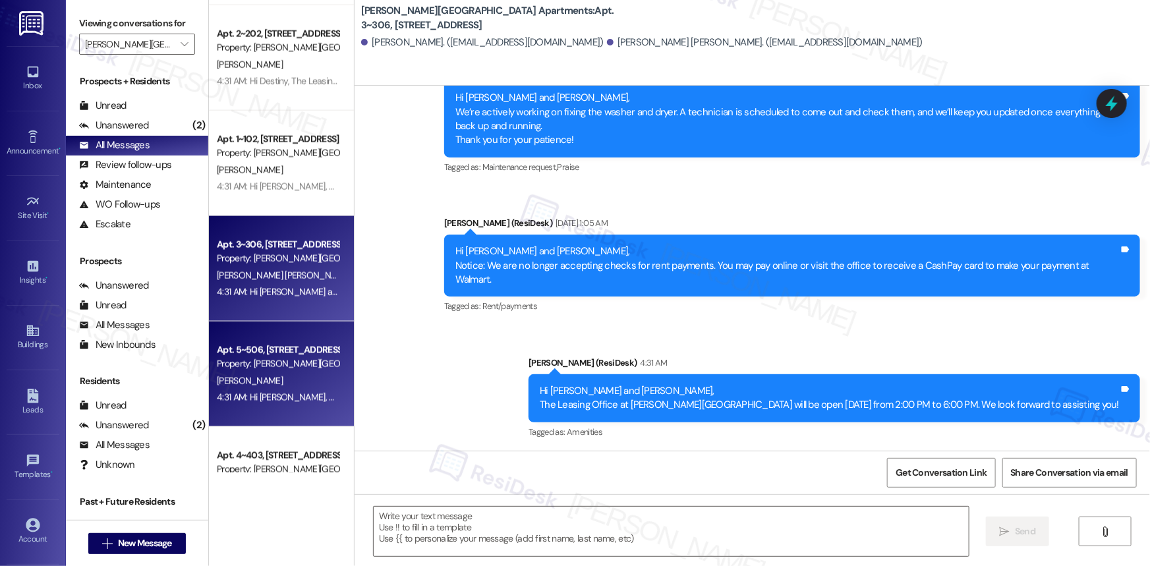
click at [262, 348] on div "Apt. 5~506, [STREET_ADDRESS]" at bounding box center [278, 350] width 122 height 14
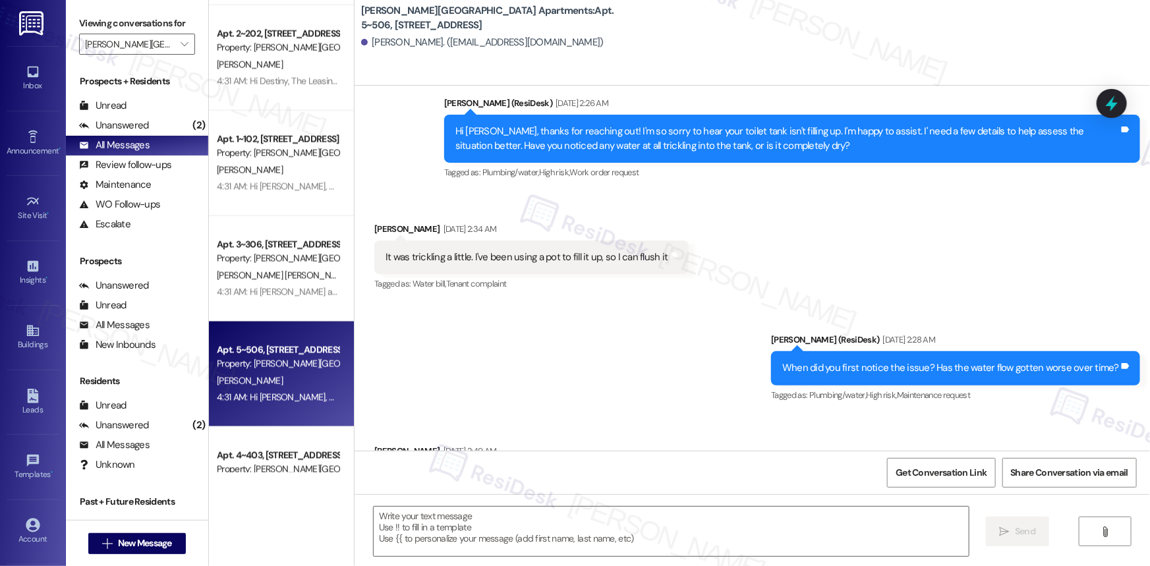
type textarea "Fetching suggested responses. Please feel free to read through the conversation…"
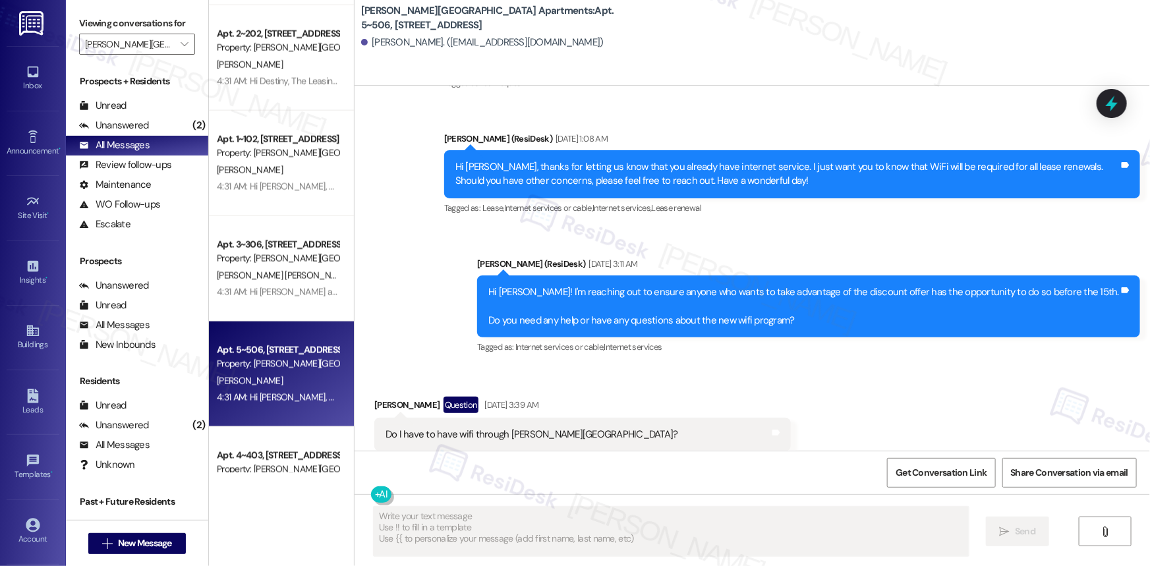
scroll to position [2928, 0]
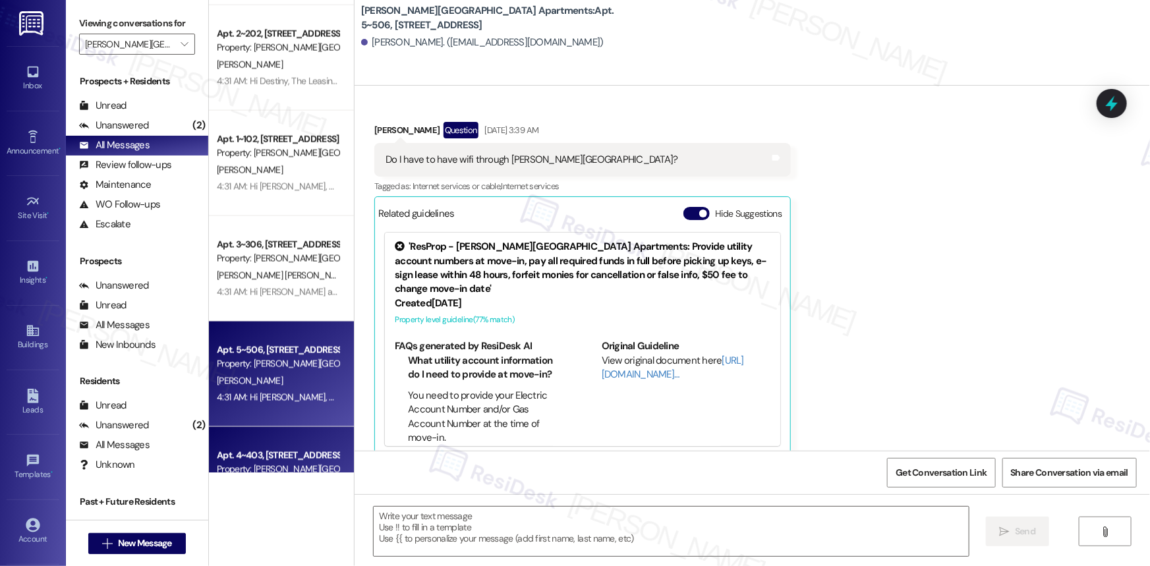
click at [266, 463] on div "Property: [PERSON_NAME][GEOGRAPHIC_DATA] Apartments" at bounding box center [278, 470] width 122 height 14
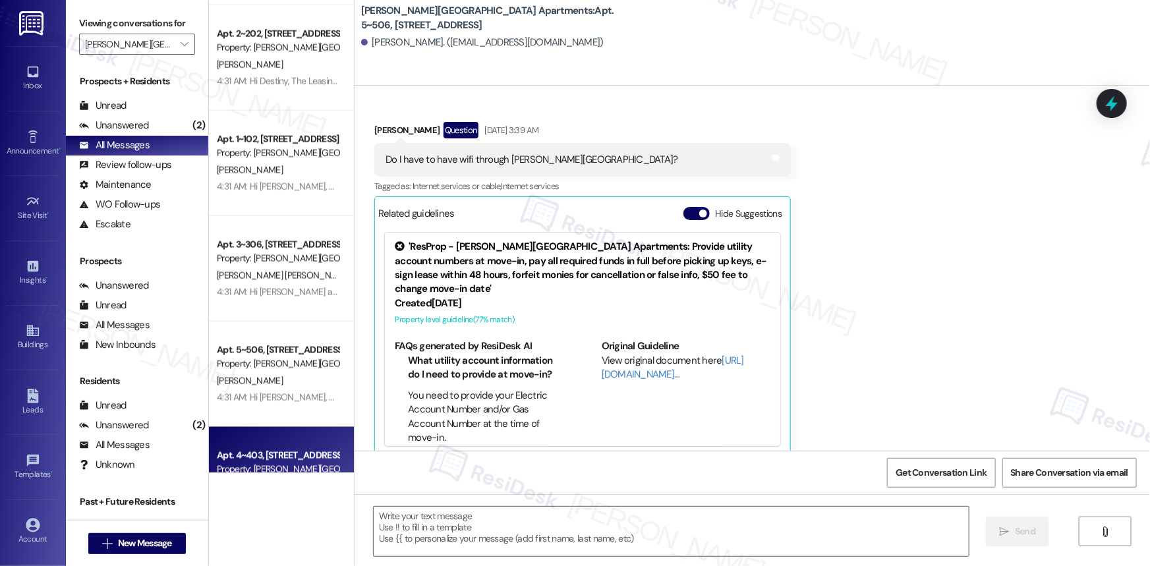
type textarea "Fetching suggested responses. Please feel free to read through the conversation…"
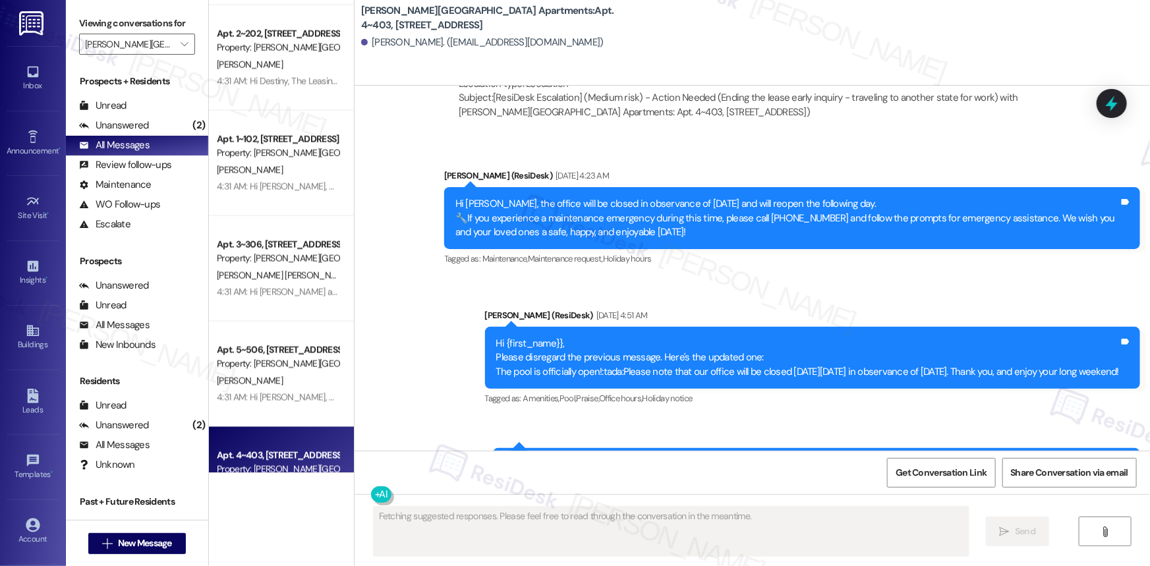
scroll to position [14856, 0]
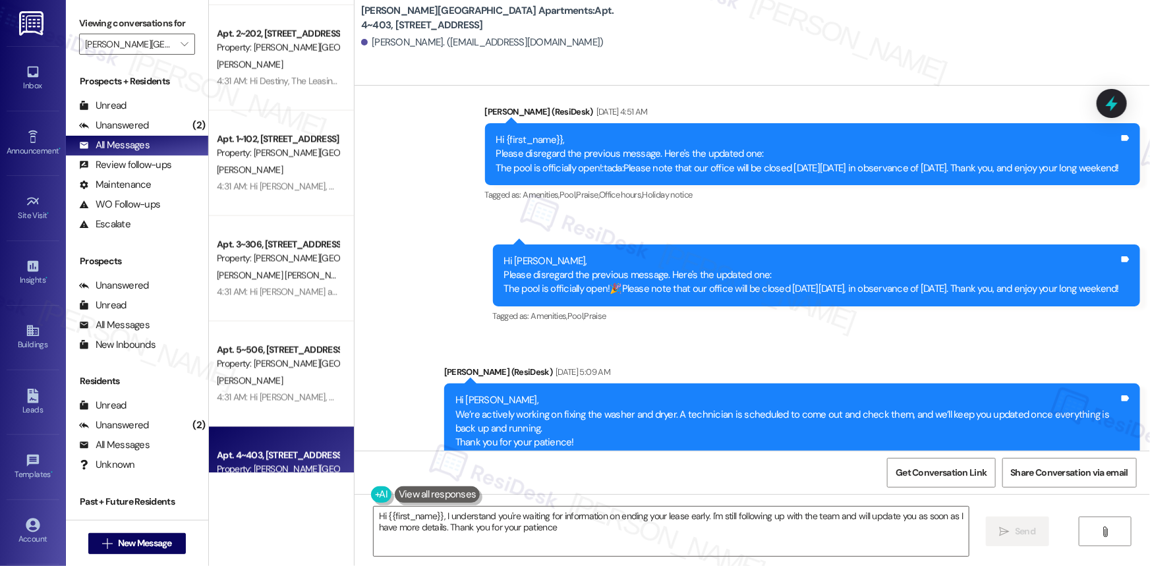
type textarea "Hi {{first_name}}, I understand you're waiting for information on ending your l…"
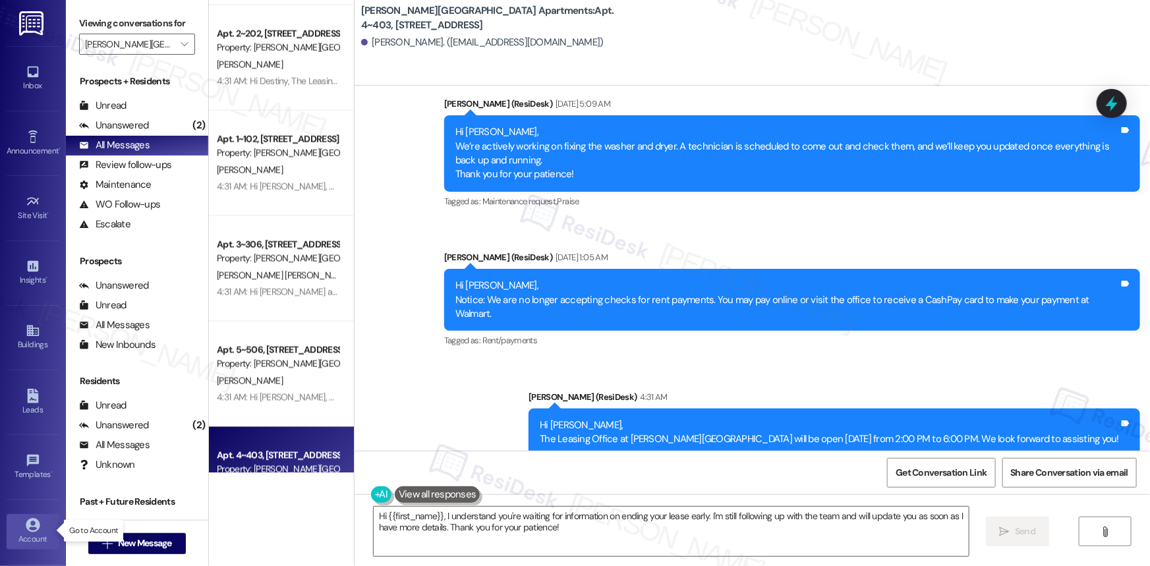
click at [32, 529] on icon at bounding box center [33, 525] width 14 height 14
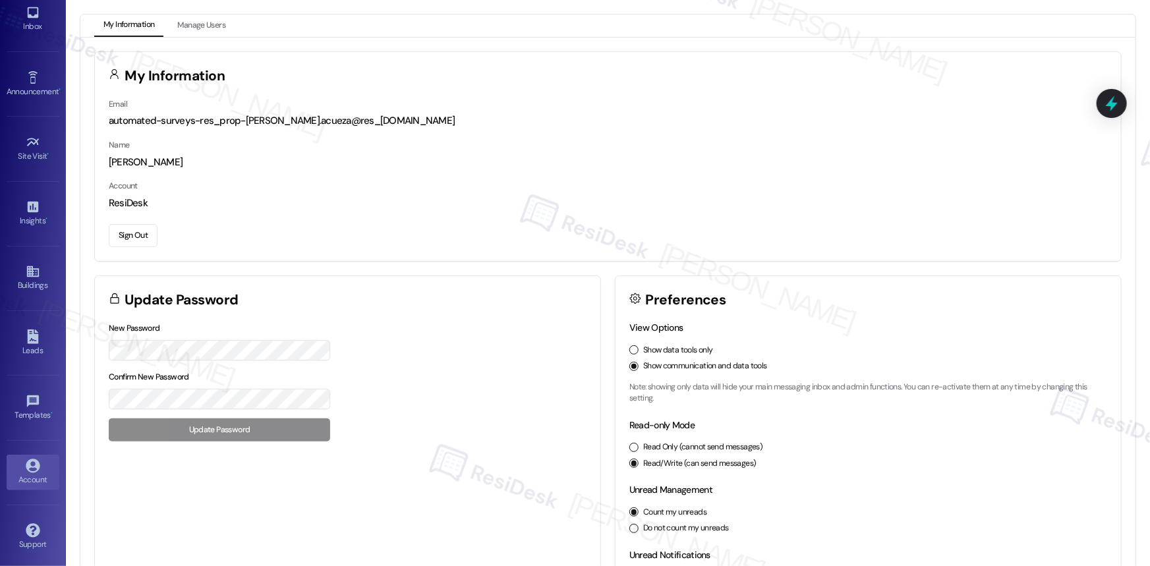
scroll to position [61, 0]
click at [144, 229] on button "Sign Out" at bounding box center [133, 235] width 49 height 23
